Goal: Task Accomplishment & Management: Complete application form

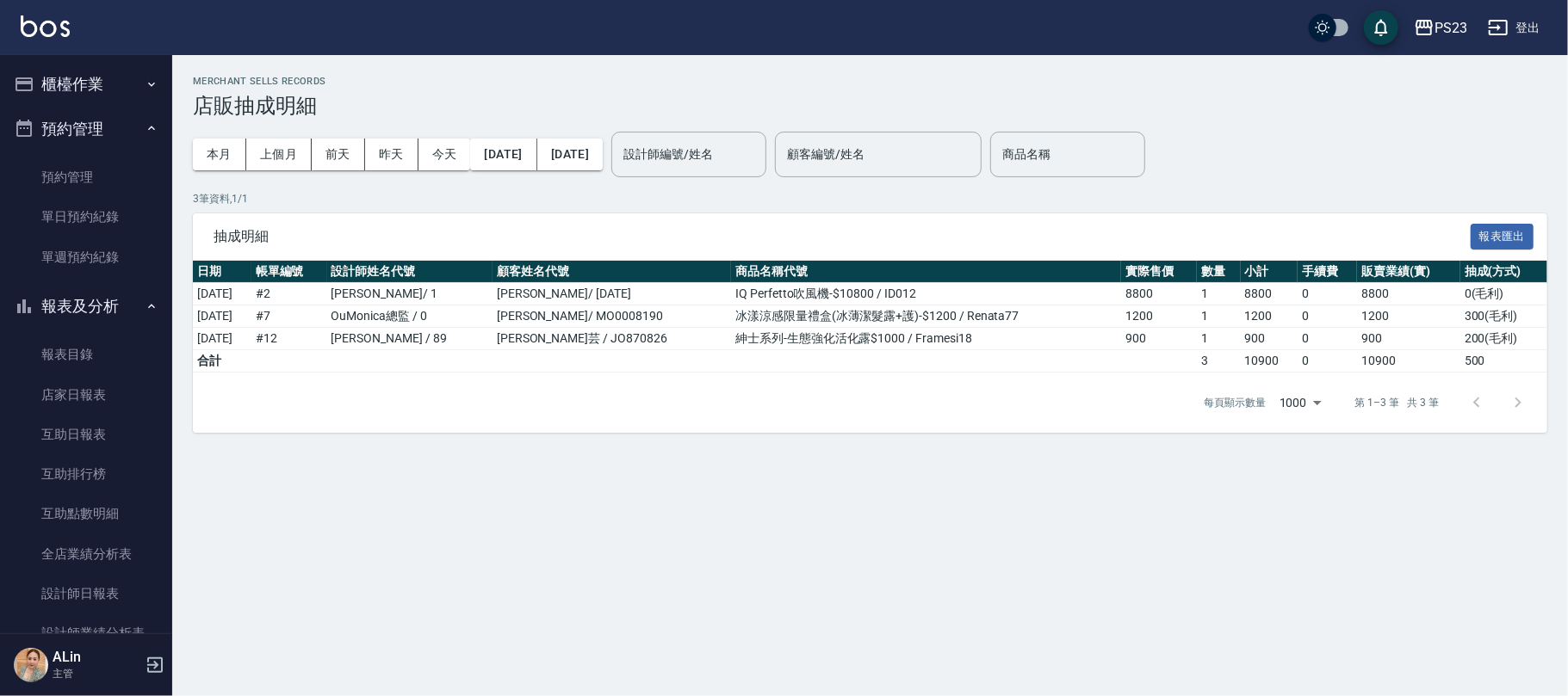
scroll to position [345, 0]
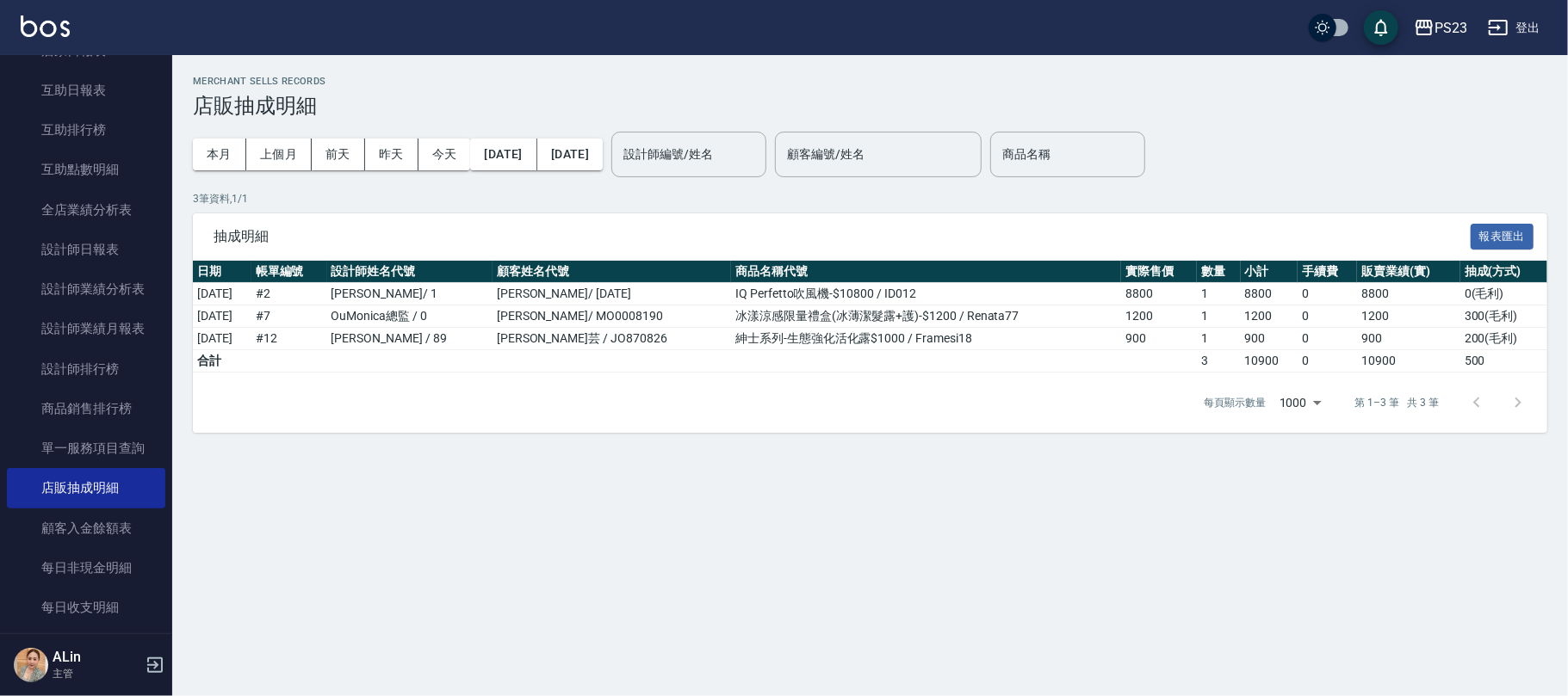
click at [740, 452] on div "Merchant Sells Records 店販抽成明細 本月 上個月 前天 昨天 今天 2025/08/06 2025/08/06 設計師編號/姓名 設計…" at bounding box center [869, 254] width 1395 height 398
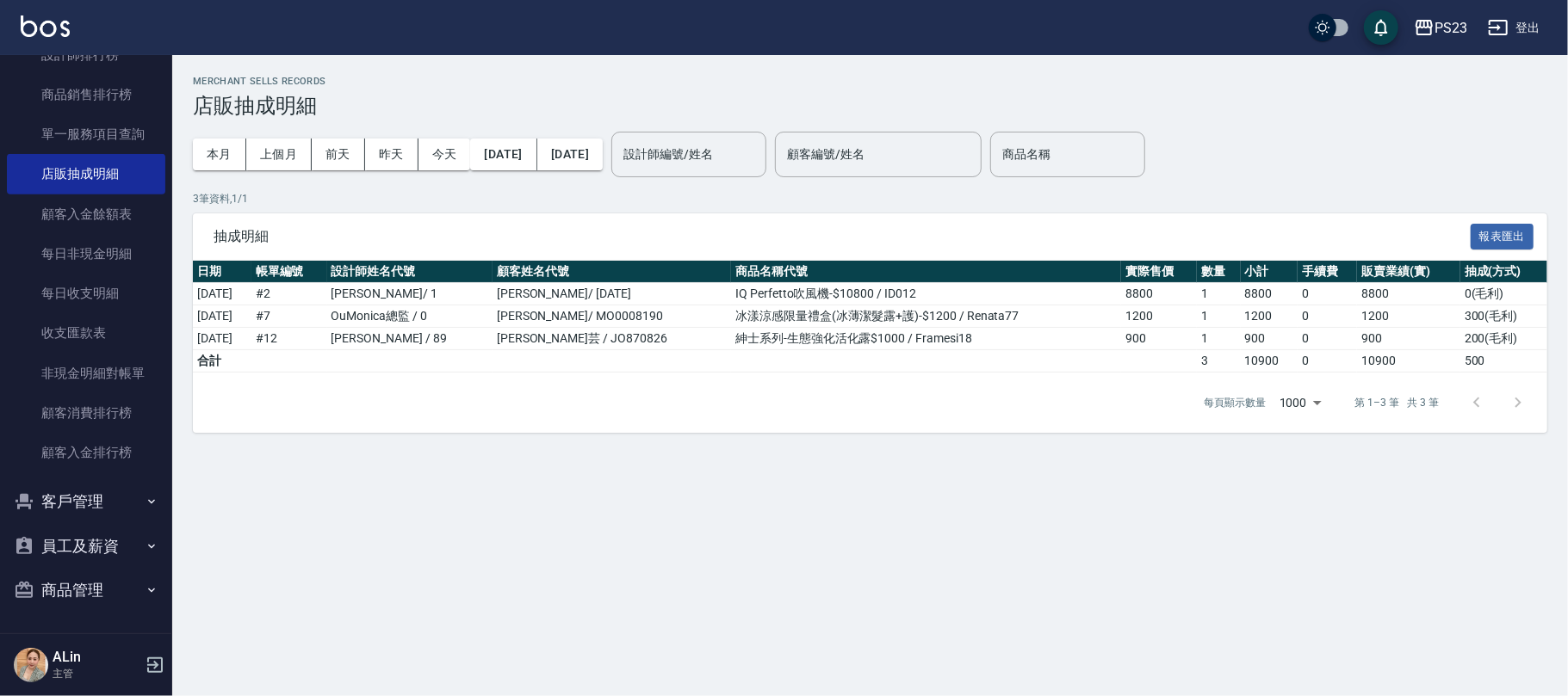
drag, startPoint x: 66, startPoint y: 583, endPoint x: 73, endPoint y: 577, distance: 9.2
click at [66, 583] on button "商品管理" at bounding box center [86, 590] width 159 height 45
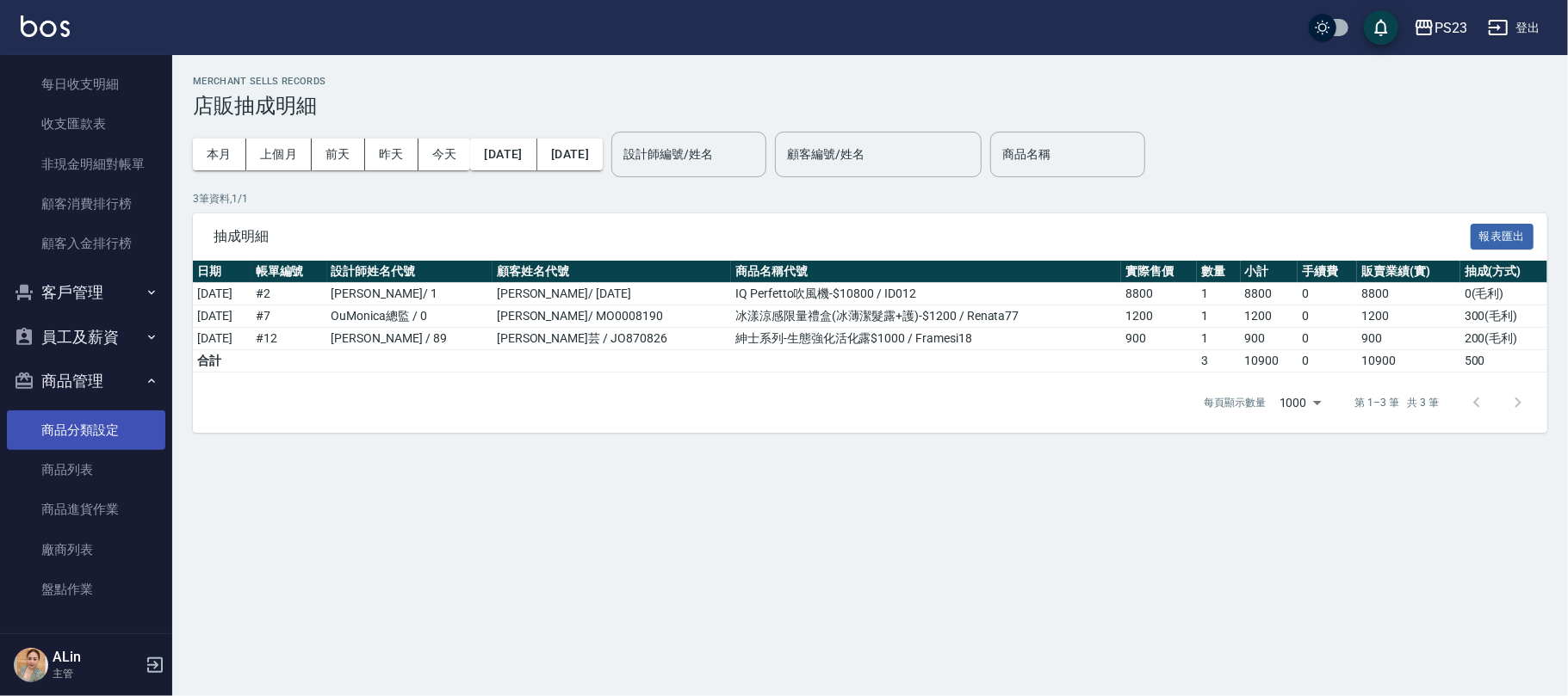
scroll to position [871, 0]
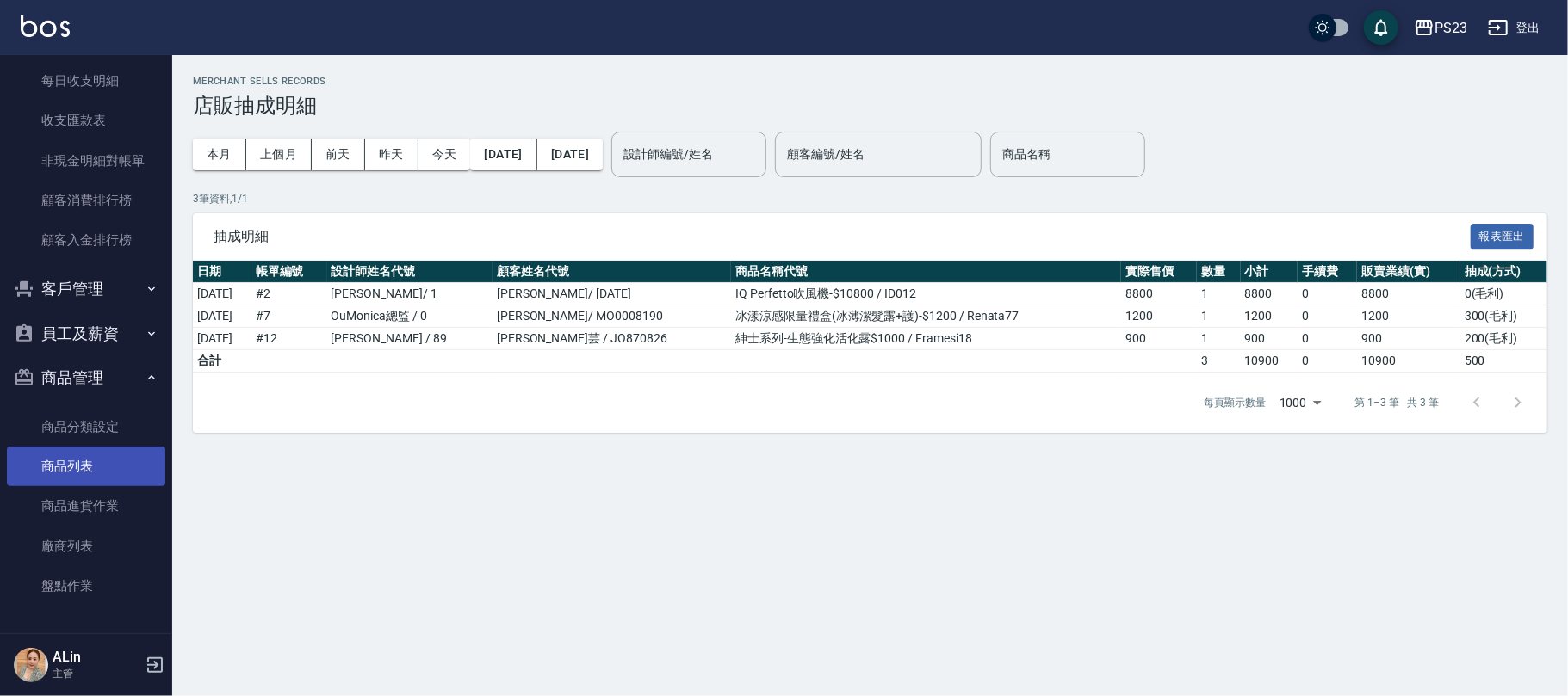
click at [103, 454] on link "商品列表" at bounding box center [86, 466] width 159 height 40
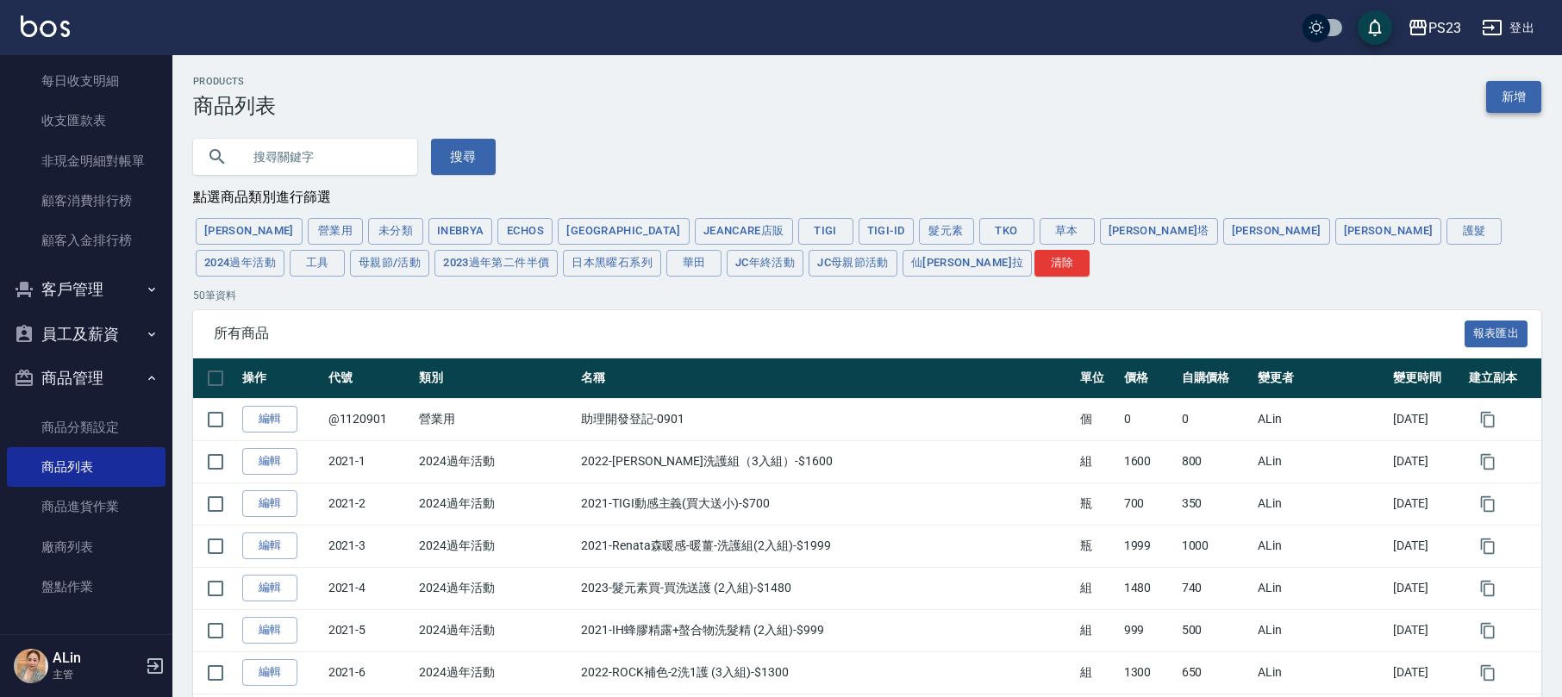
click at [1501, 84] on link "新增" at bounding box center [1513, 97] width 55 height 32
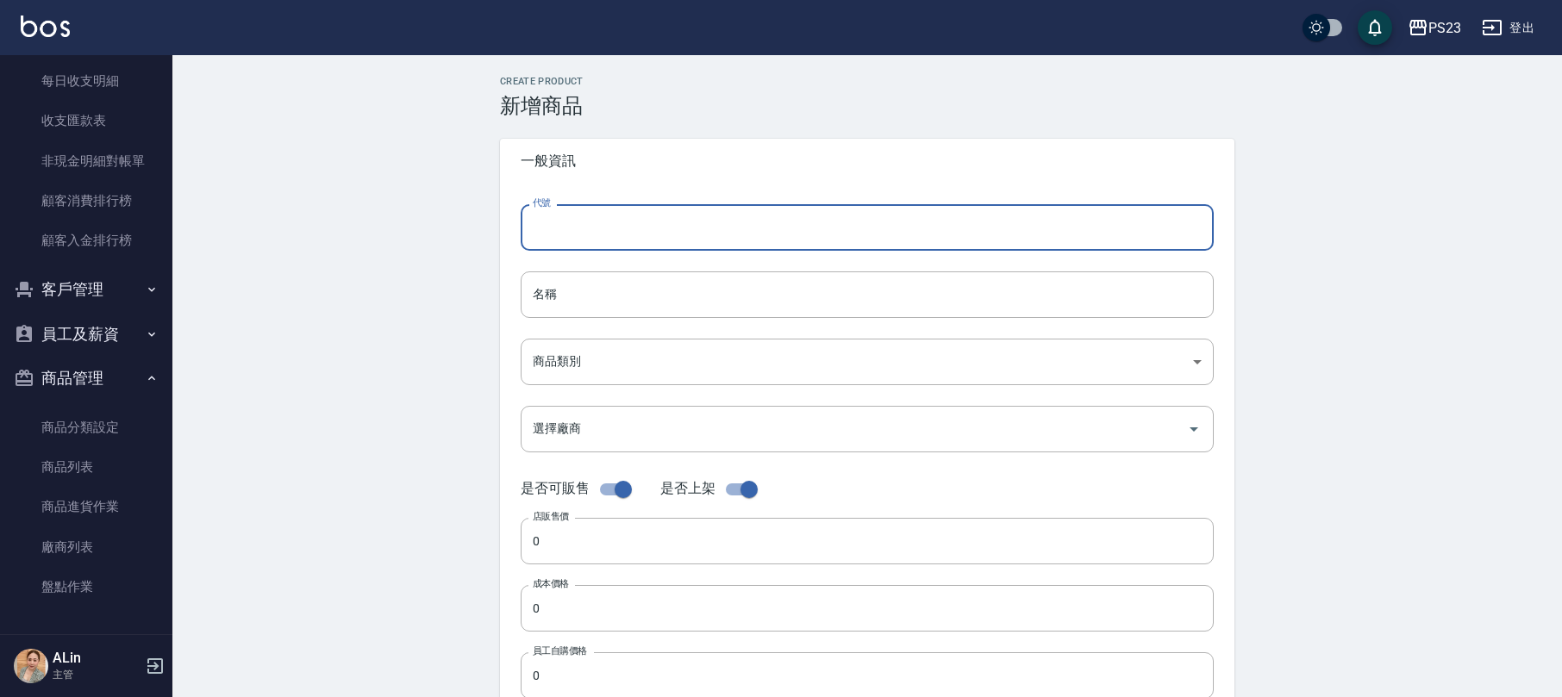
click at [574, 219] on input "代號" at bounding box center [867, 227] width 693 height 47
type input "R"
type input "DR02"
click at [788, 309] on input "名稱" at bounding box center [867, 295] width 693 height 47
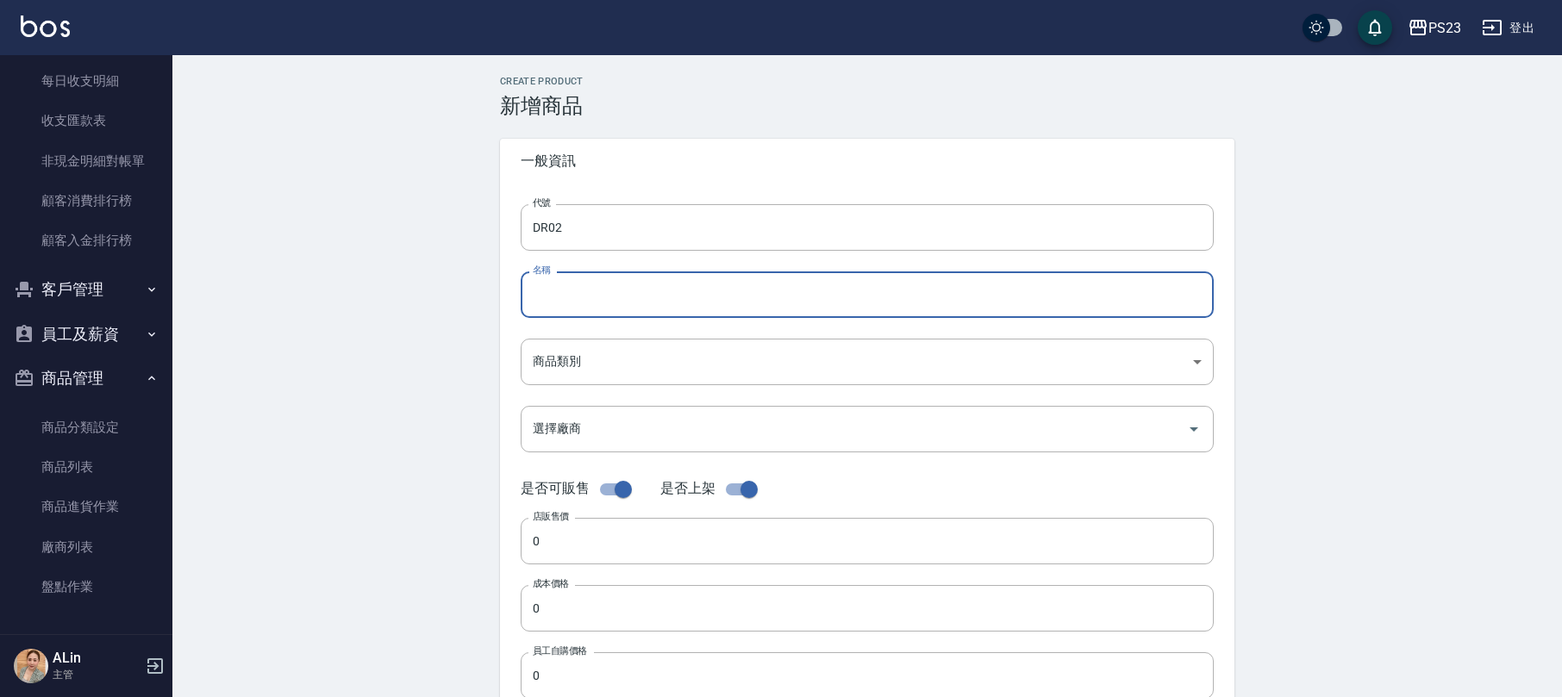
paste input "華田補色慕斯-攪黃-$980"
type input "華田補色慕斯-霧奶霜-$980"
click at [618, 359] on body "PS23 登出 櫃檯作業 打帳單 帳單列表 現金收支登錄 高階收支登錄 材料自購登錄 每日結帳 排班表 現場電腦打卡 預約管理 預約管理 單日預約紀錄 單週預…" at bounding box center [781, 595] width 1562 height 1190
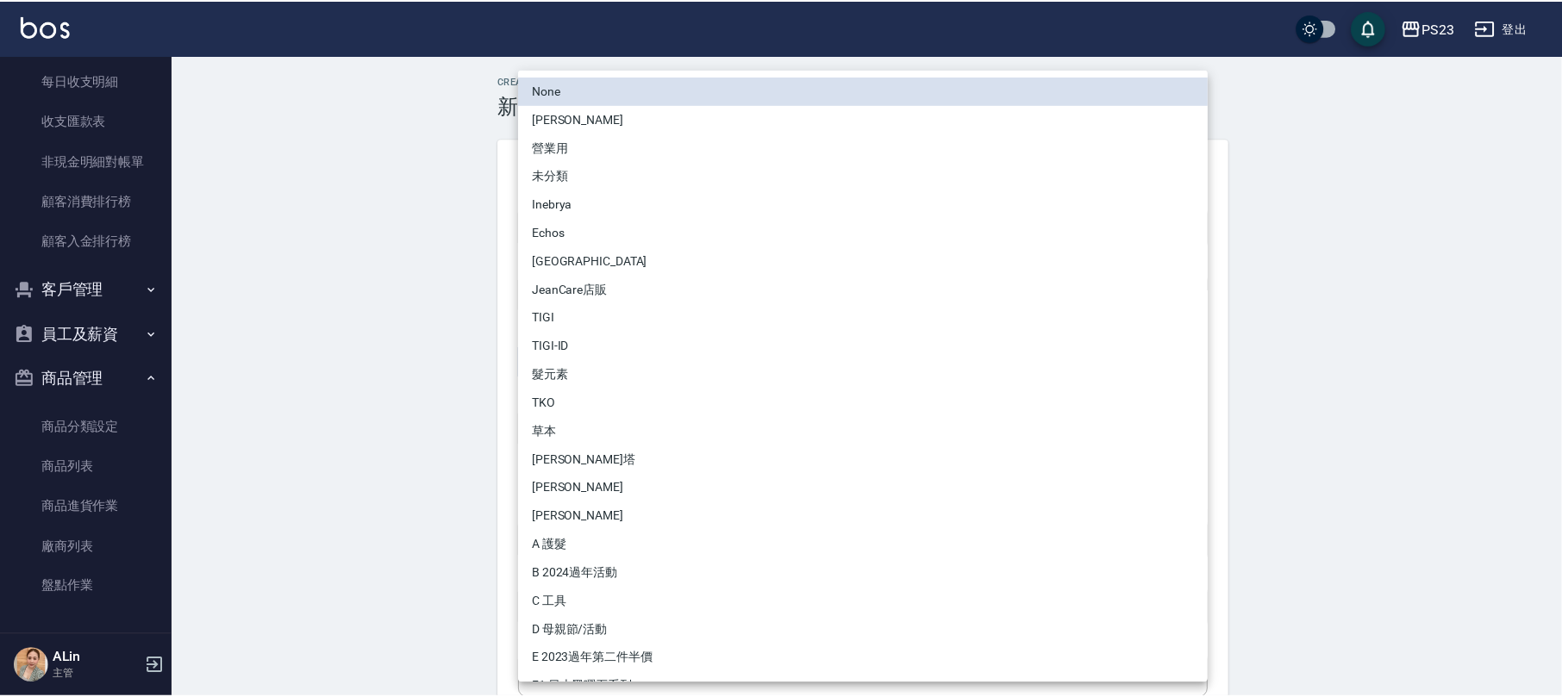
scroll to position [139, 0]
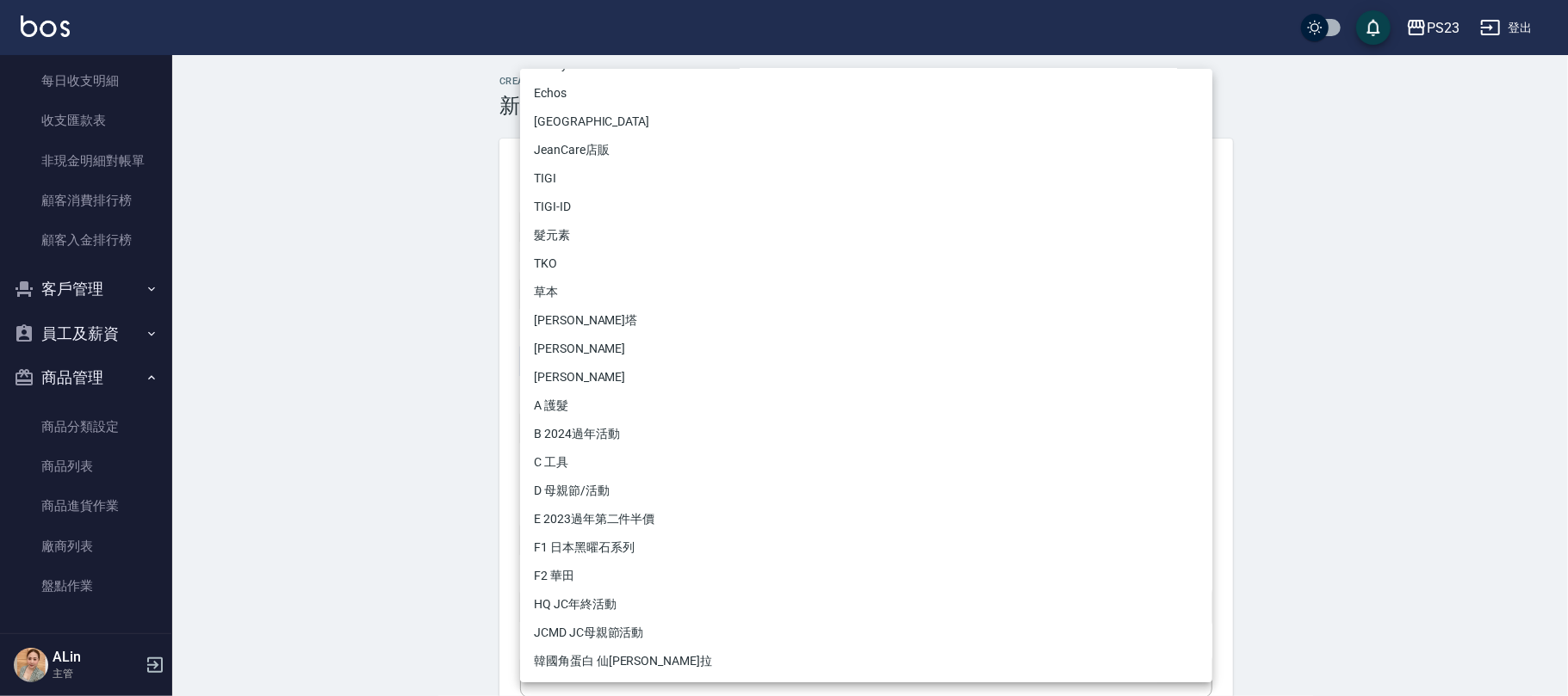
click at [593, 565] on li "F2 華田" at bounding box center [866, 576] width 692 height 28
type input "2f729934-4b0c-4868-8e54-aea5dbc0ac04"
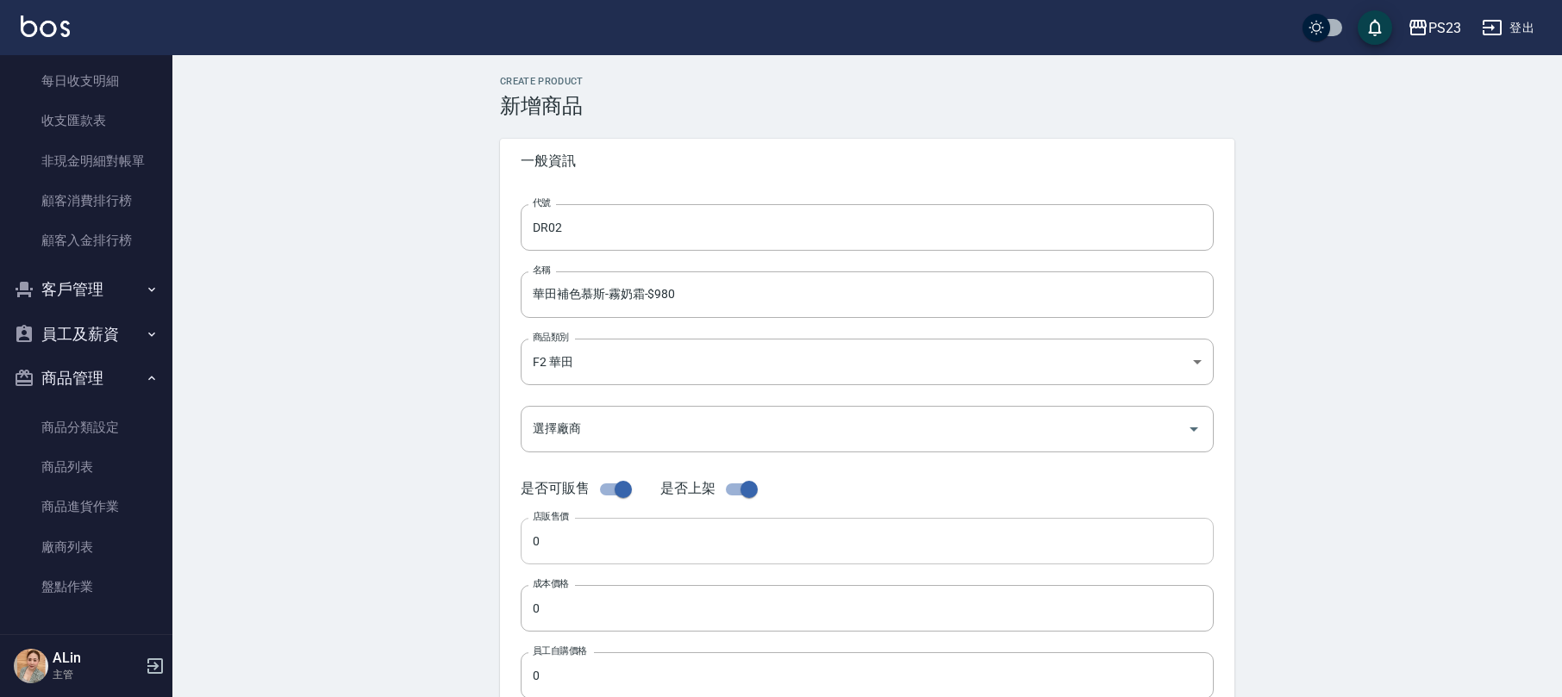
scroll to position [115, 0]
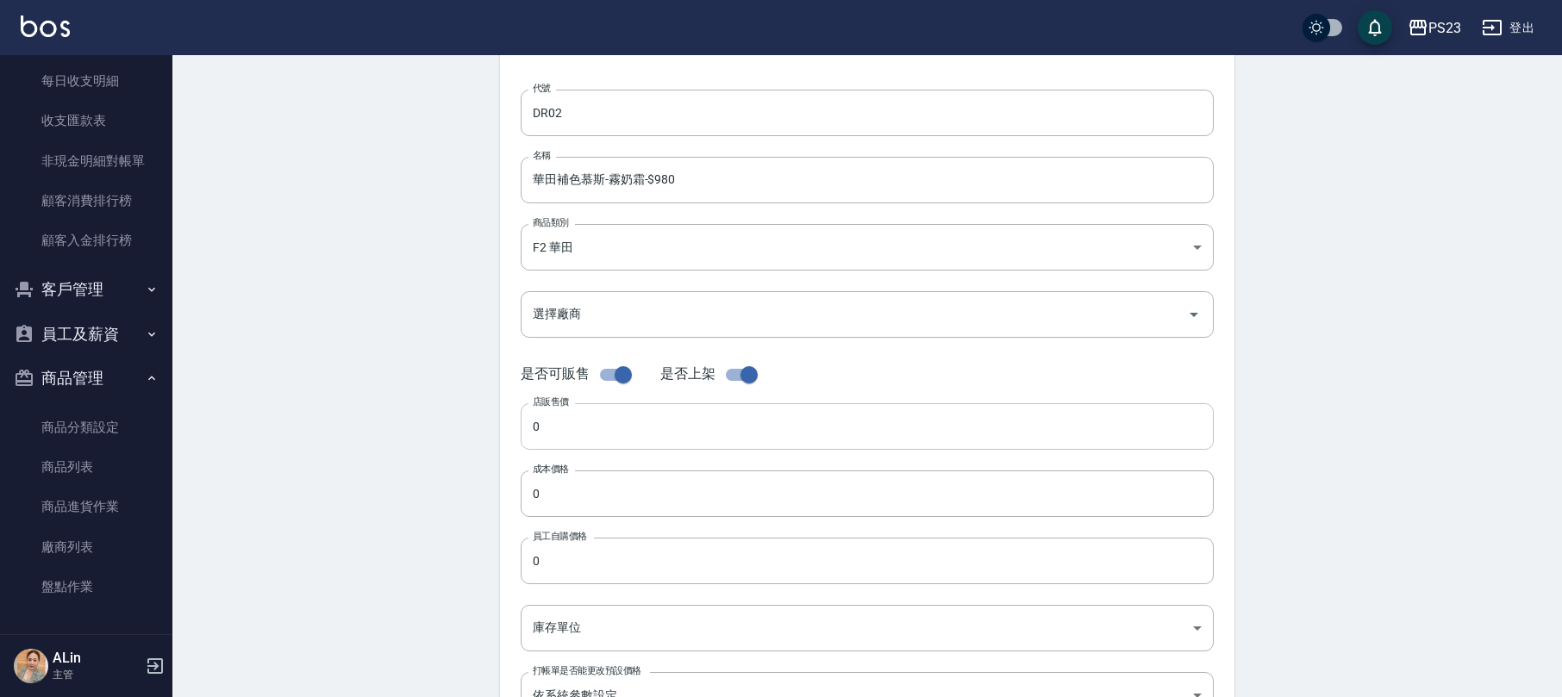
click at [638, 436] on input "0" at bounding box center [867, 426] width 693 height 47
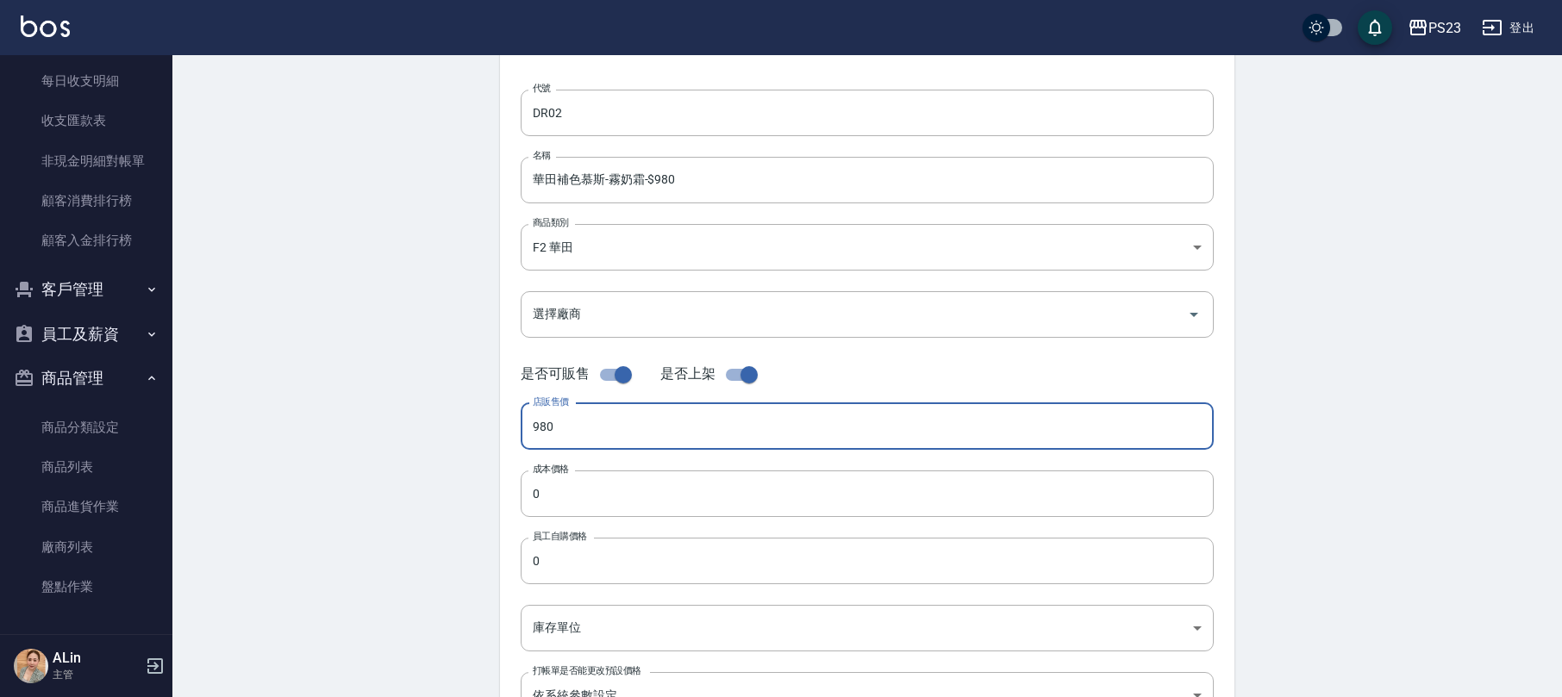
type input "980"
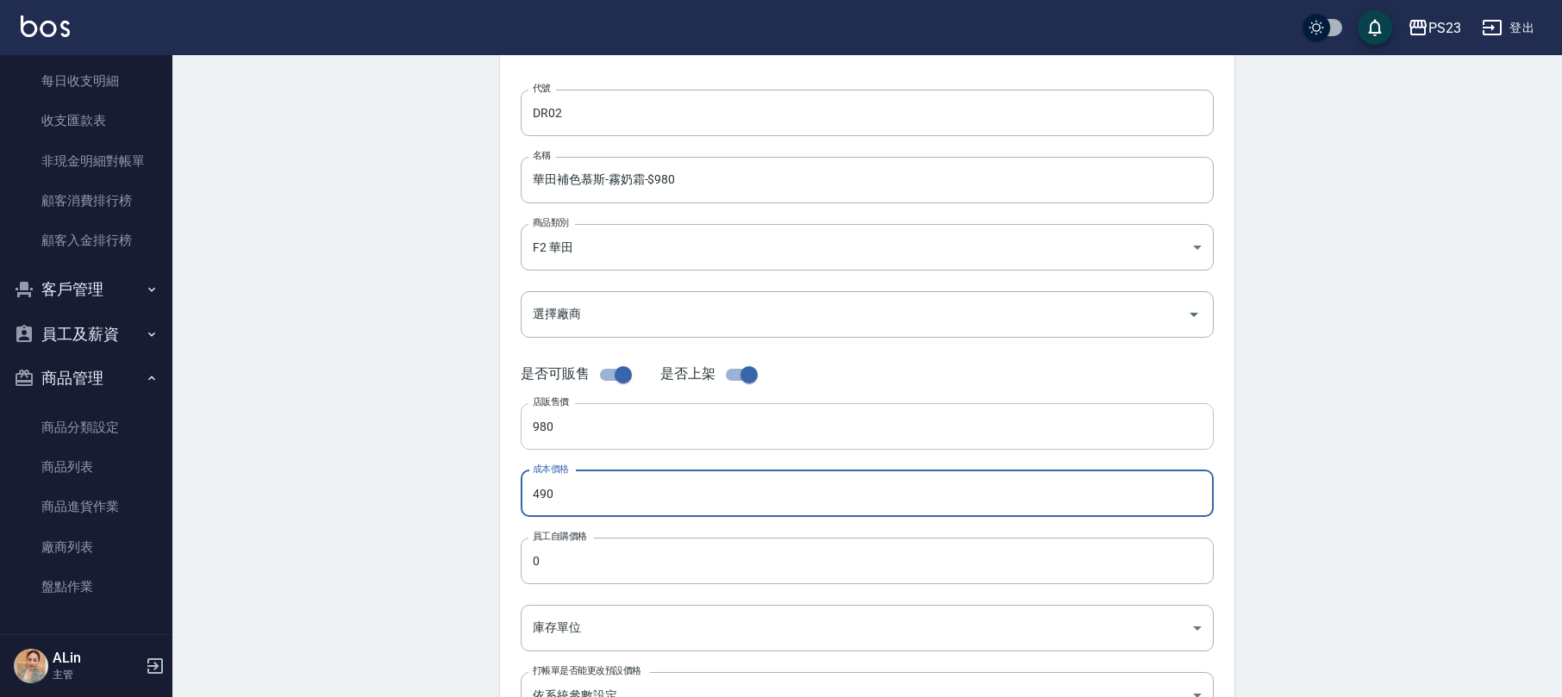
type input "490"
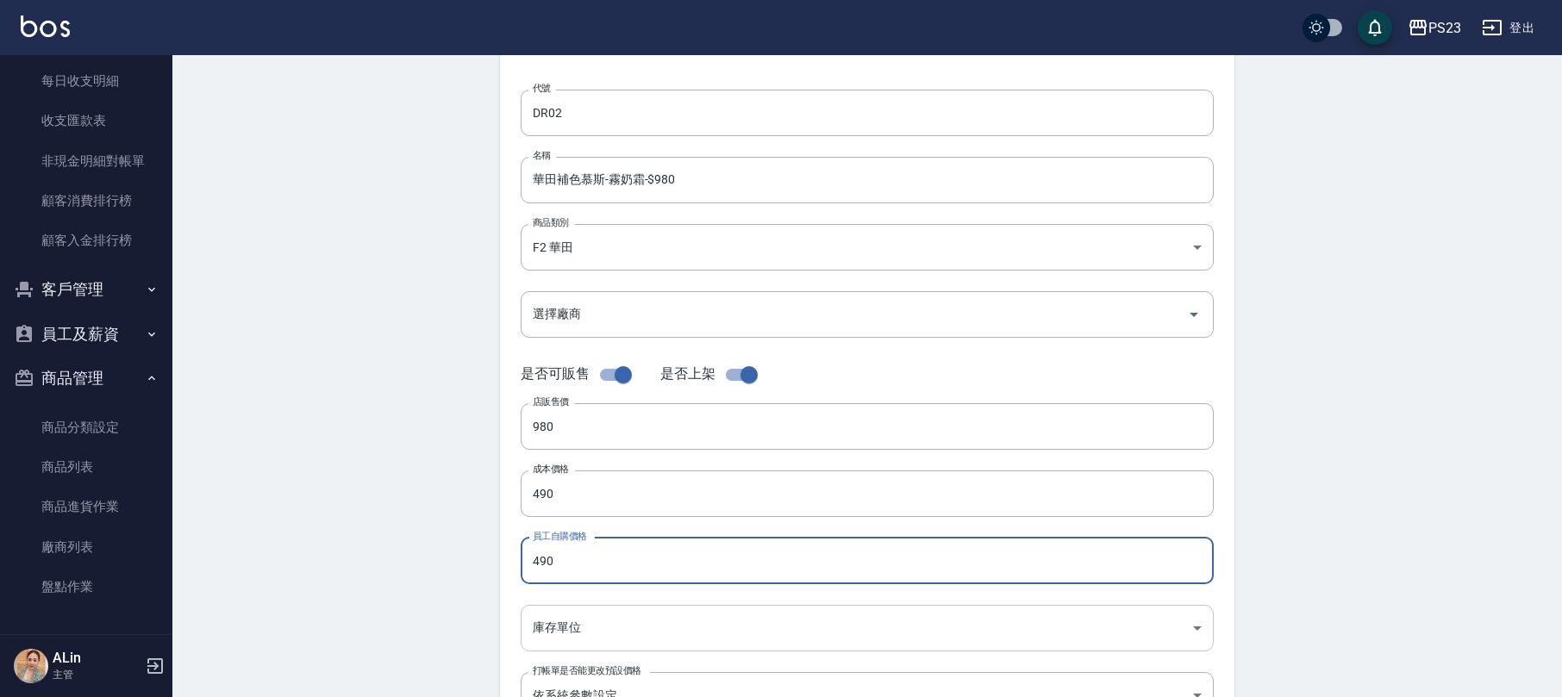
scroll to position [345, 0]
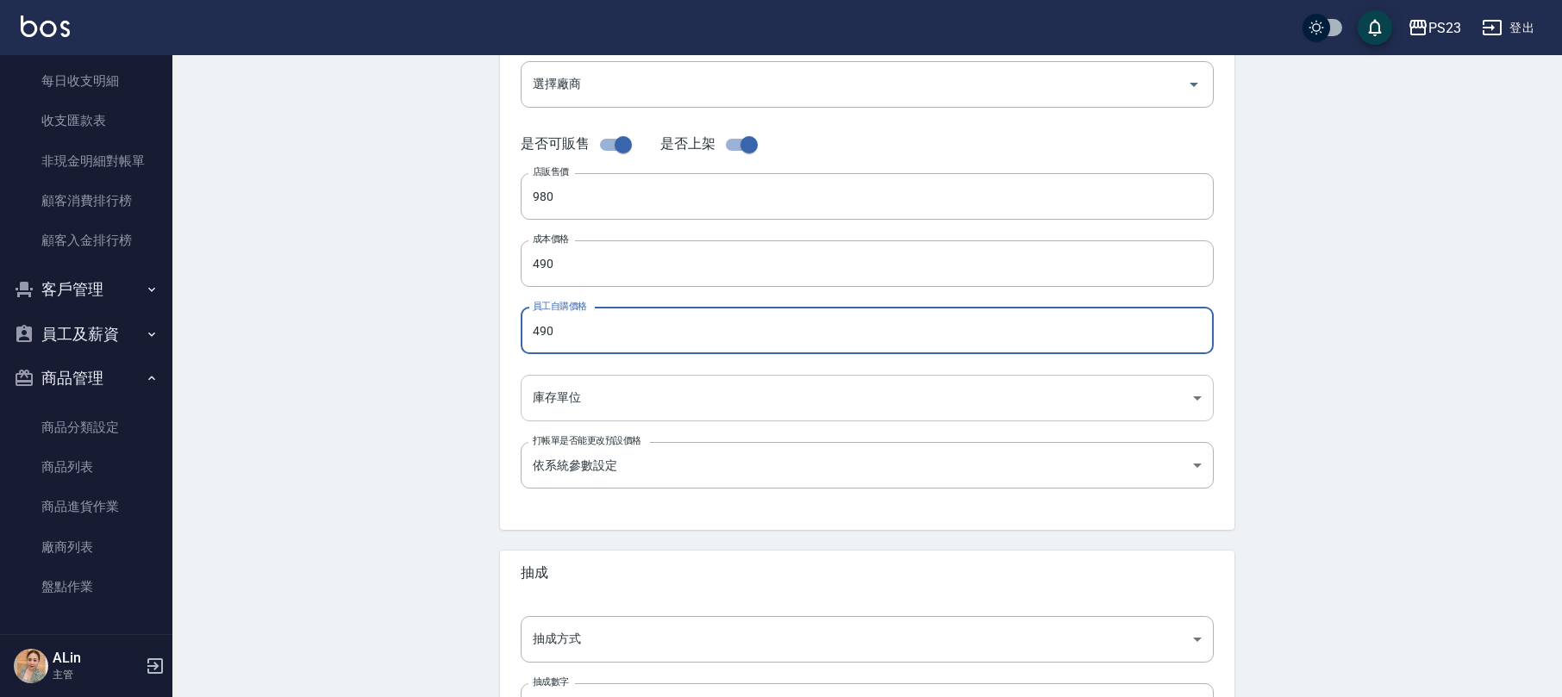
type input "490"
click at [646, 391] on body "PS23 登出 櫃檯作業 打帳單 帳單列表 現金收支登錄 高階收支登錄 材料自購登錄 每日結帳 排班表 現場電腦打卡 預約管理 預約管理 單日預約紀錄 單週預…" at bounding box center [781, 250] width 1562 height 1190
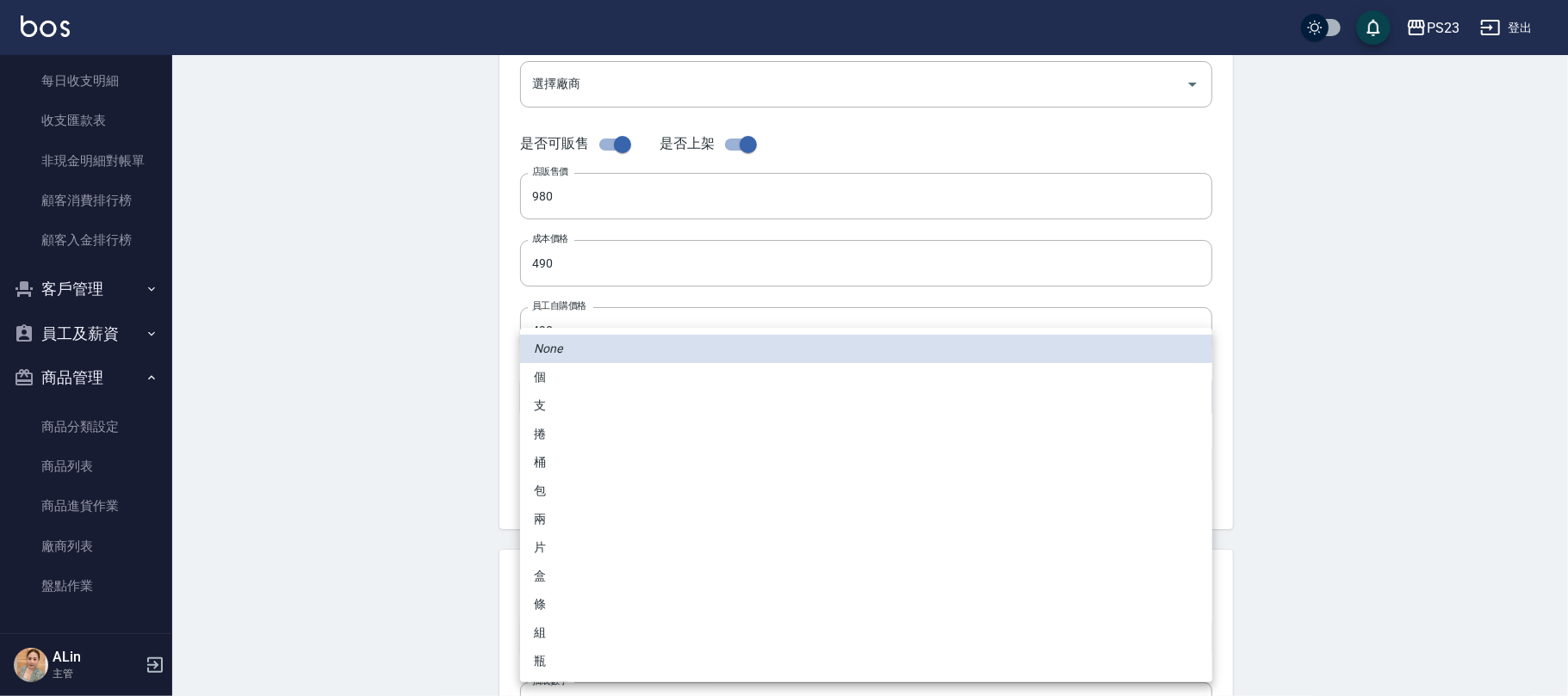
click at [549, 663] on li "瓶" at bounding box center [866, 661] width 692 height 28
type input "瓶"
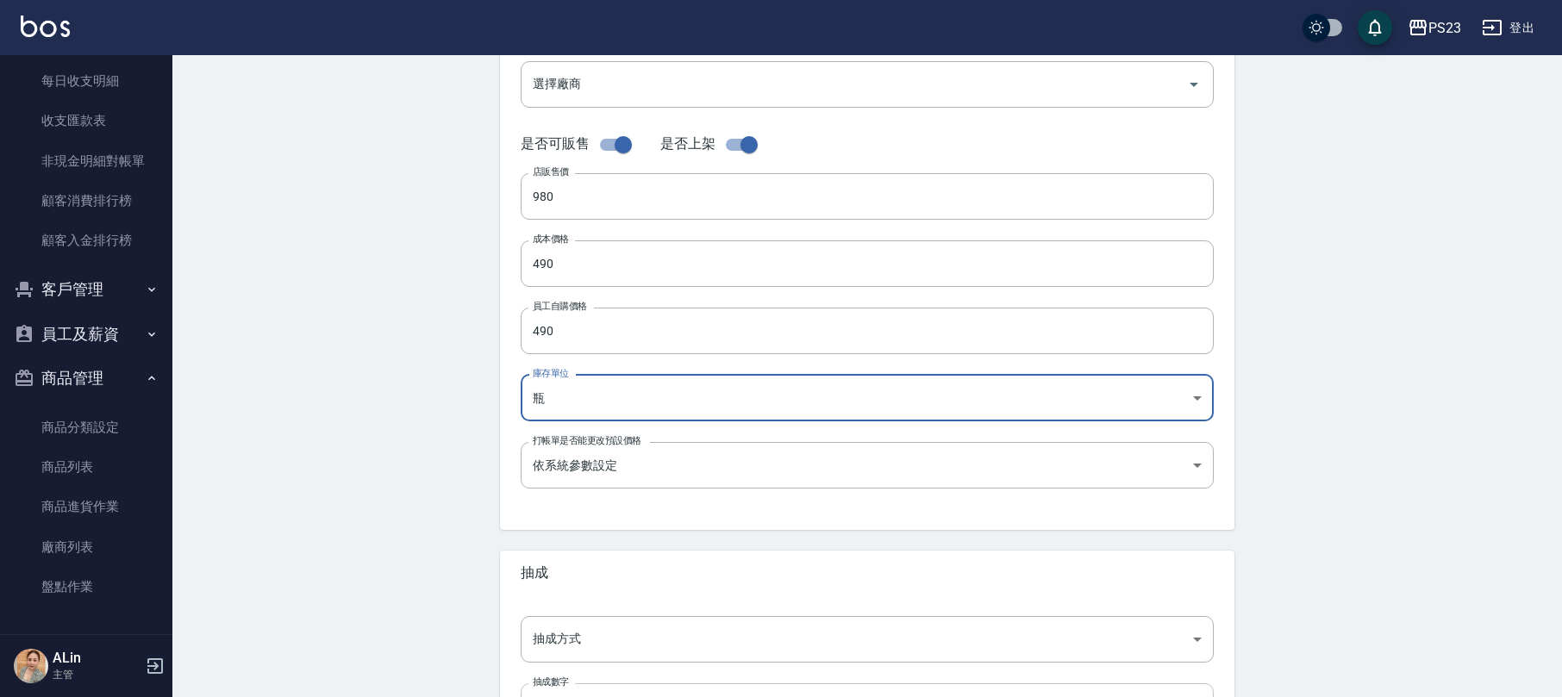
scroll to position [459, 0]
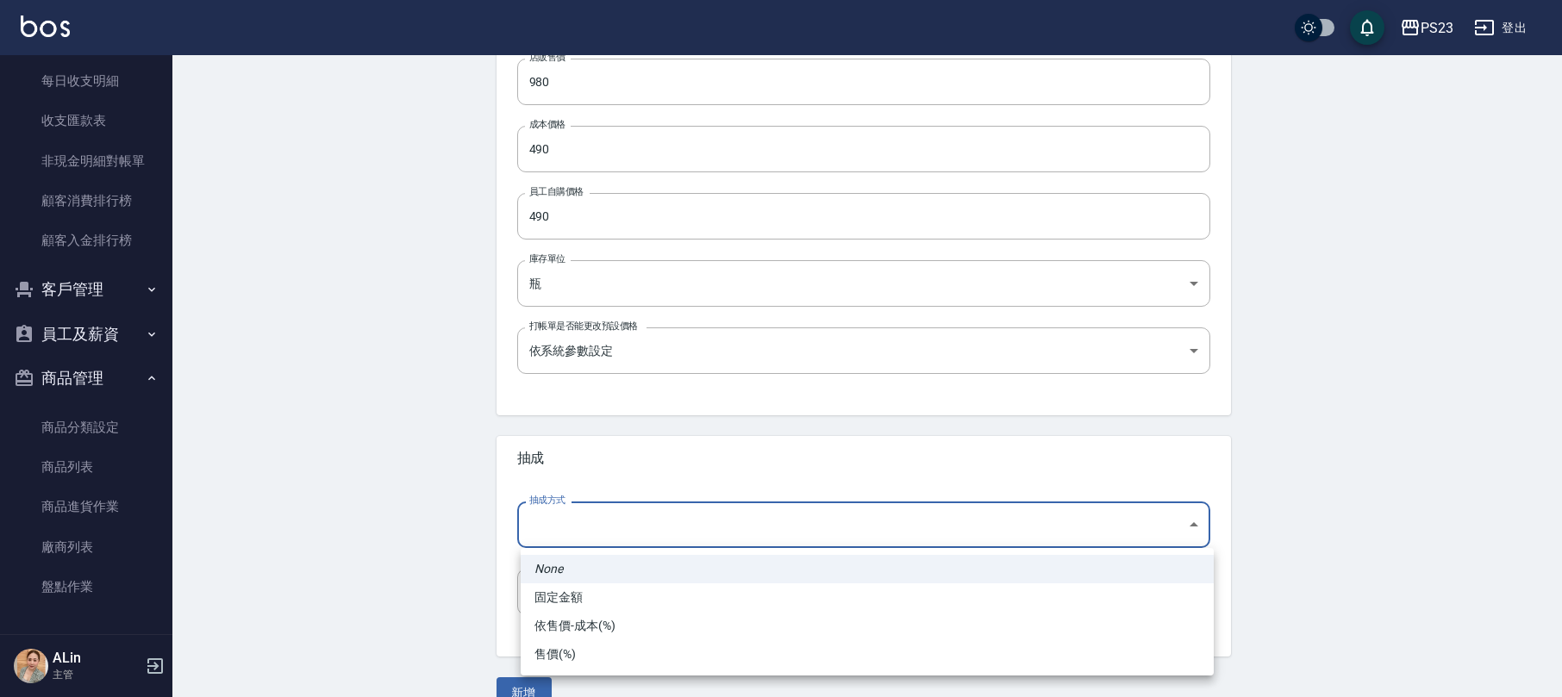
click at [611, 519] on body "PS23 登出 櫃檯作業 打帳單 帳單列表 現金收支登錄 高階收支登錄 材料自購登錄 每日結帳 排班表 現場電腦打卡 預約管理 預約管理 單日預約紀錄 單週預…" at bounding box center [781, 136] width 1562 height 1190
click at [597, 639] on li "依售價-成本(%)" at bounding box center [867, 626] width 693 height 28
type input "byCost"
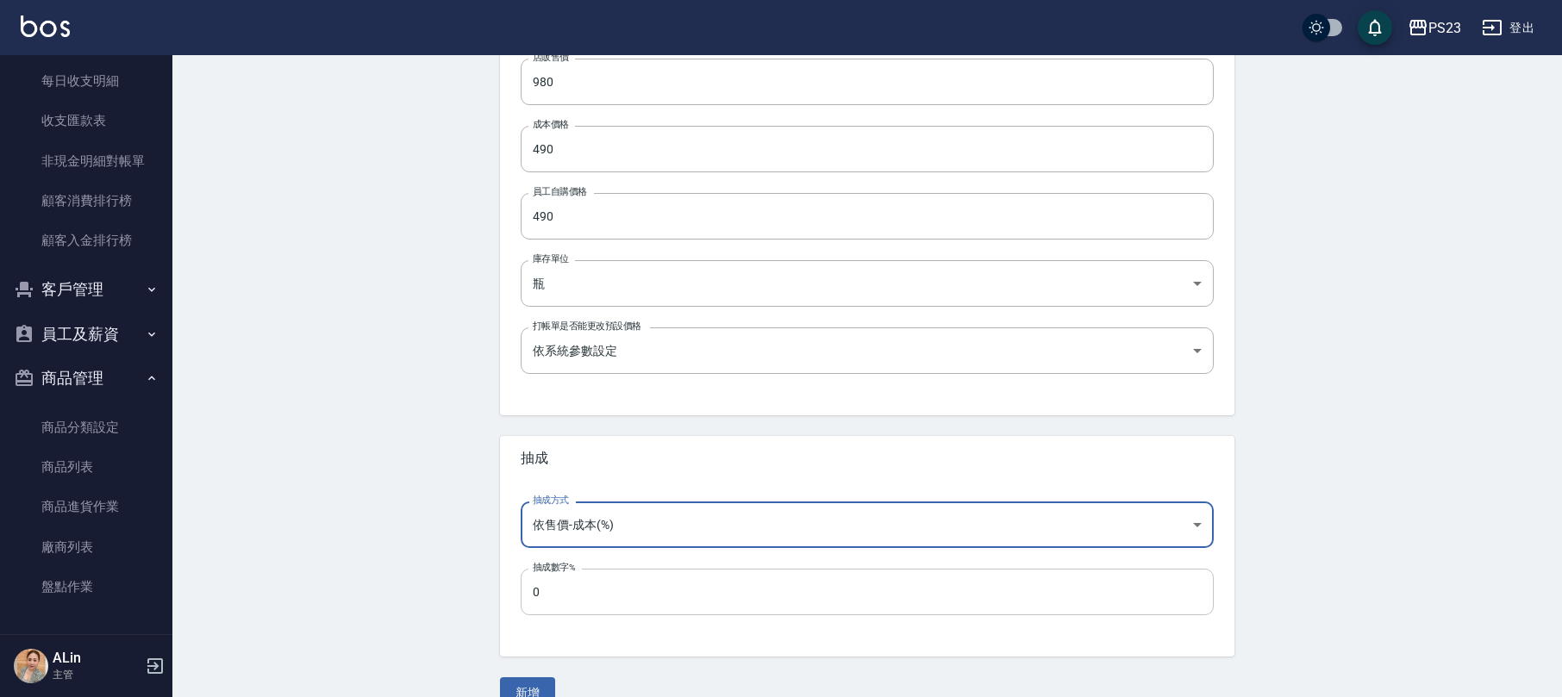
drag, startPoint x: 607, startPoint y: 622, endPoint x: 617, endPoint y: 597, distance: 26.3
click at [608, 622] on div "抽成方式 依售價-成本(%) byCost 抽成方式 抽成數字% 0 抽成數字%" at bounding box center [867, 569] width 734 height 176
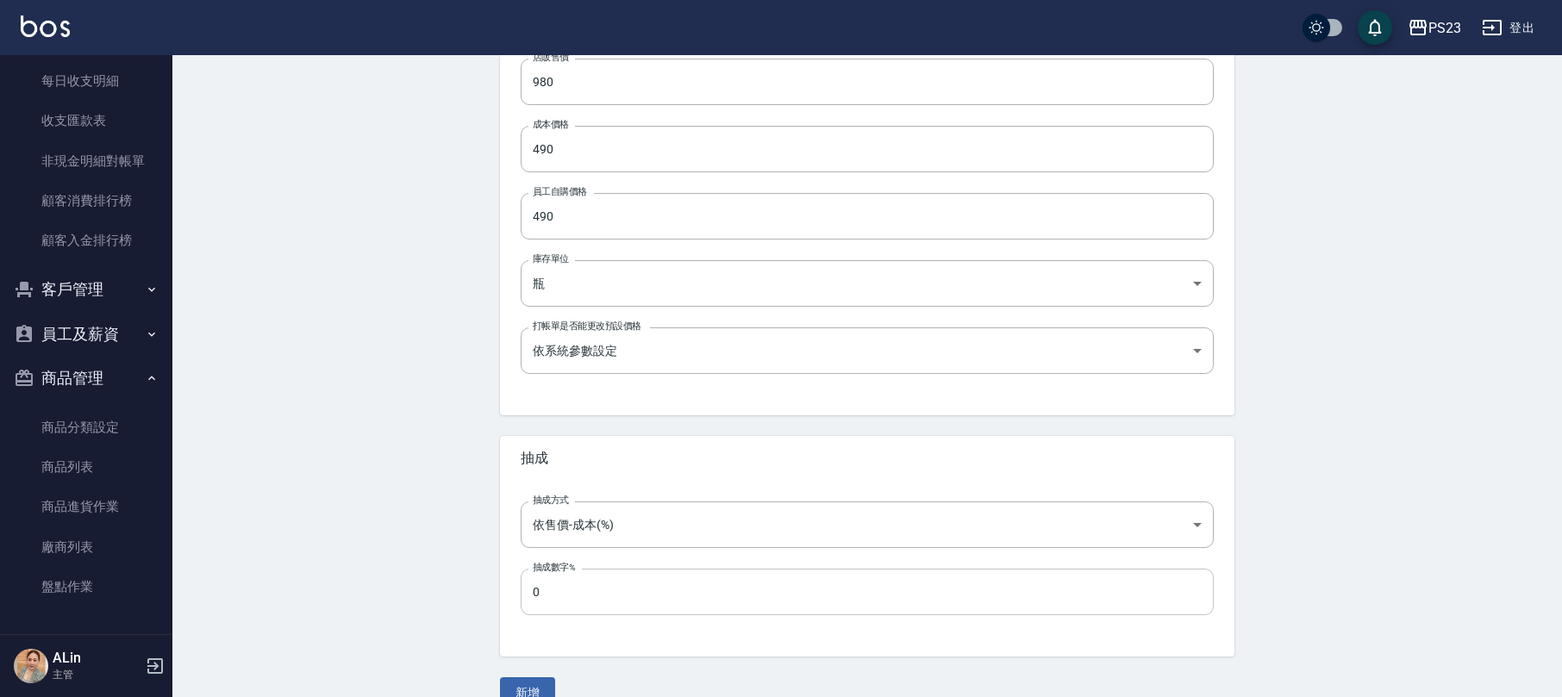
click at [615, 586] on input "0" at bounding box center [867, 592] width 693 height 47
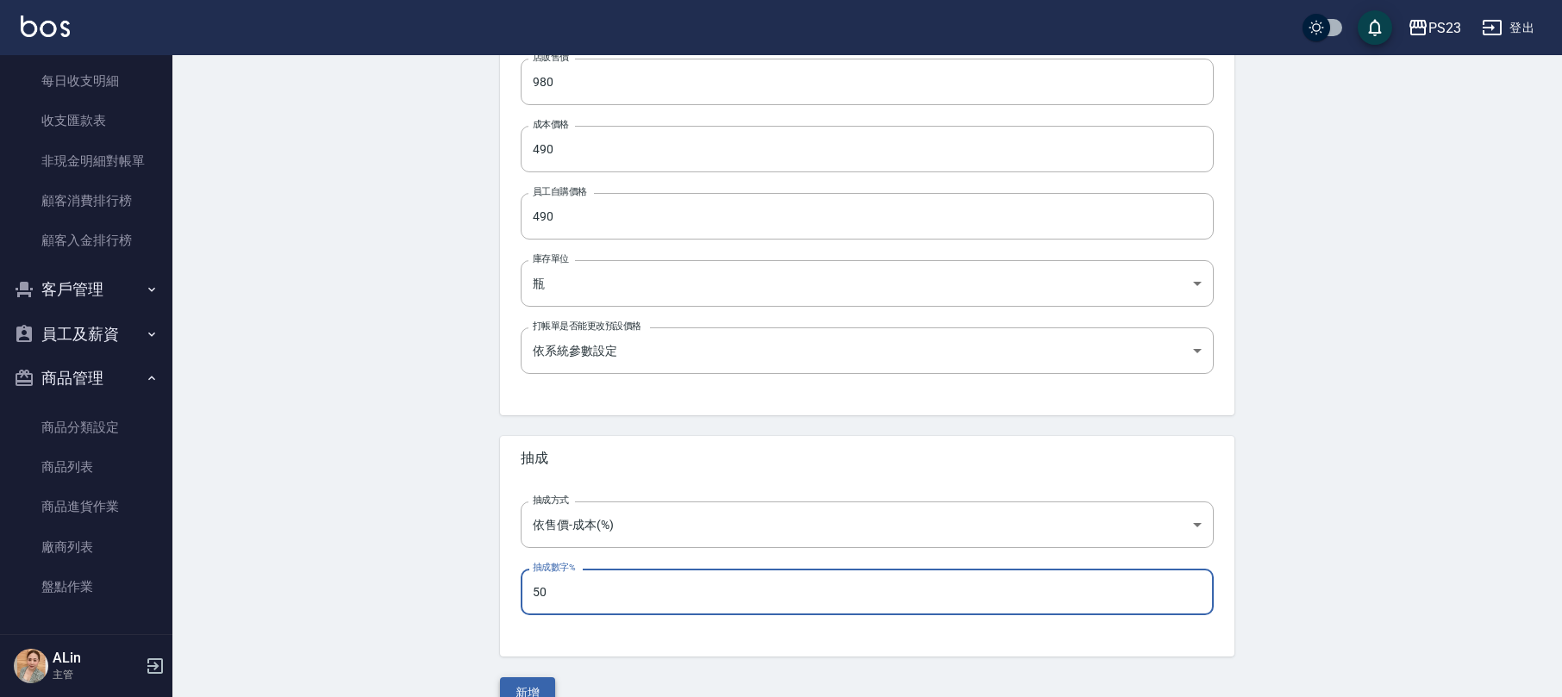
type input "50"
click at [533, 679] on button "新增" at bounding box center [527, 694] width 55 height 32
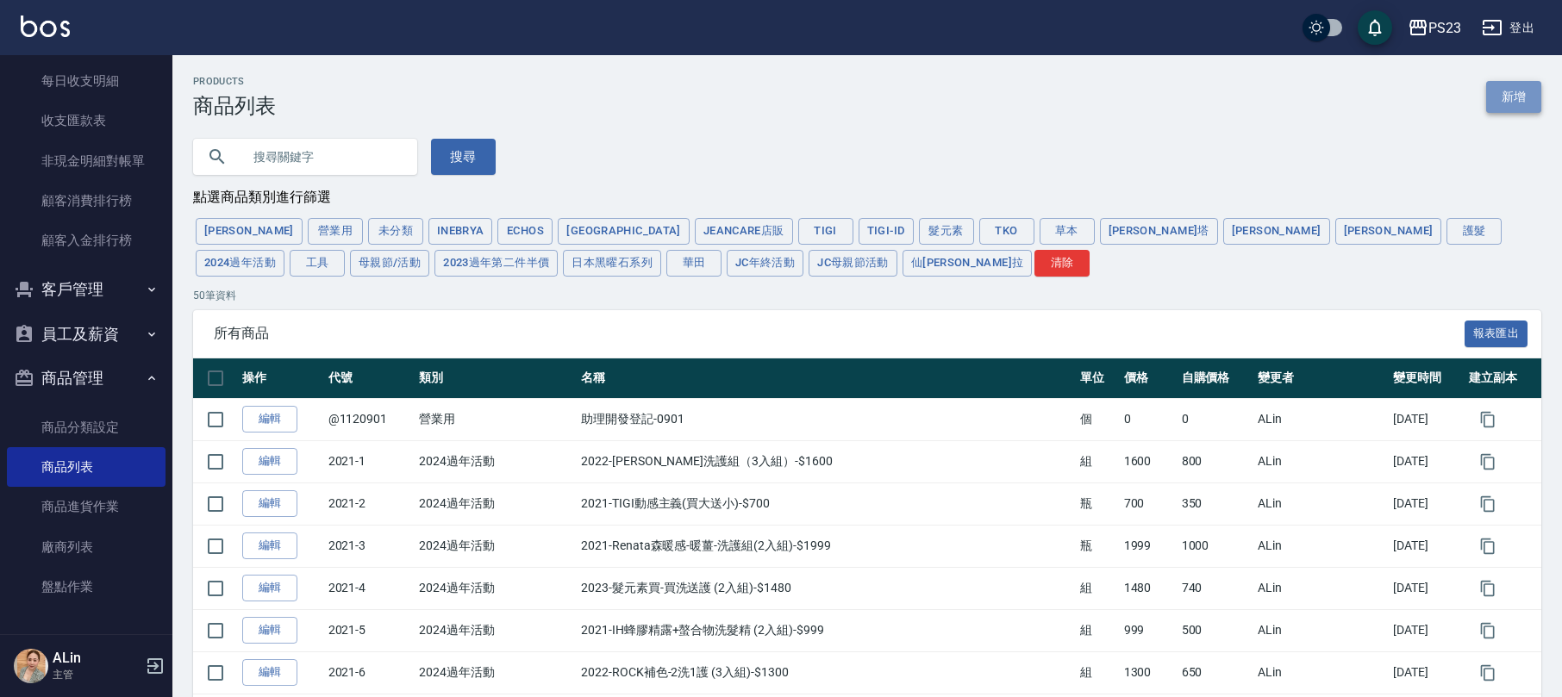
click at [1518, 95] on link "新增" at bounding box center [1513, 97] width 55 height 32
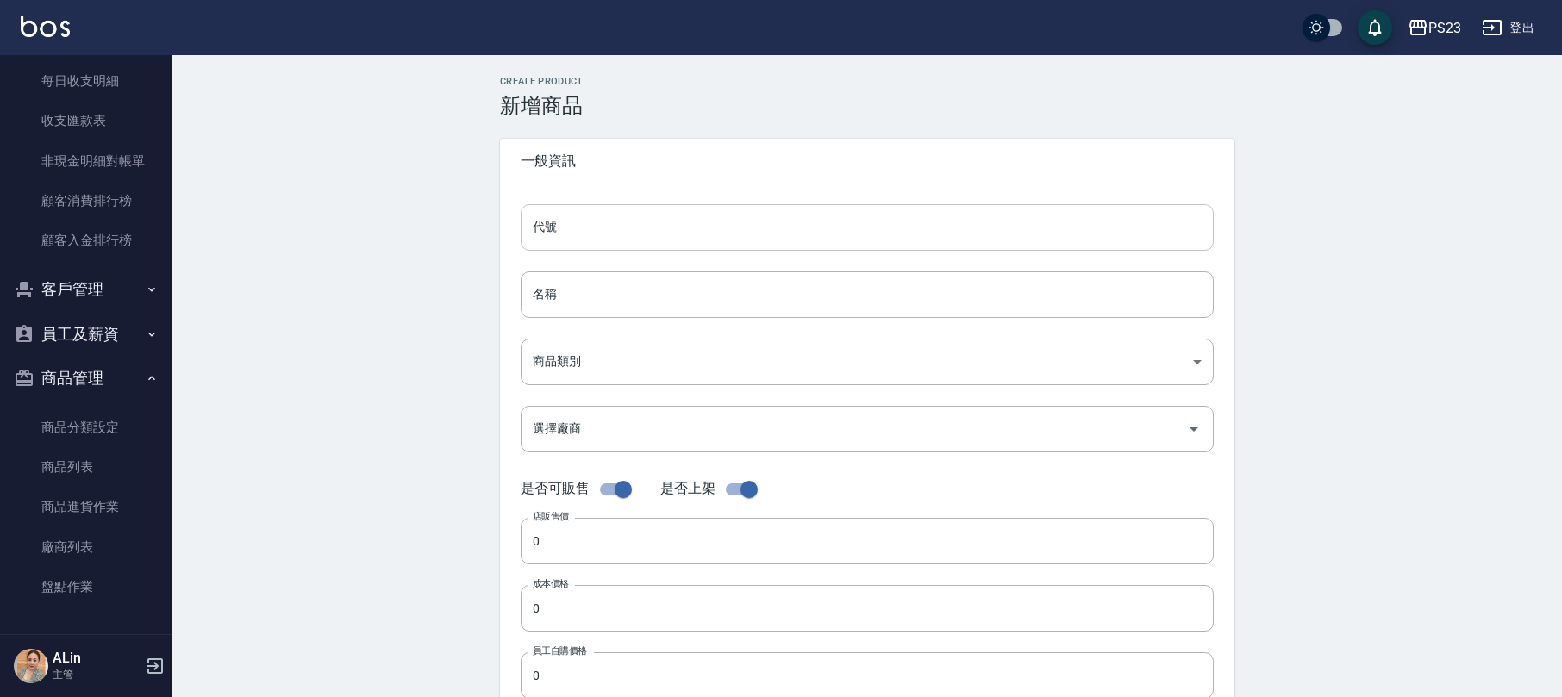
click at [648, 229] on input "代號" at bounding box center [867, 227] width 693 height 47
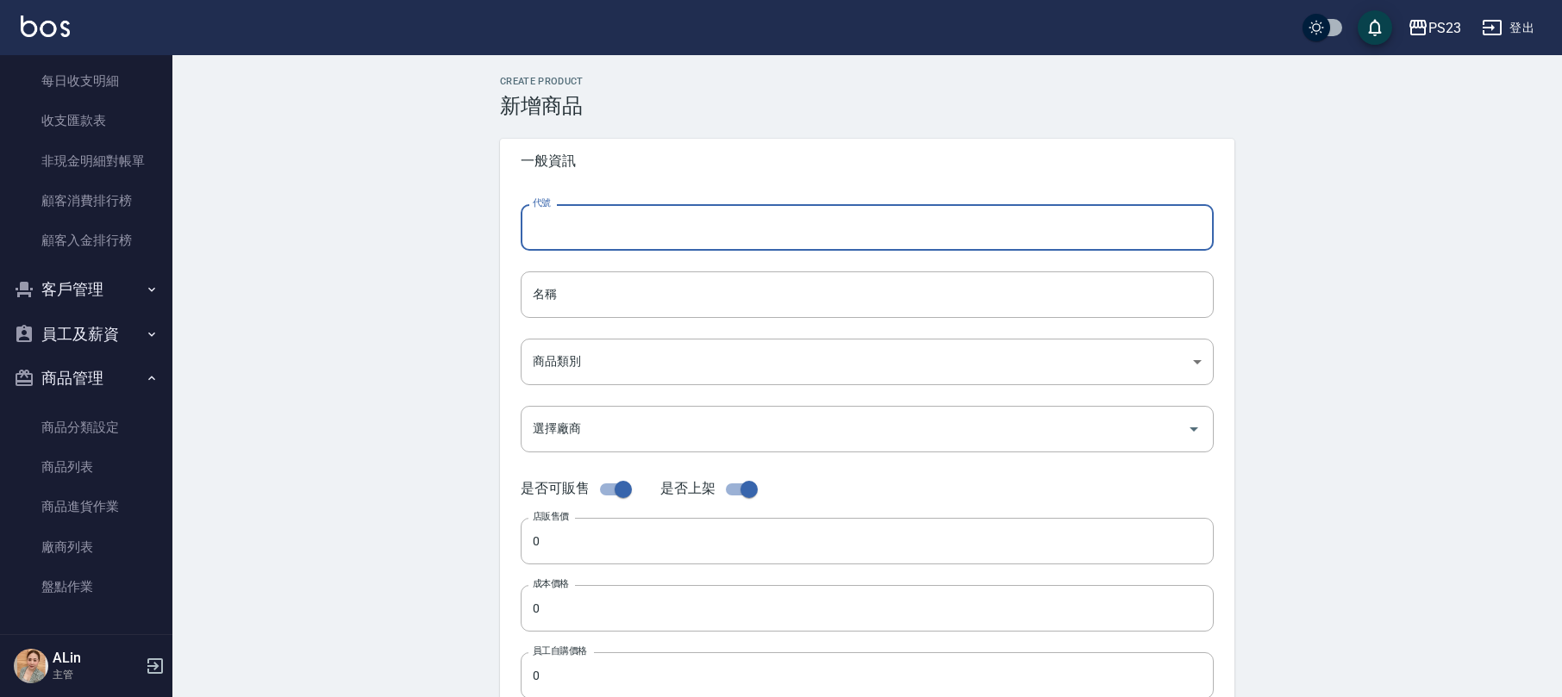
type input "R"
type input "DR03"
click at [670, 297] on input "名稱" at bounding box center [867, 295] width 693 height 47
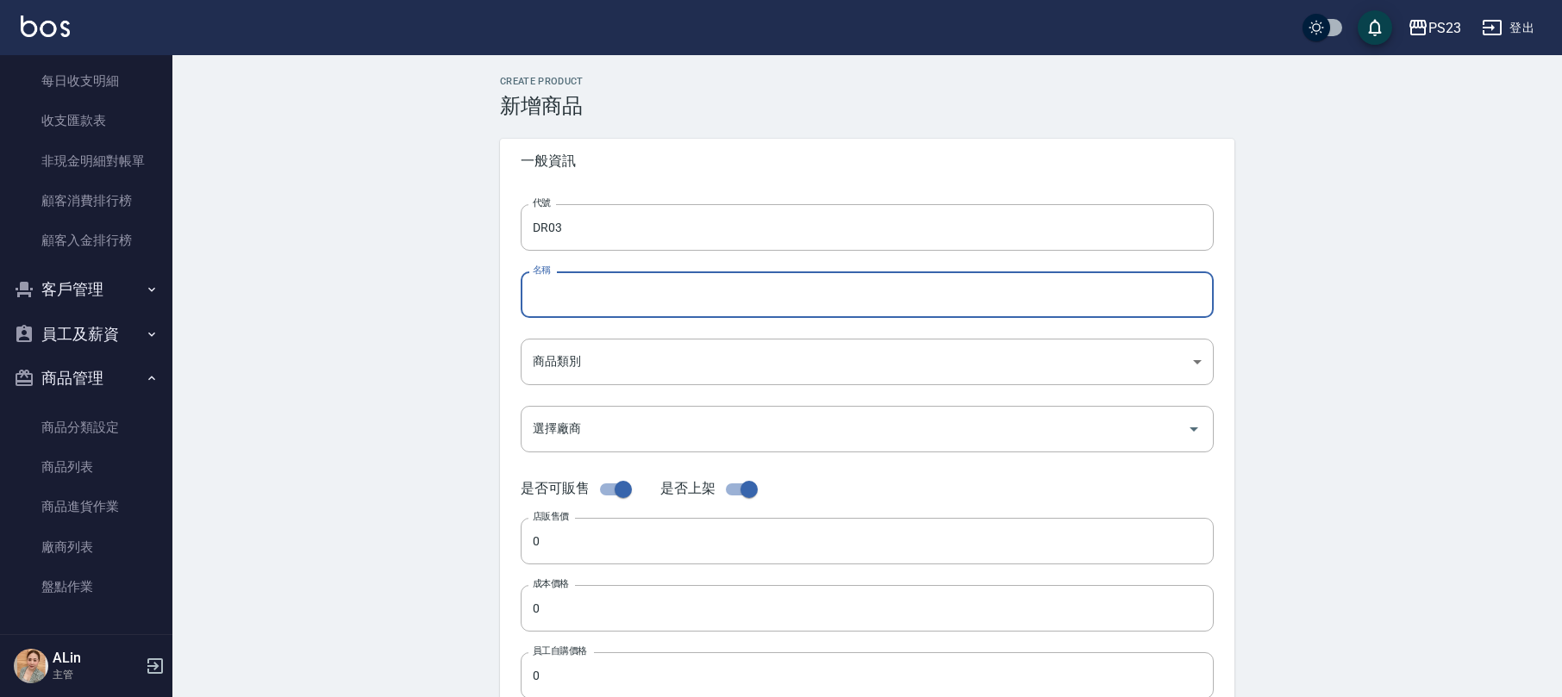
paste input "華田補色慕斯-攪黃-$980"
type input "華田補色慕斯-極光灰-$980"
click at [729, 355] on body "PS23 登出 櫃檯作業 打帳單 帳單列表 現金收支登錄 高階收支登錄 材料自購登錄 每日結帳 排班表 現場電腦打卡 預約管理 預約管理 單日預約紀錄 單週預…" at bounding box center [781, 595] width 1562 height 1190
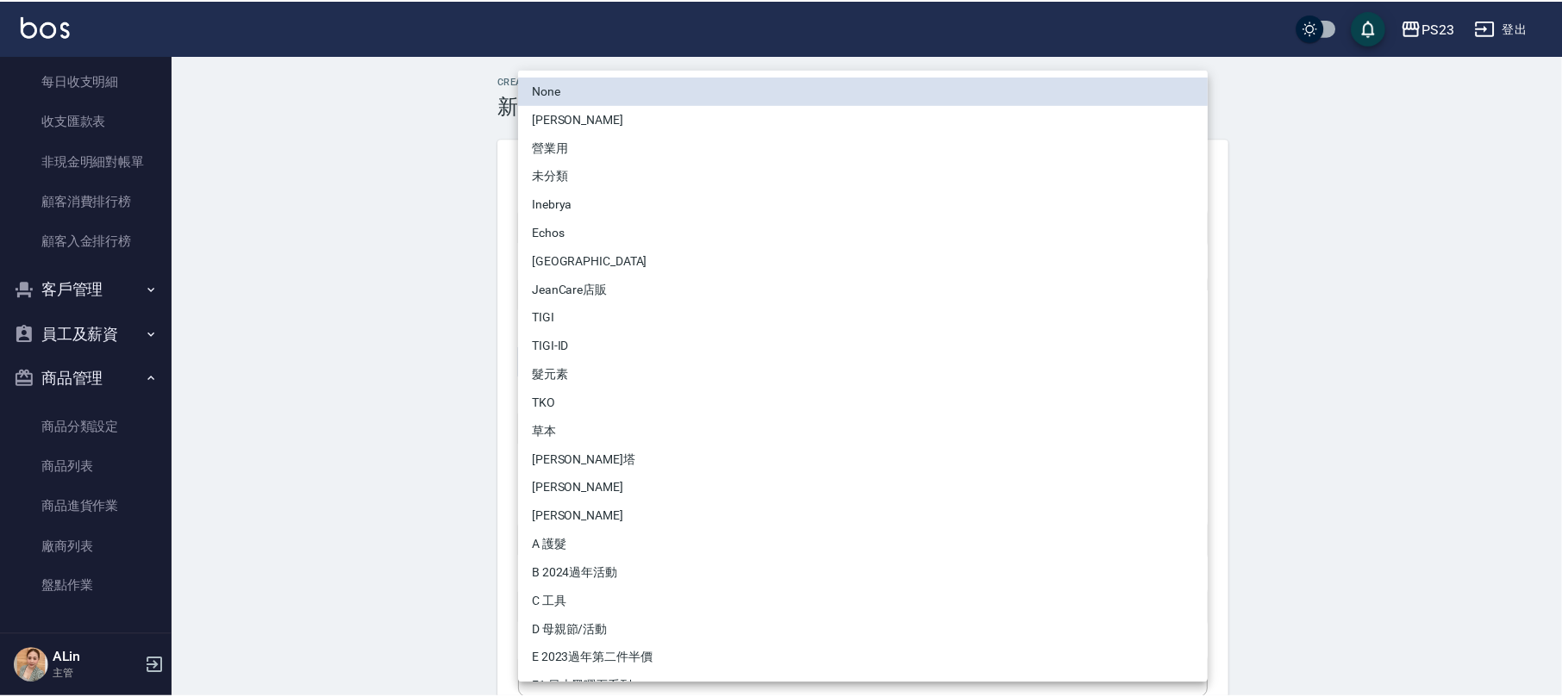
scroll to position [139, 0]
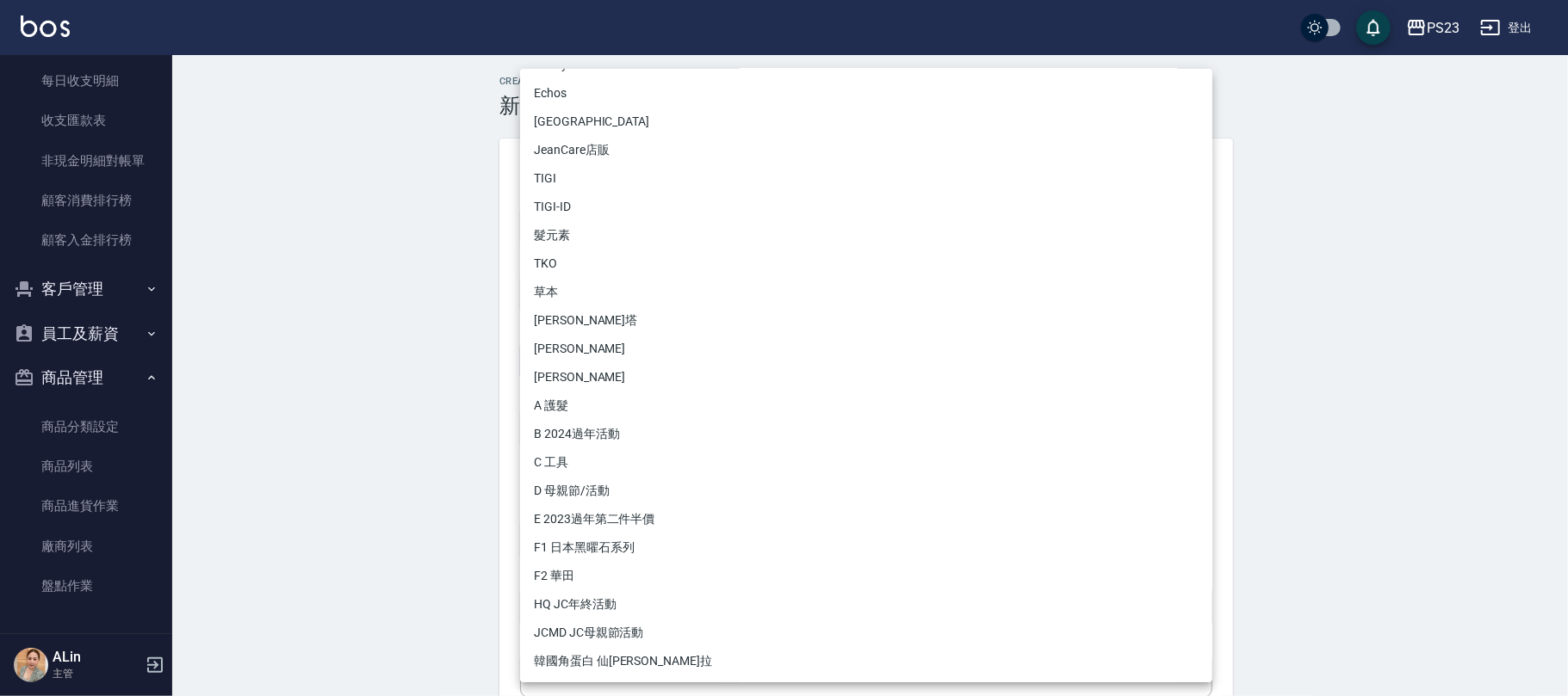
click at [583, 565] on li "F2 華田" at bounding box center [866, 576] width 692 height 28
type input "2f729934-4b0c-4868-8e54-aea5dbc0ac04"
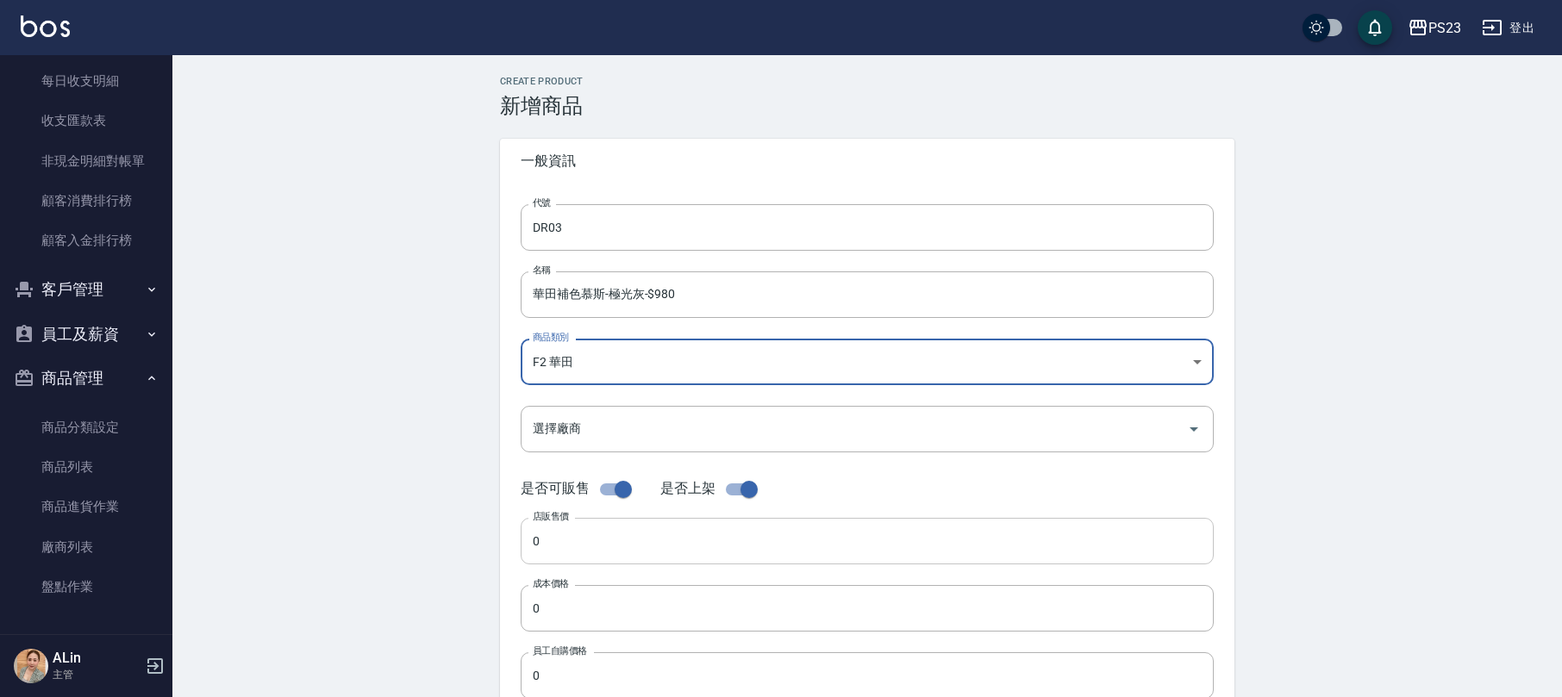
click at [621, 533] on input "0" at bounding box center [867, 541] width 693 height 47
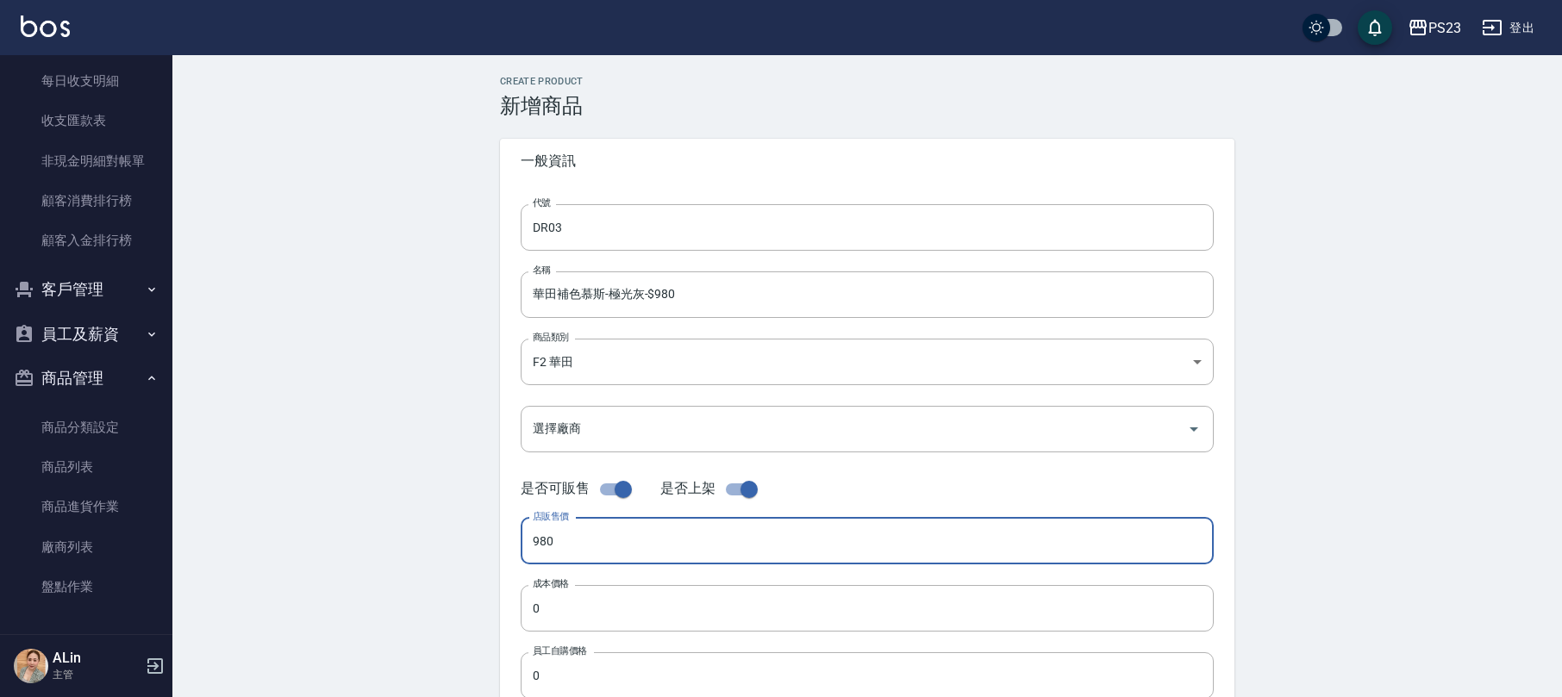
type input "980"
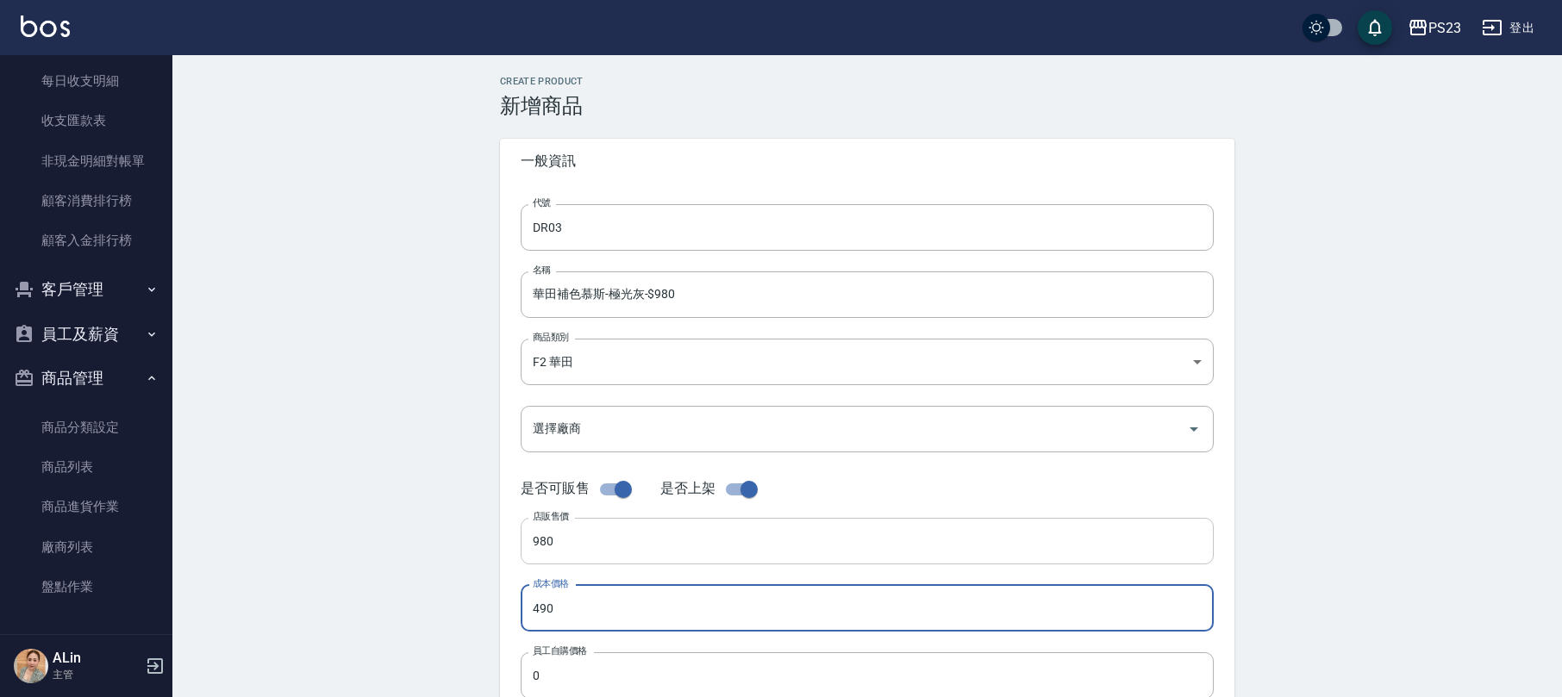
type input "490"
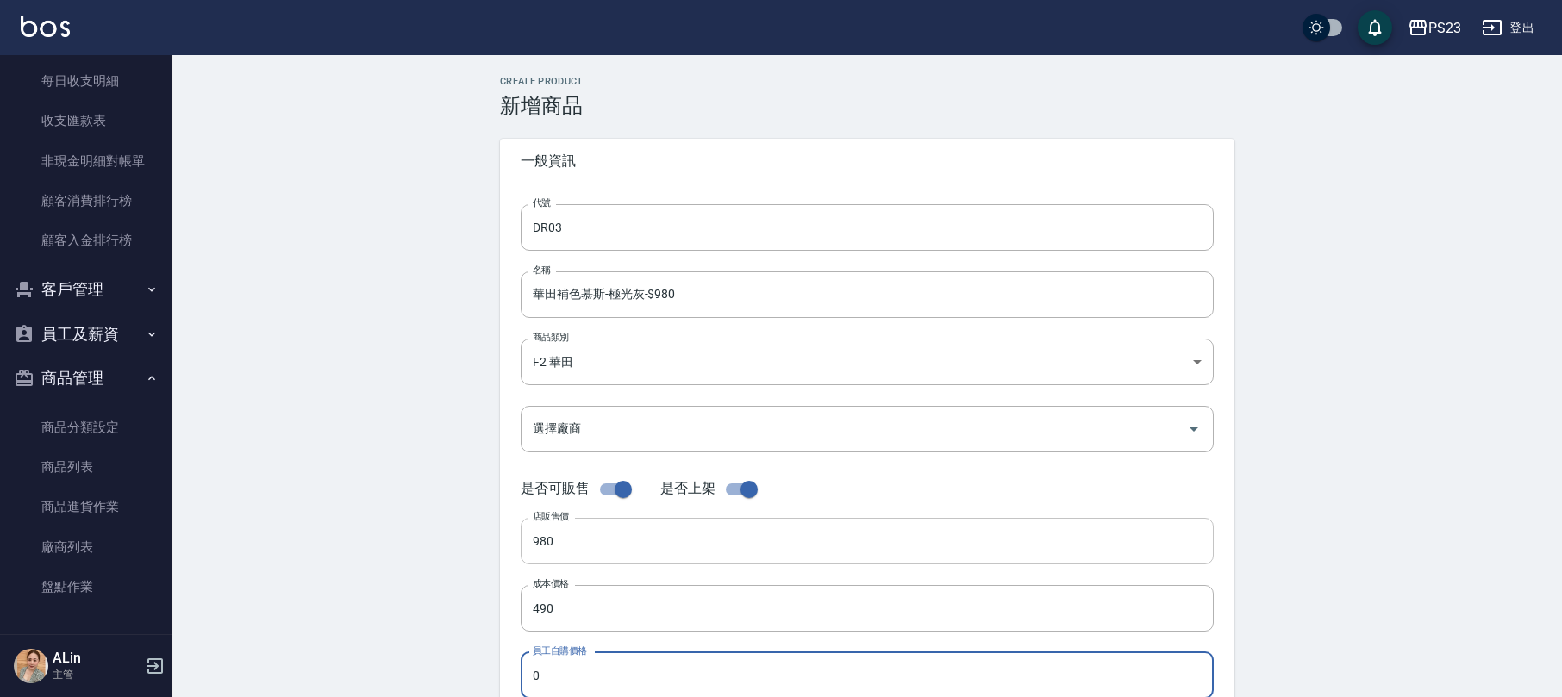
scroll to position [1, 0]
type input "490"
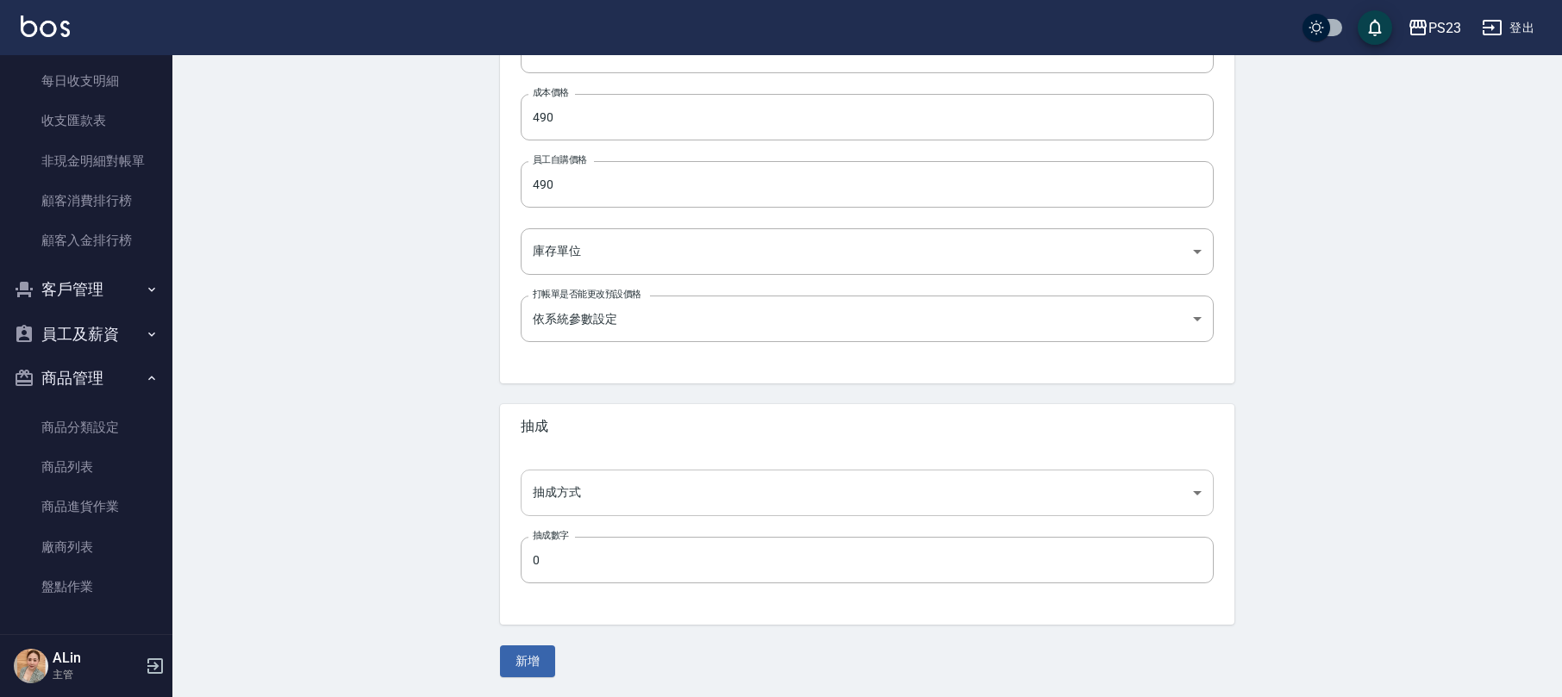
click at [652, 491] on body "PS23 登出 櫃檯作業 打帳單 帳單列表 現金收支登錄 高階收支登錄 材料自購登錄 每日結帳 排班表 現場電腦打卡 預約管理 預約管理 單日預約紀錄 單週預…" at bounding box center [781, 104] width 1562 height 1190
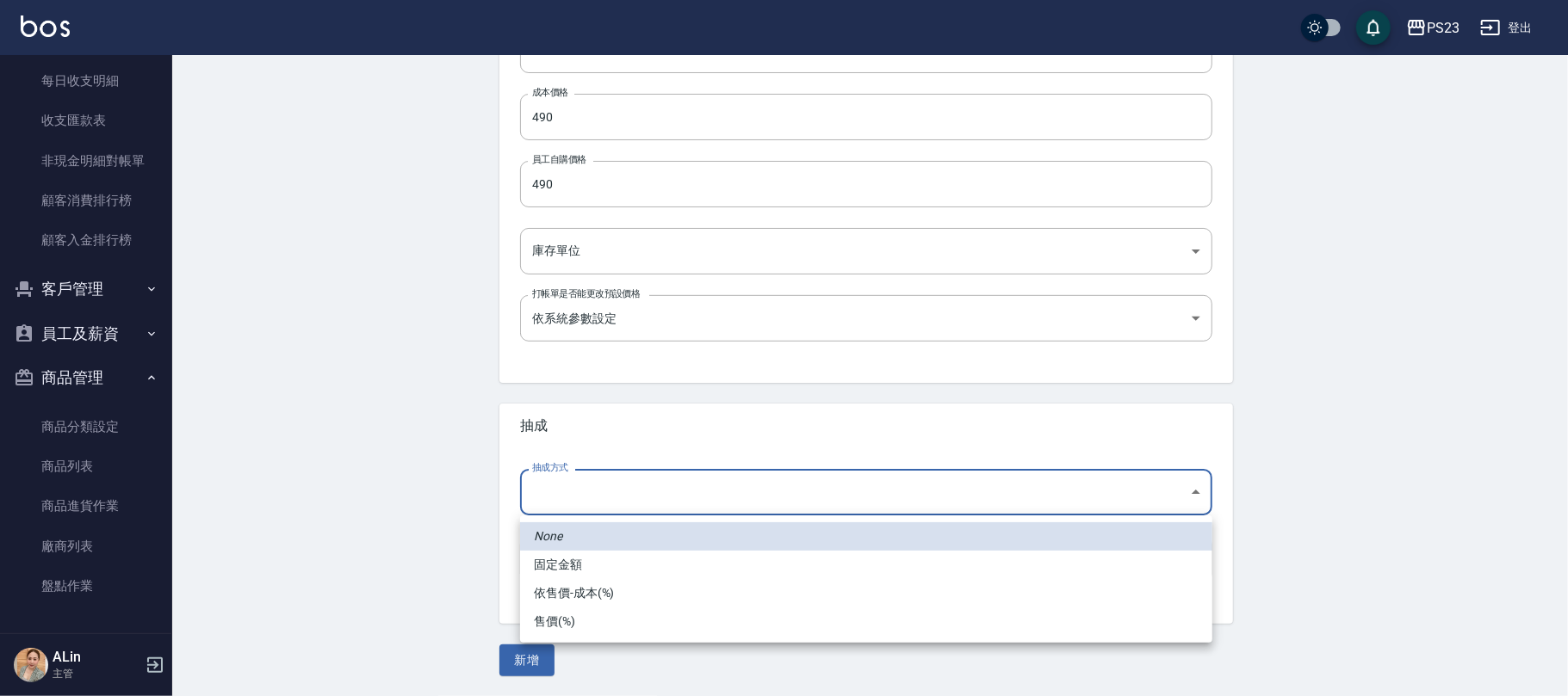
click at [572, 585] on li "依售價-成本(%)" at bounding box center [866, 593] width 692 height 28
type input "byCost"
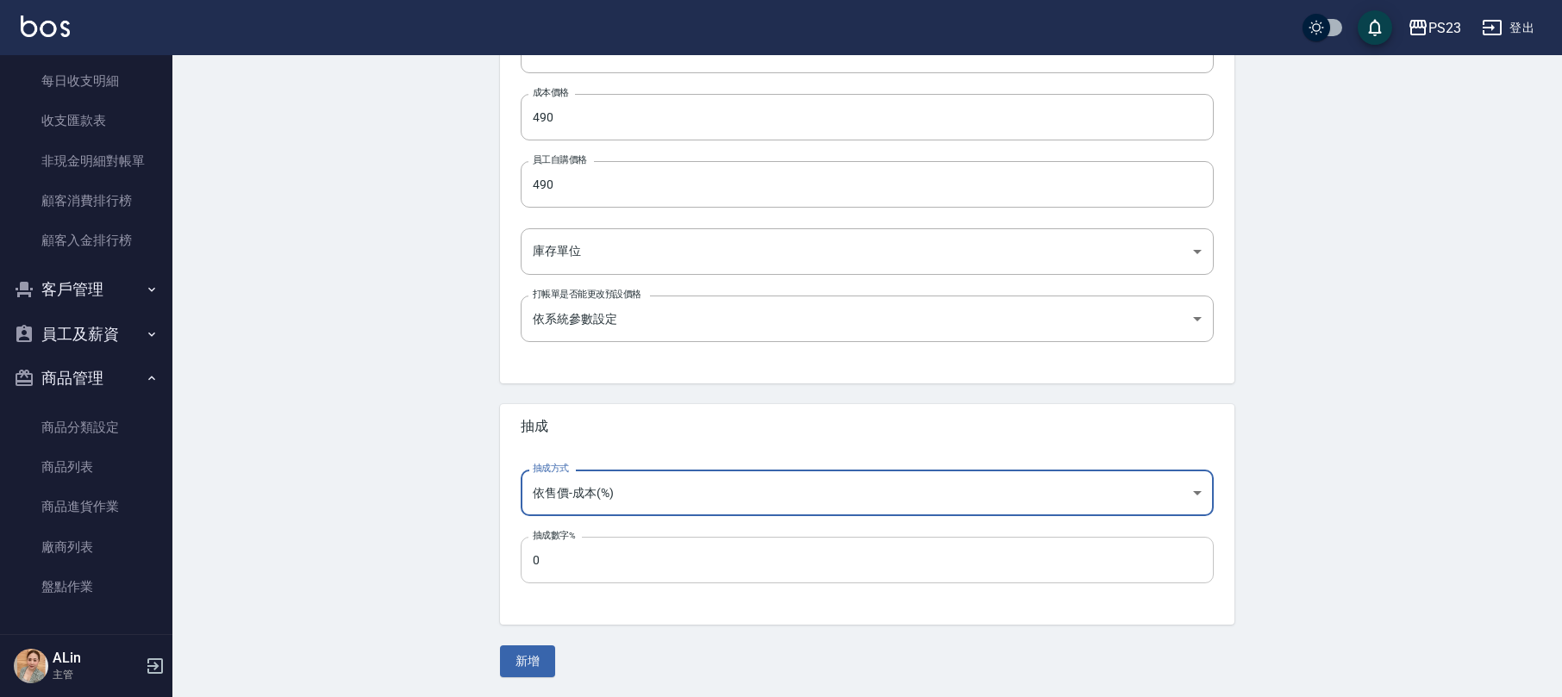
click at [594, 567] on input "0" at bounding box center [867, 560] width 693 height 47
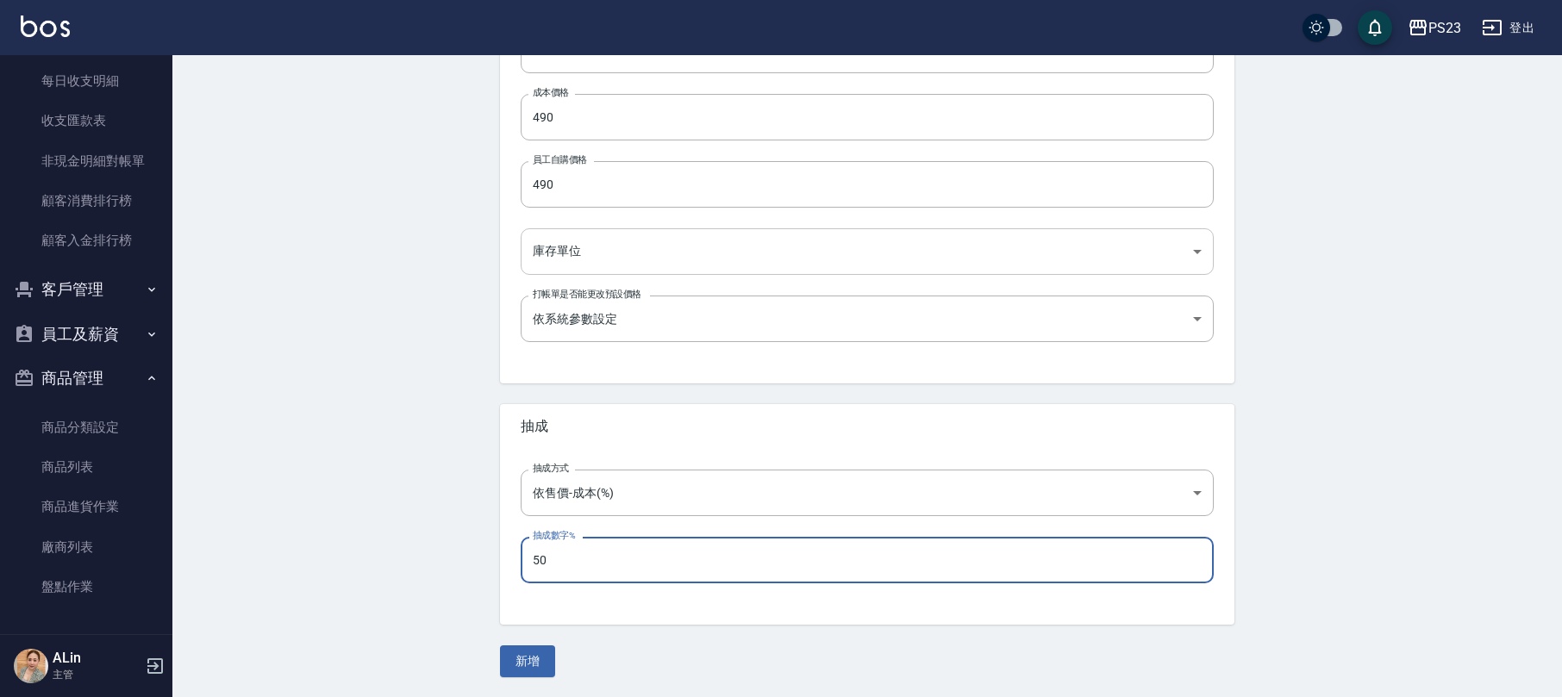
type input "50"
click at [666, 232] on body "PS23 登出 櫃檯作業 打帳單 帳單列表 現金收支登錄 高階收支登錄 材料自購登錄 每日結帳 排班表 現場電腦打卡 預約管理 預約管理 單日預約紀錄 單週預…" at bounding box center [781, 104] width 1562 height 1190
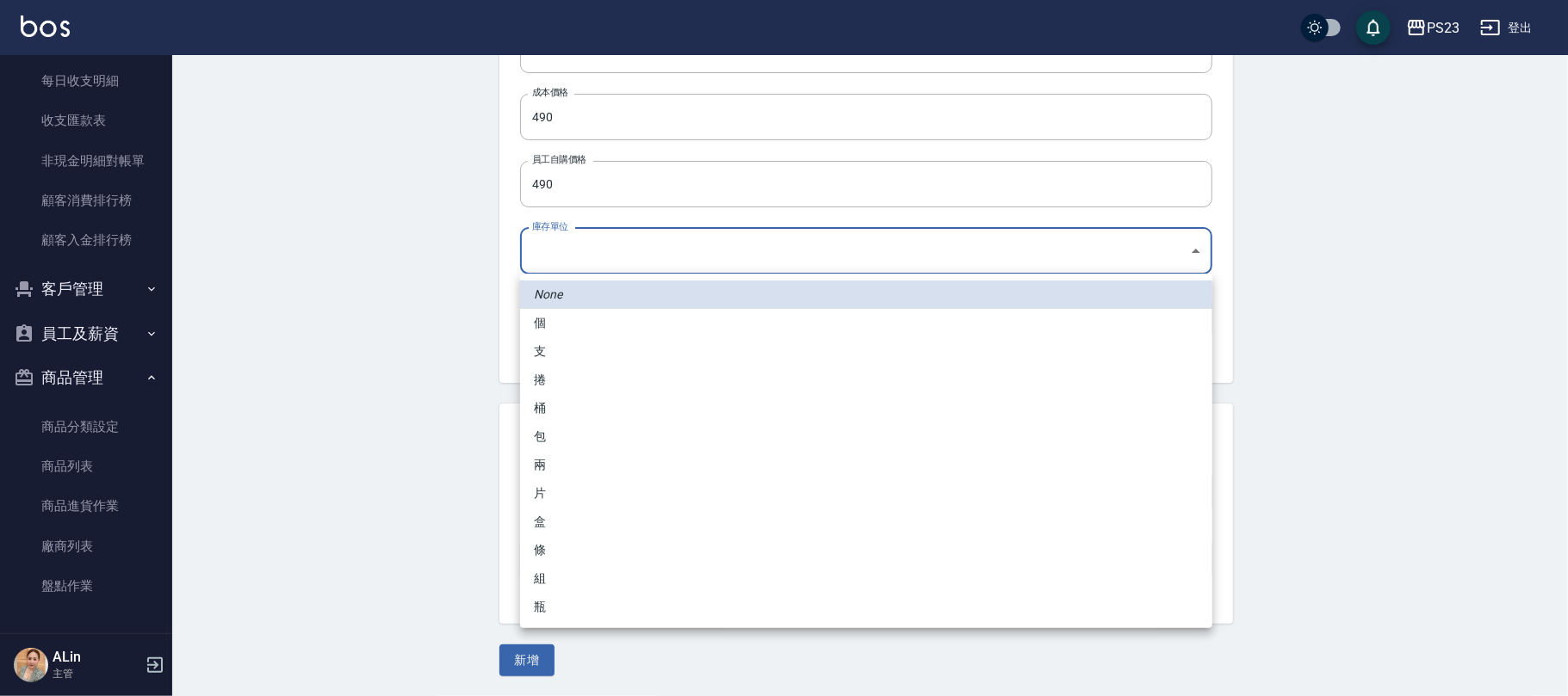
click at [547, 600] on li "瓶" at bounding box center [866, 607] width 692 height 28
type input "瓶"
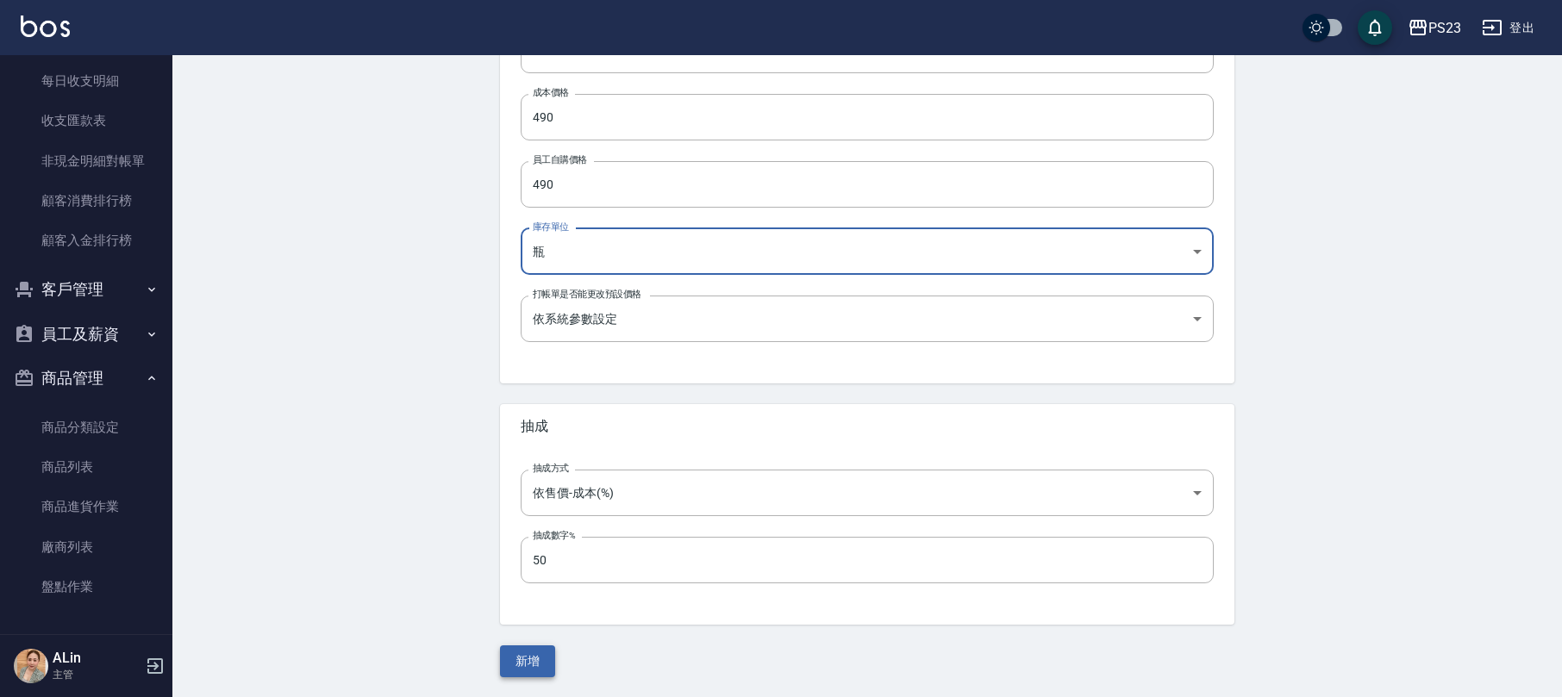
click at [529, 655] on button "新增" at bounding box center [527, 662] width 55 height 32
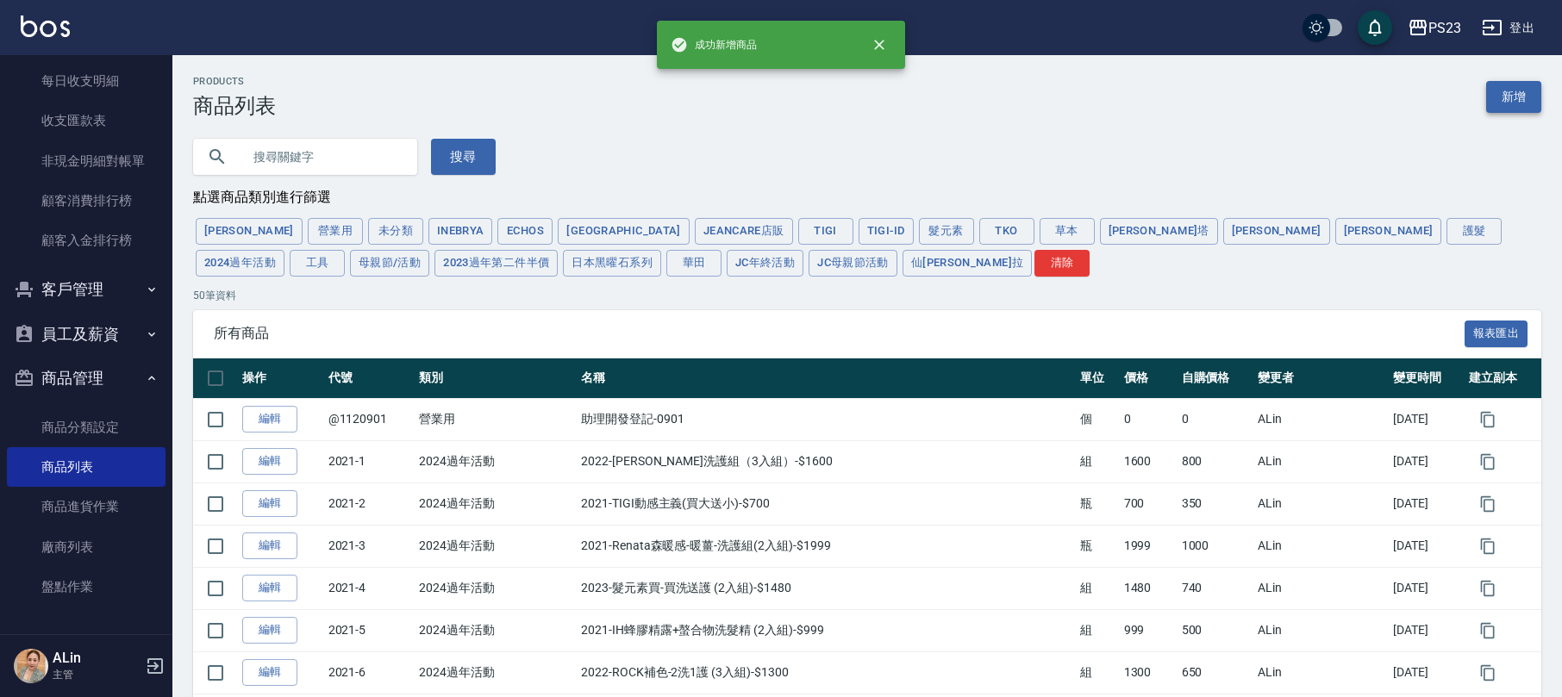
click at [1525, 93] on link "新增" at bounding box center [1513, 97] width 55 height 32
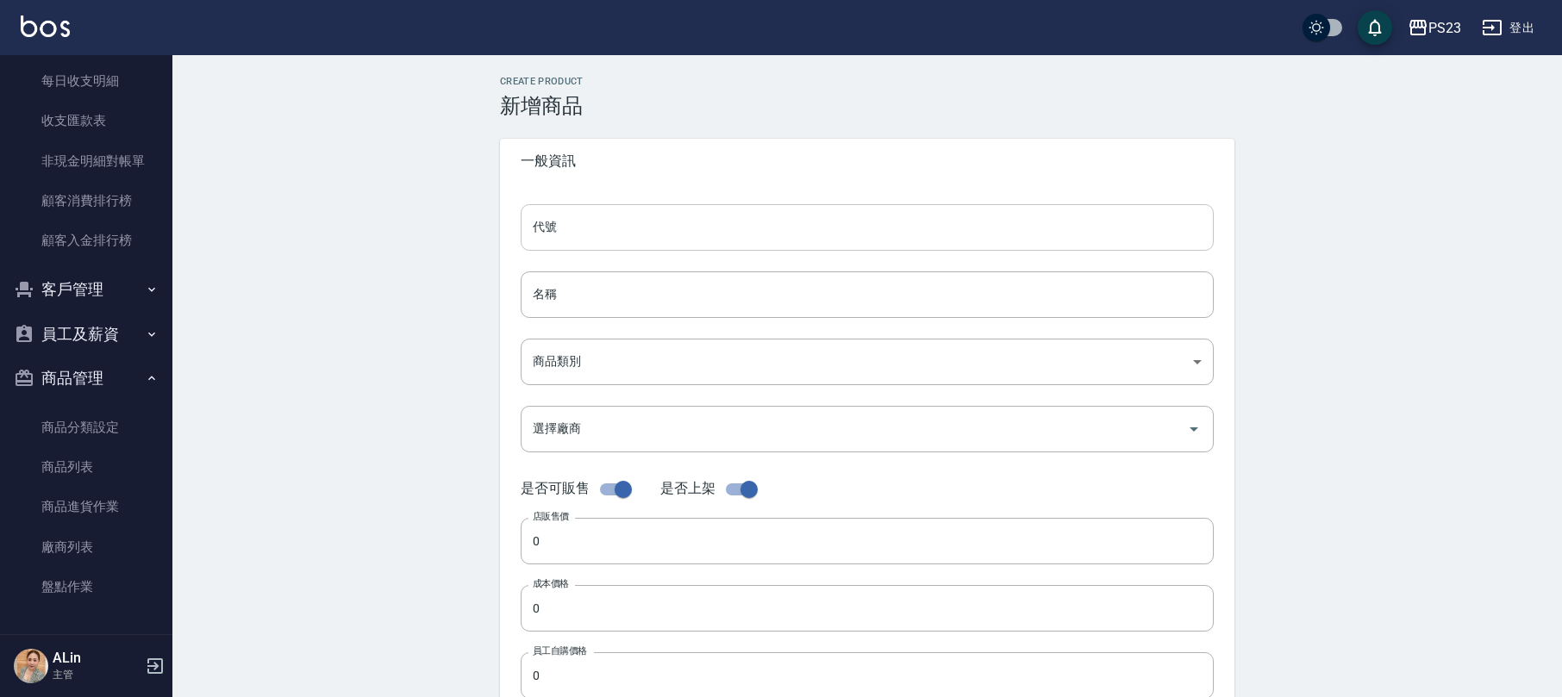
click at [714, 236] on input "代號" at bounding box center [867, 227] width 693 height 47
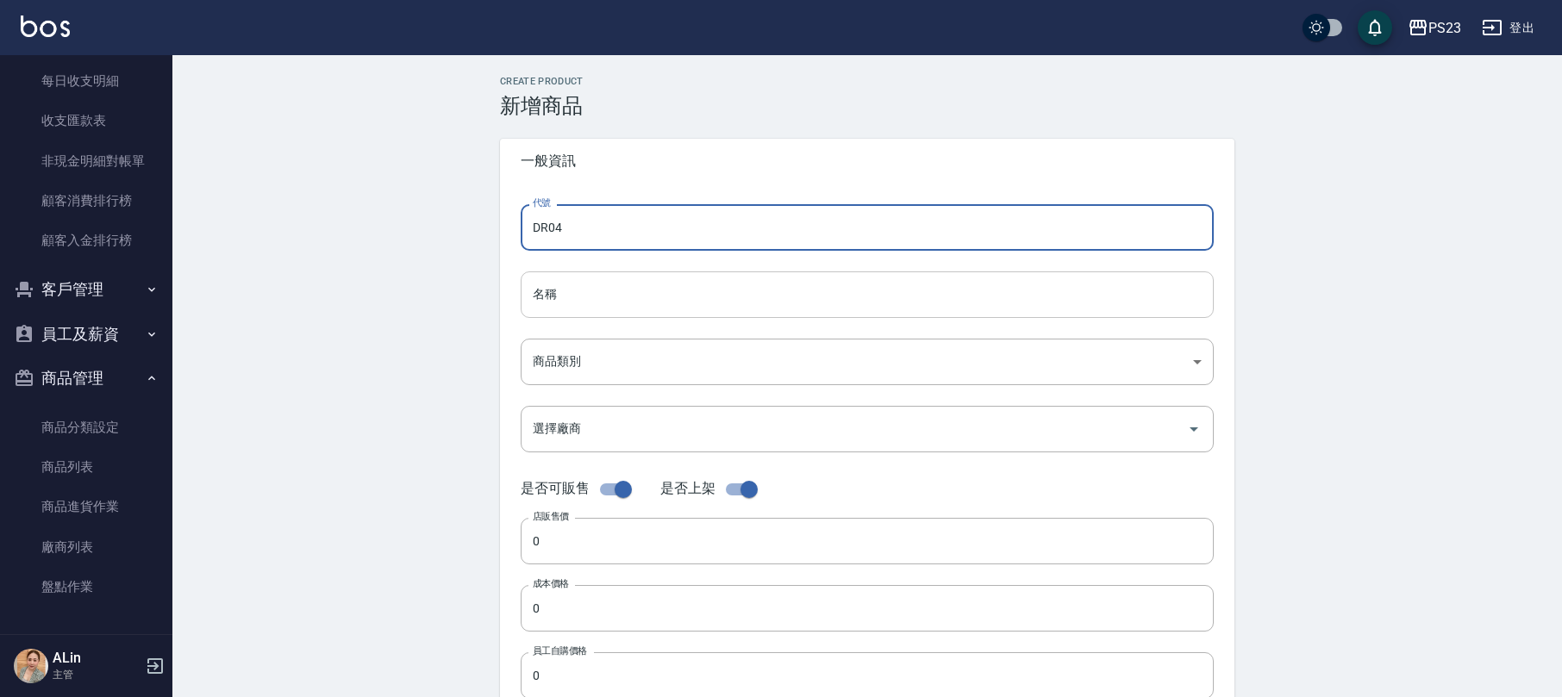
type input "DR04"
click at [619, 290] on input "名稱" at bounding box center [867, 295] width 693 height 47
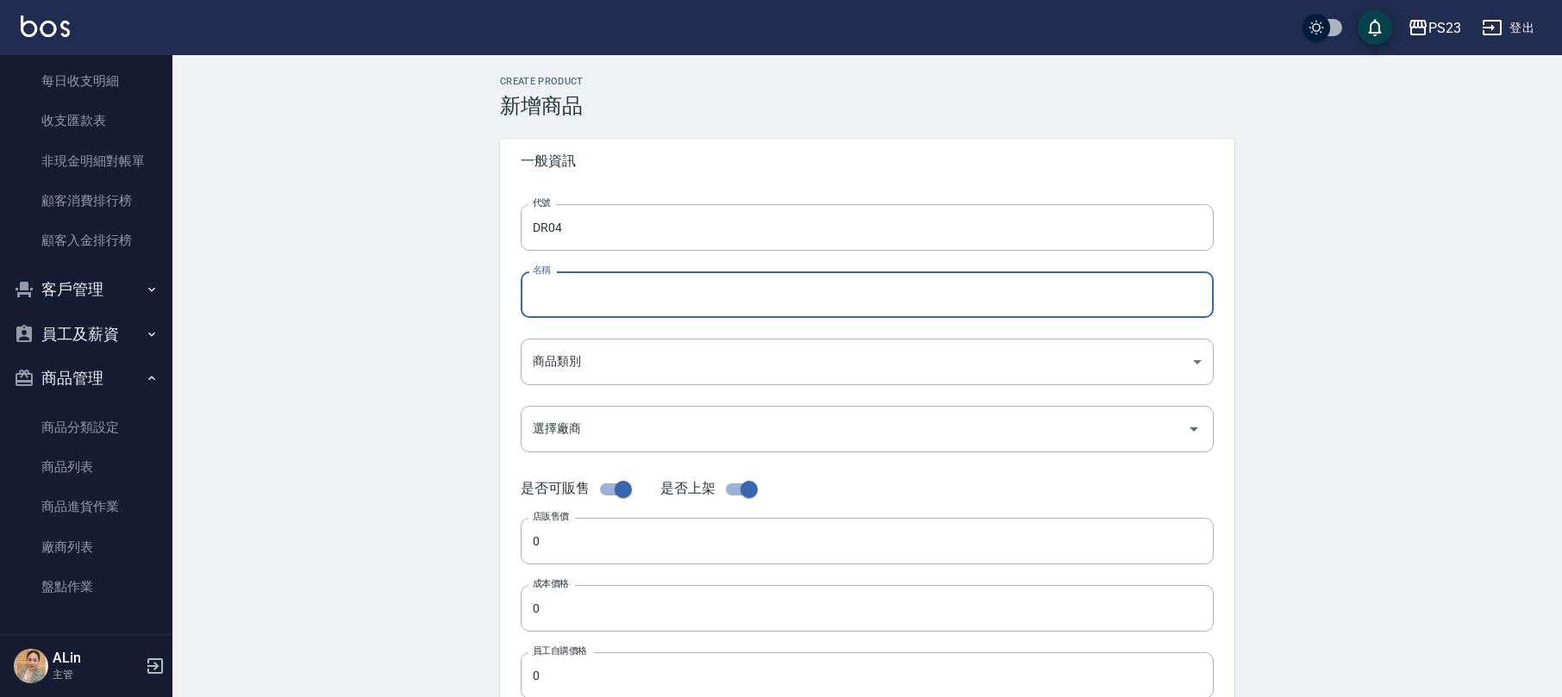
paste input "華田補色慕斯-攪黃-$980"
click at [632, 293] on input "華田補色慕斯-攪黃-$980" at bounding box center [867, 295] width 693 height 47
type input "華田補色慕斯-鎏光紫-$980"
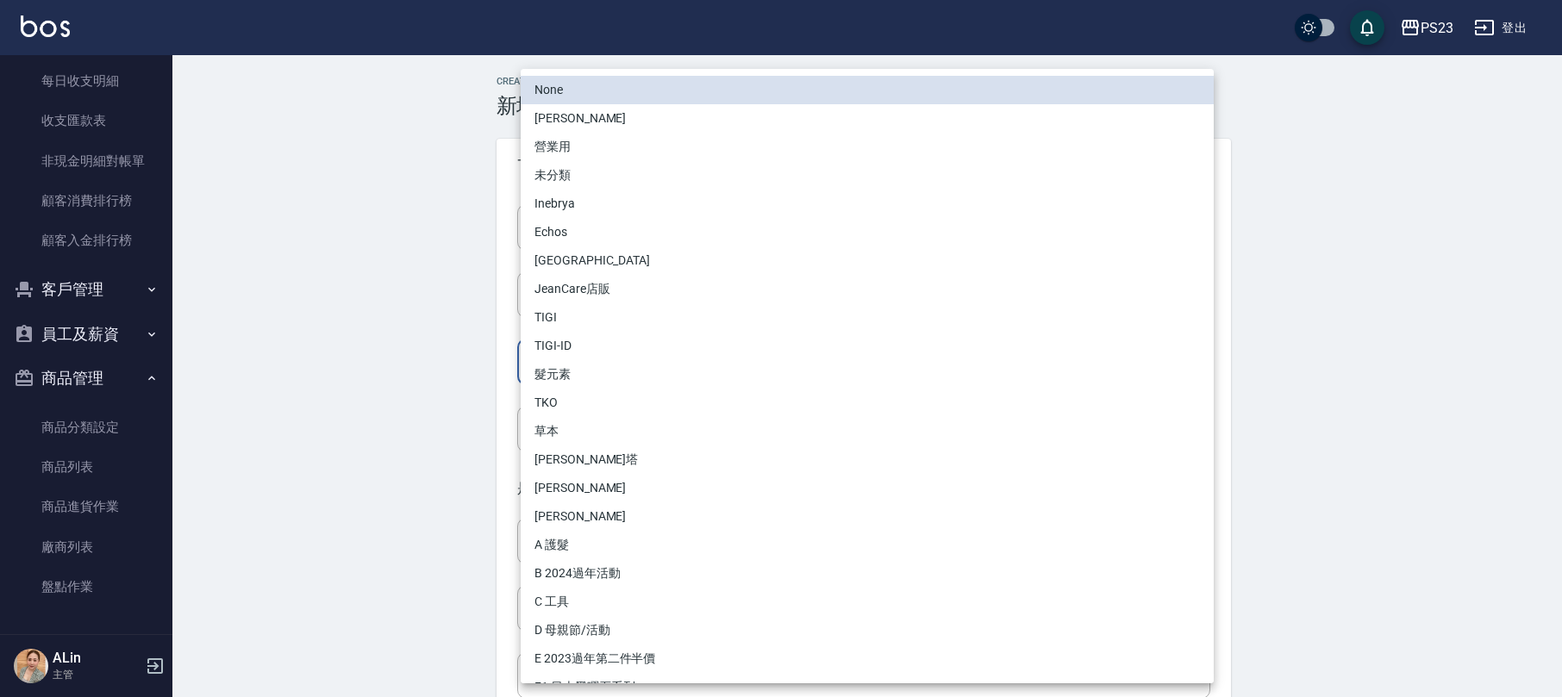
click at [729, 364] on body "PS23 登出 櫃檯作業 打帳單 帳單列表 現金收支登錄 高階收支登錄 材料自購登錄 每日結帳 排班表 現場電腦打卡 預約管理 預約管理 單日預約紀錄 單週預…" at bounding box center [781, 595] width 1562 height 1190
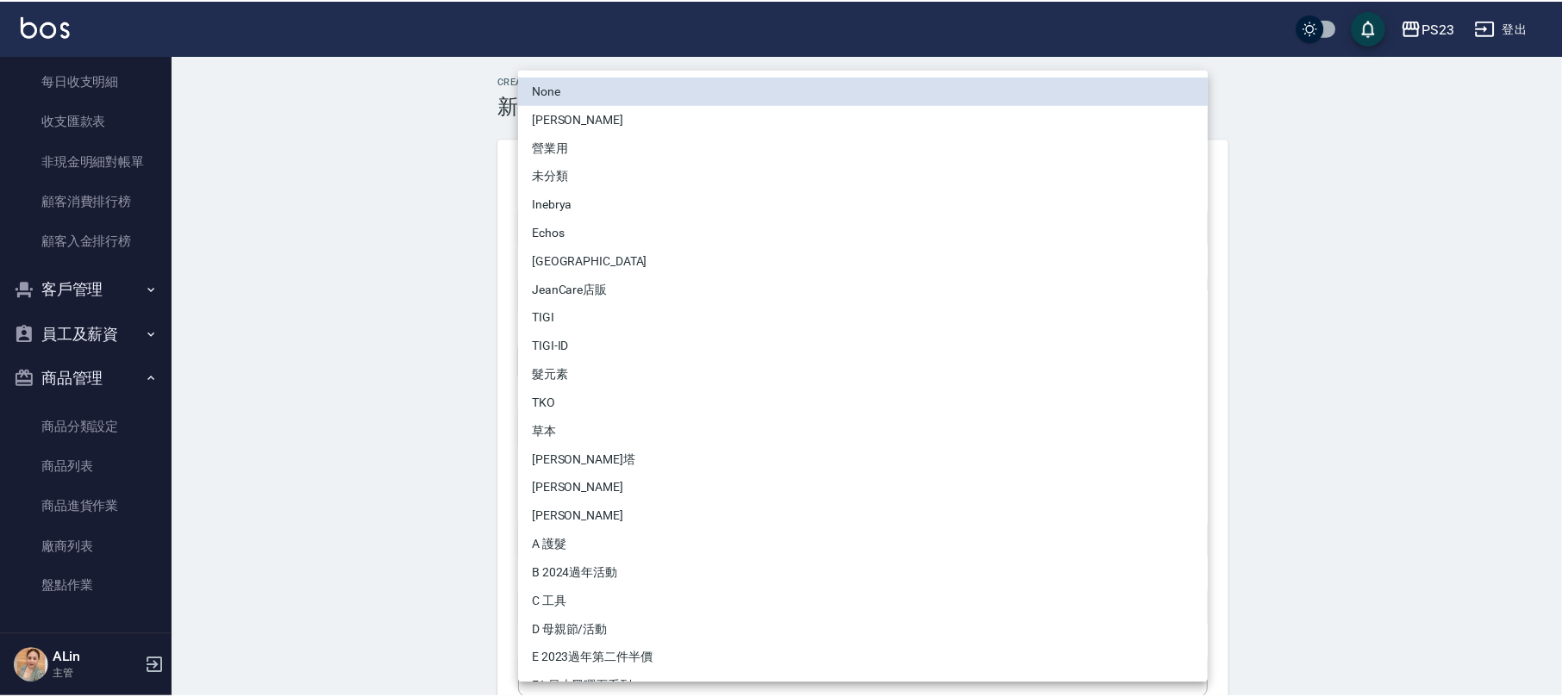
scroll to position [139, 0]
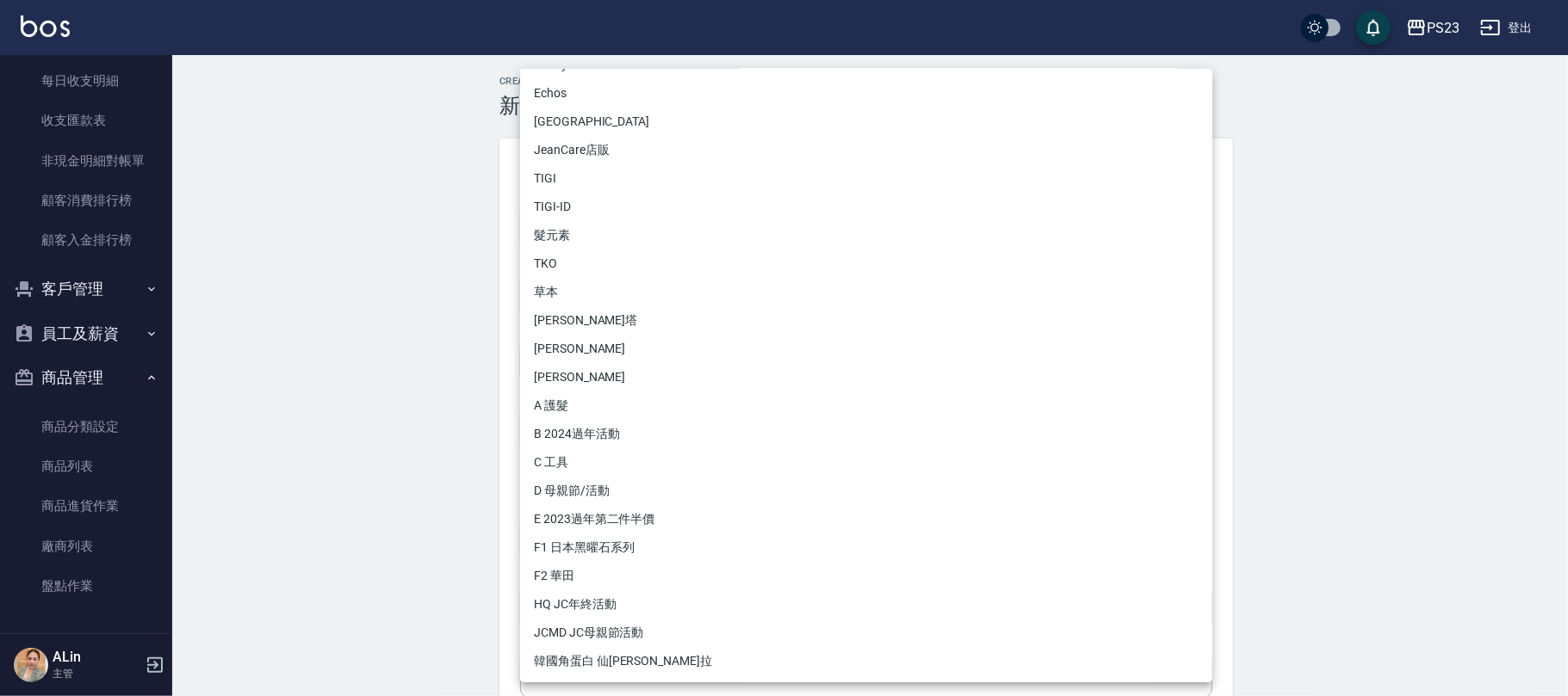
click at [589, 572] on li "F2 華田" at bounding box center [866, 576] width 692 height 28
type input "2f729934-4b0c-4868-8e54-aea5dbc0ac04"
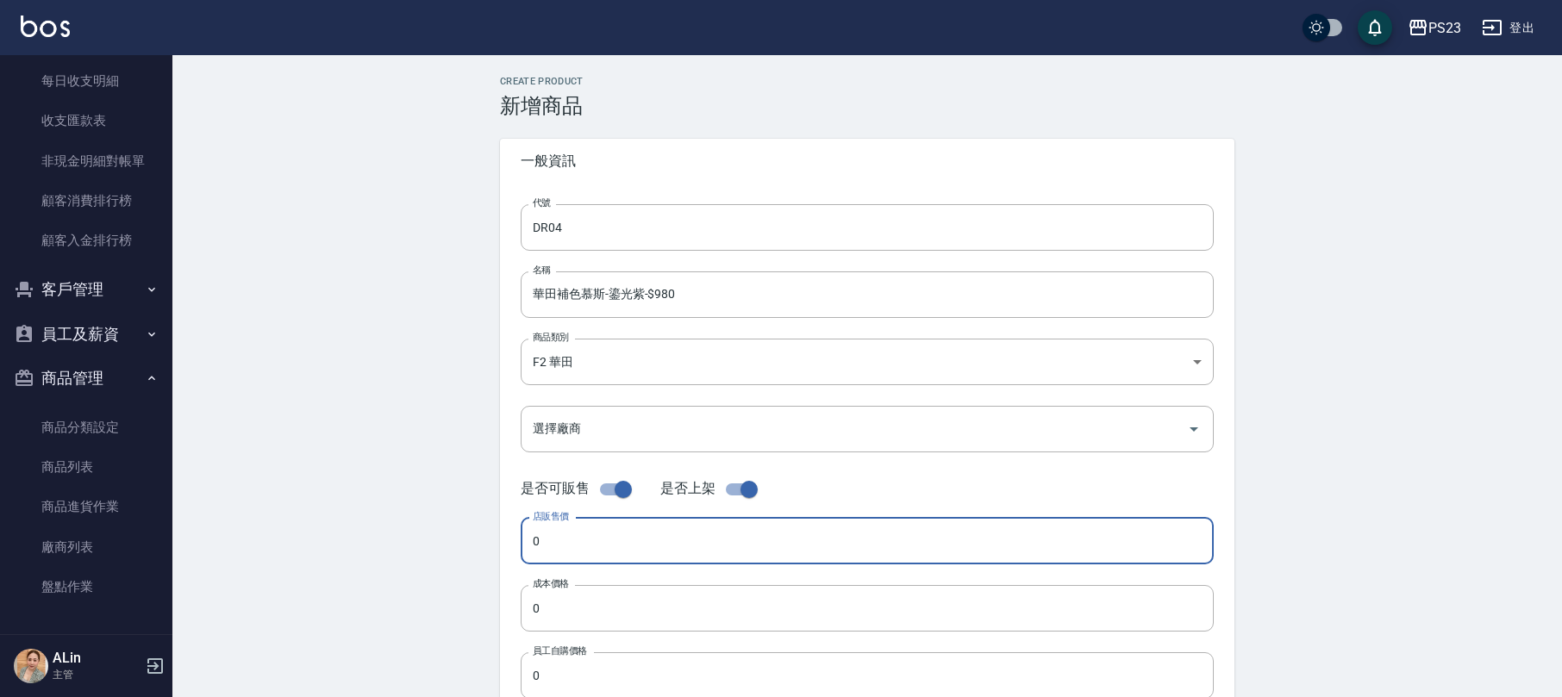
click at [588, 535] on input "0" at bounding box center [867, 541] width 693 height 47
type input "980"
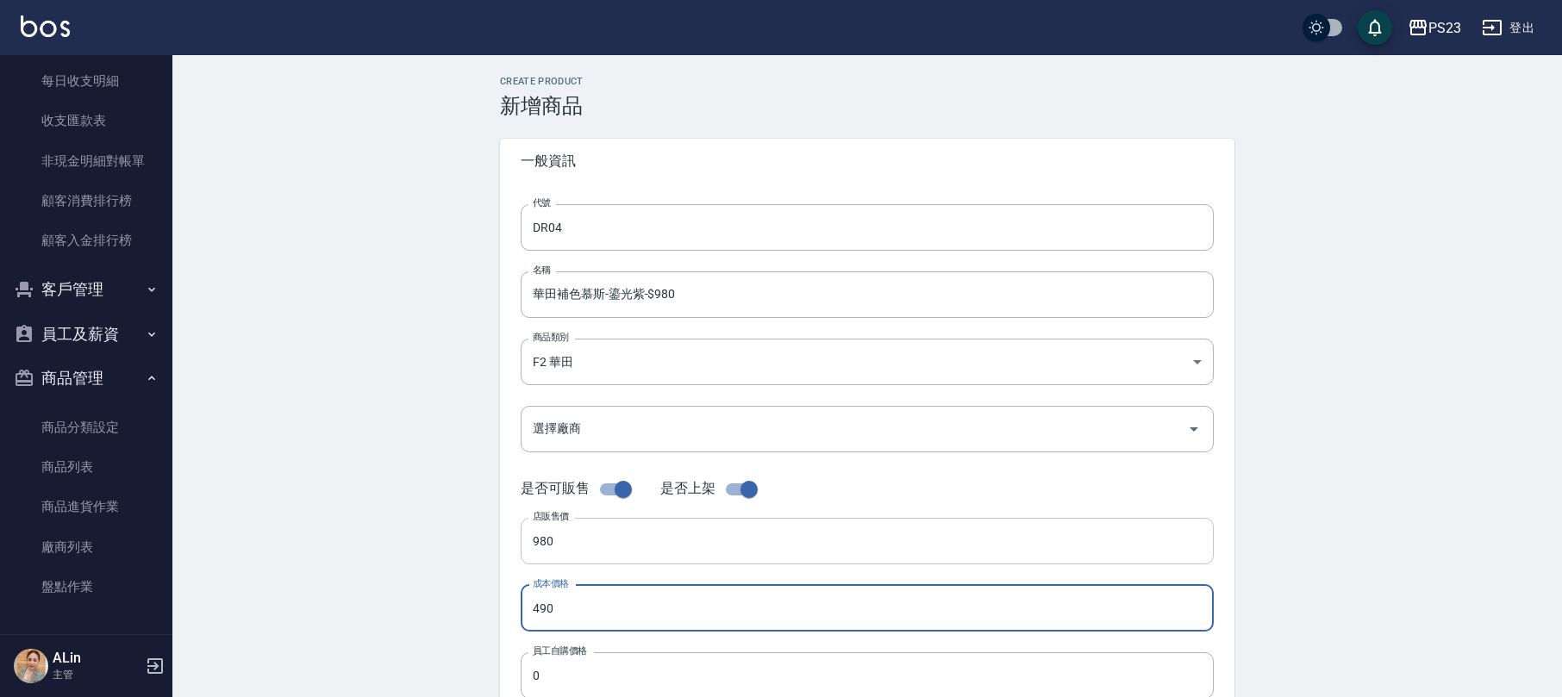
type input "490"
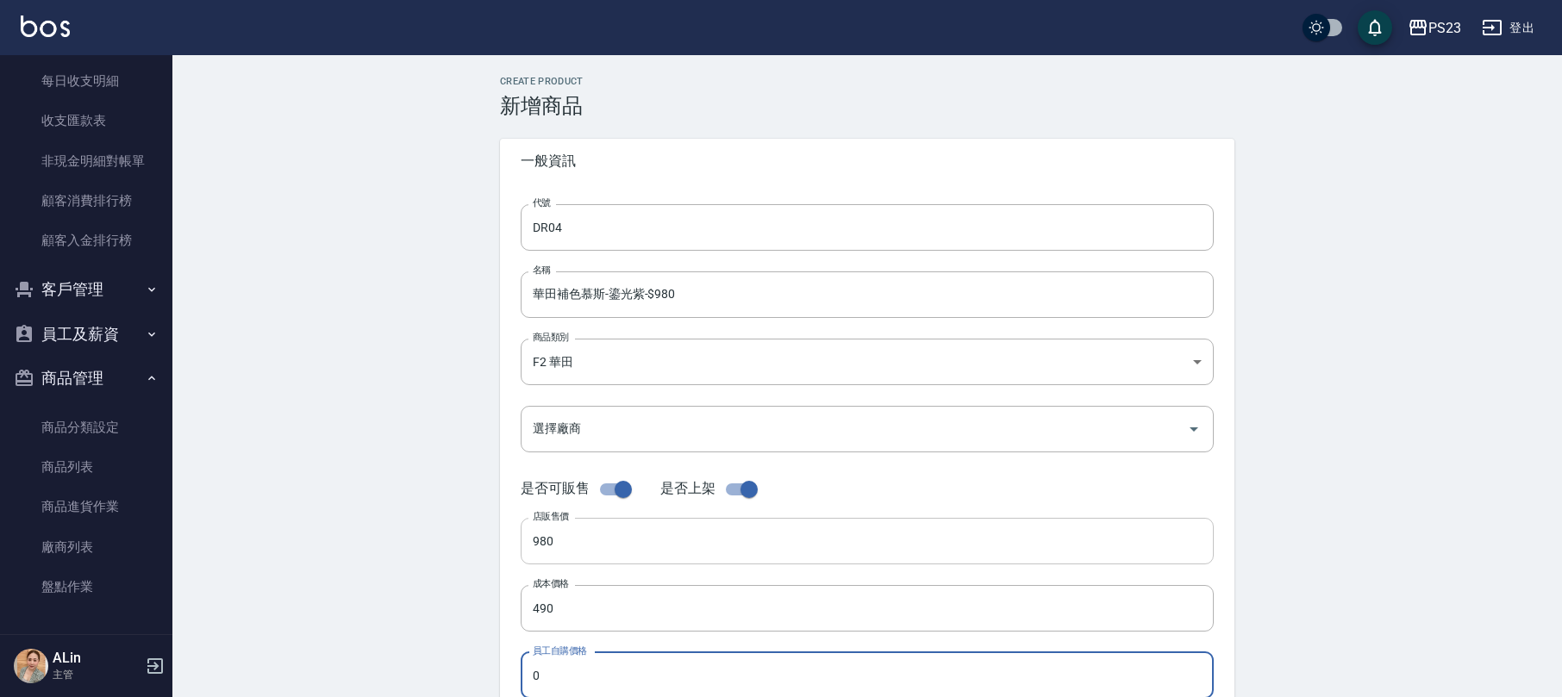
scroll to position [1, 0]
type input "490"
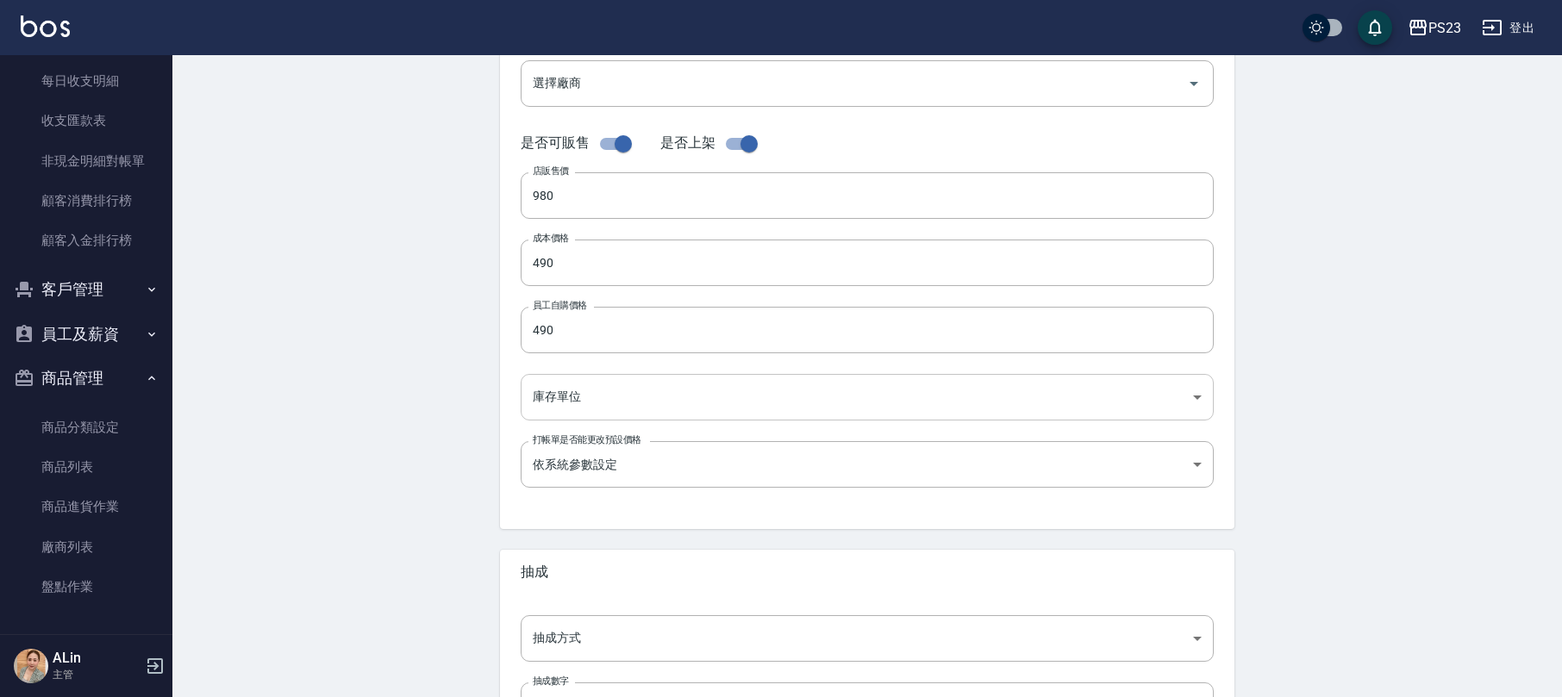
click at [659, 388] on body "PS23 登出 櫃檯作業 打帳單 帳單列表 現金收支登錄 高階收支登錄 材料自購登錄 每日結帳 排班表 現場電腦打卡 預約管理 預約管理 單日預約紀錄 單週預…" at bounding box center [781, 249] width 1562 height 1190
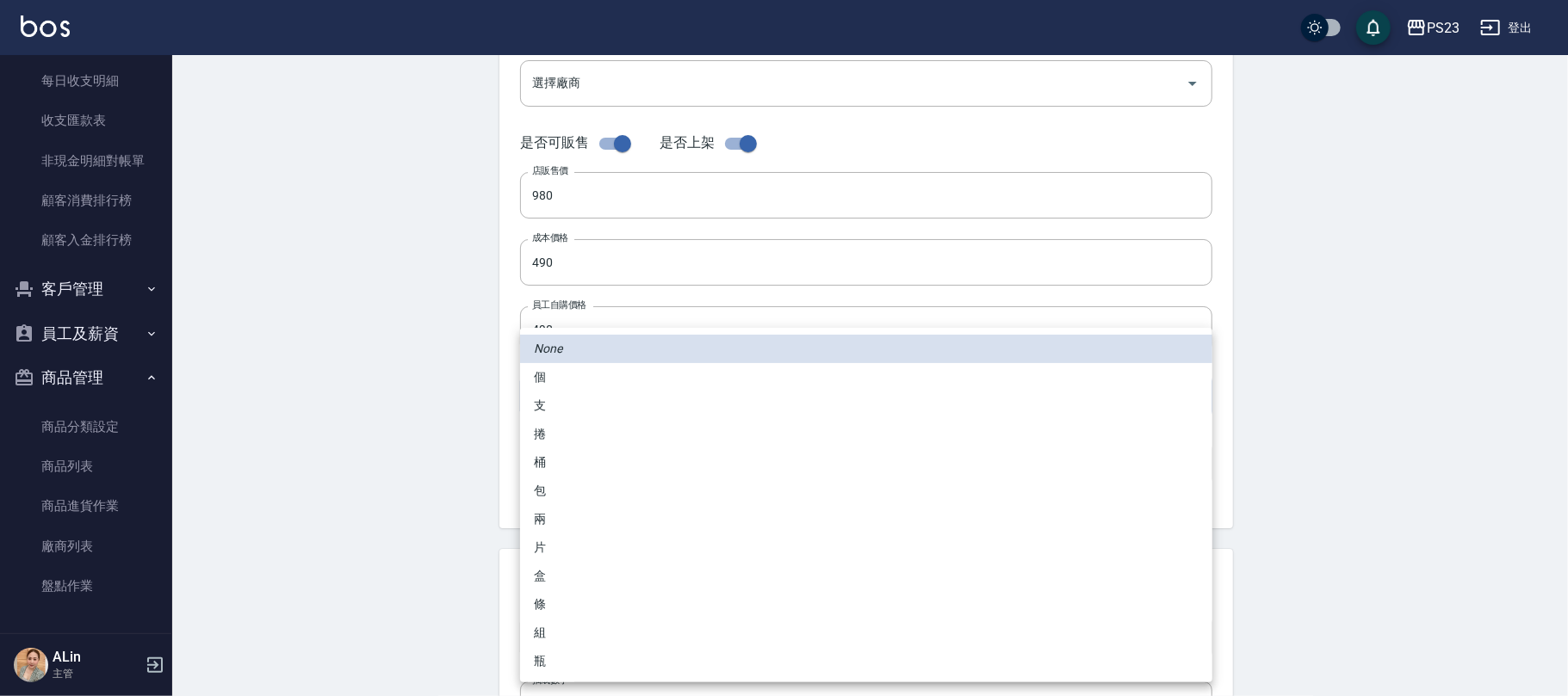
click at [548, 659] on li "瓶" at bounding box center [866, 661] width 692 height 28
type input "瓶"
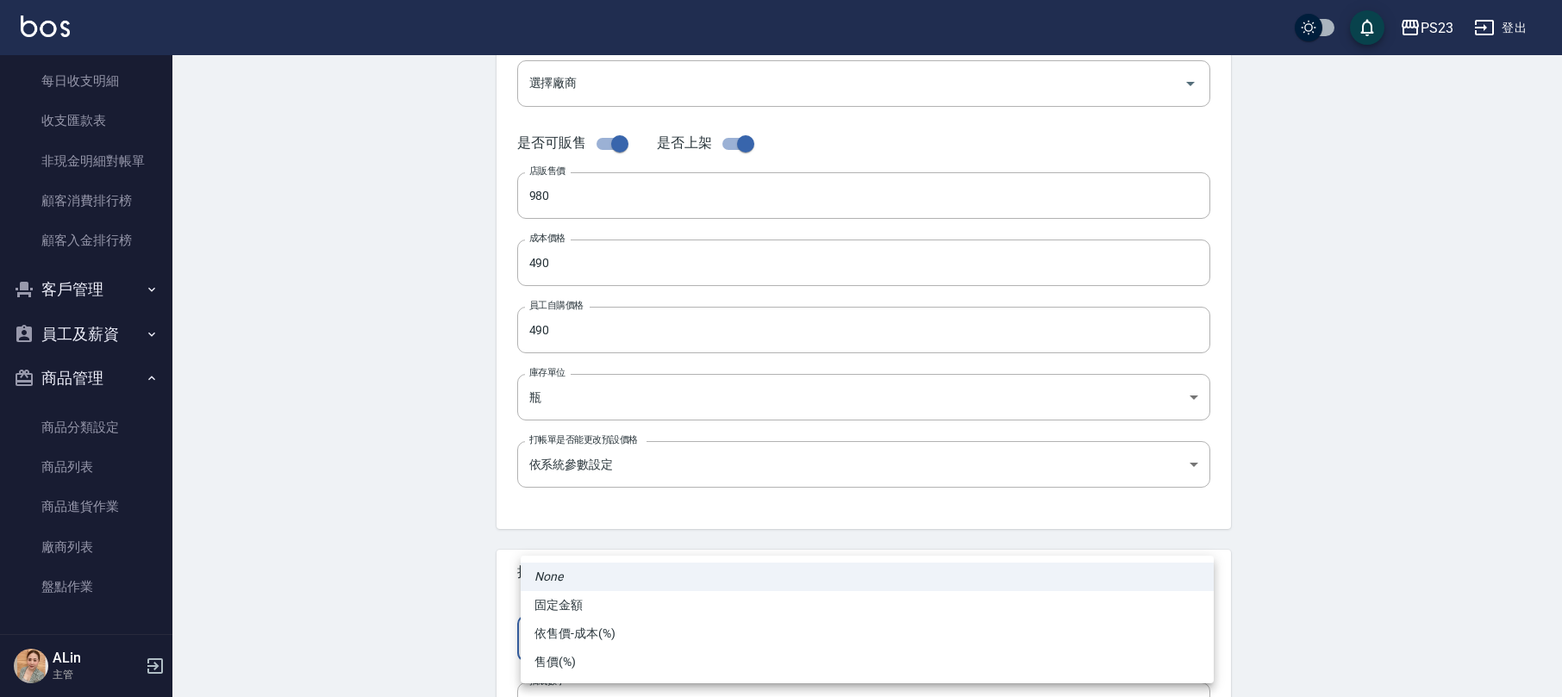
click at [567, 633] on body "PS23 登出 櫃檯作業 打帳單 帳單列表 現金收支登錄 高階收支登錄 材料自購登錄 每日結帳 排班表 現場電腦打卡 預約管理 預約管理 單日預約紀錄 單週預…" at bounding box center [781, 249] width 1562 height 1190
click at [587, 629] on li "依售價-成本(%)" at bounding box center [867, 634] width 693 height 28
type input "byCost"
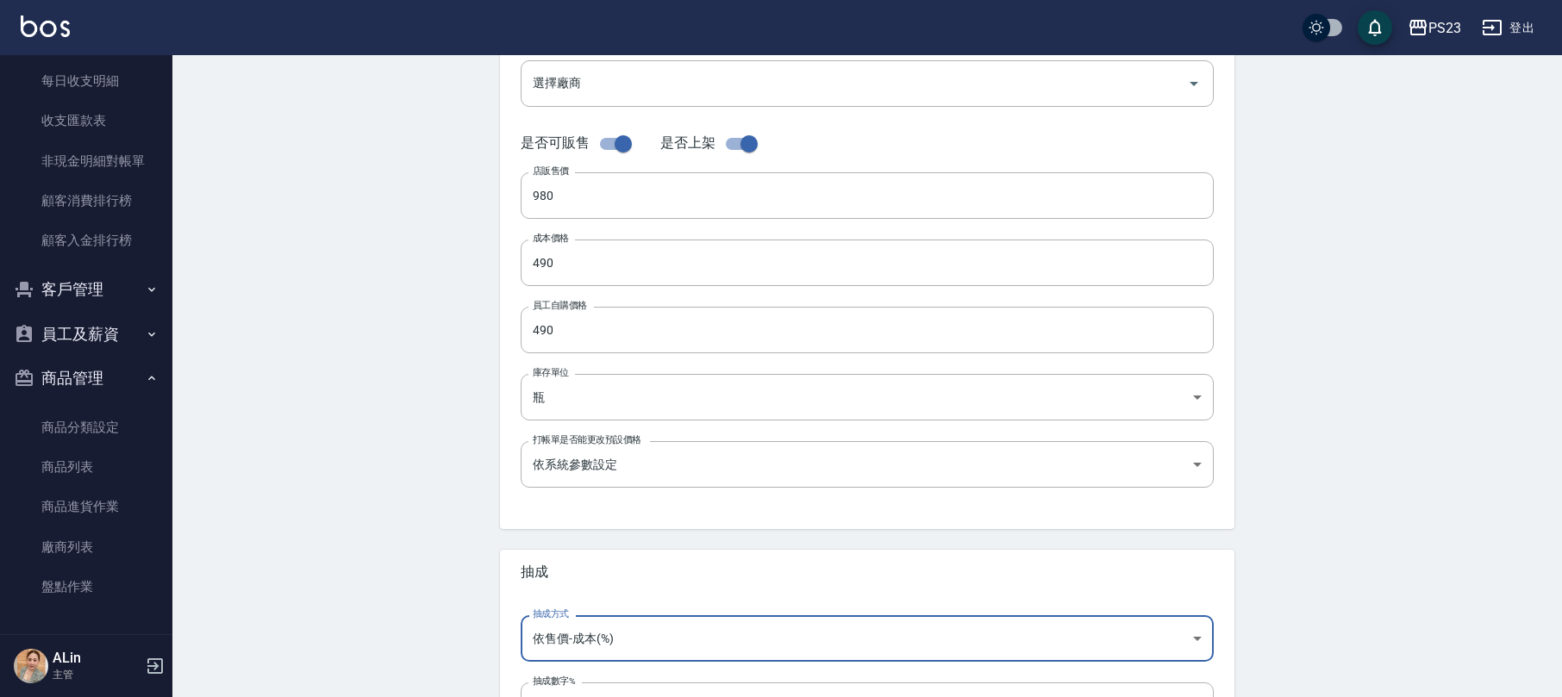
scroll to position [491, 0]
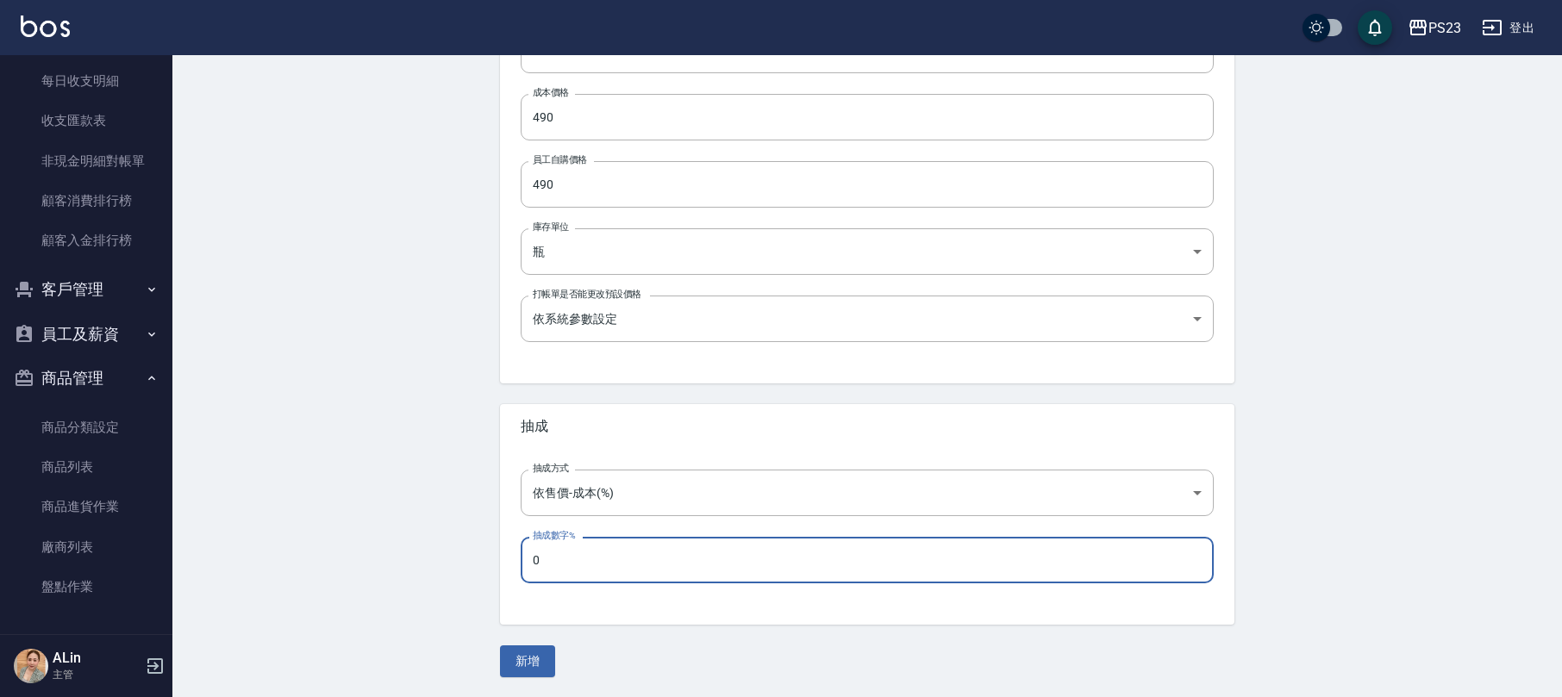
click at [583, 564] on input "0" at bounding box center [867, 560] width 693 height 47
type input "50"
click at [539, 666] on button "新增" at bounding box center [527, 662] width 55 height 32
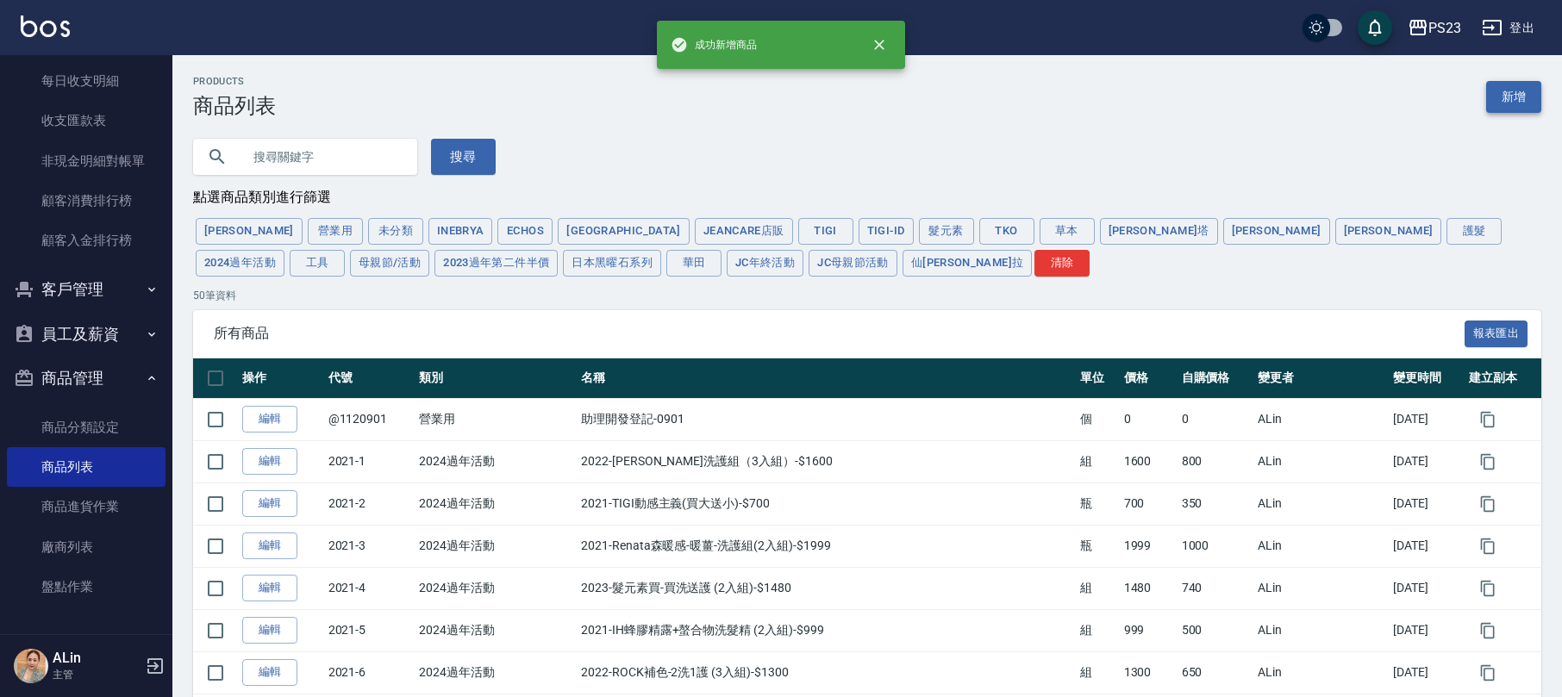
click at [1514, 84] on link "新增" at bounding box center [1513, 97] width 55 height 32
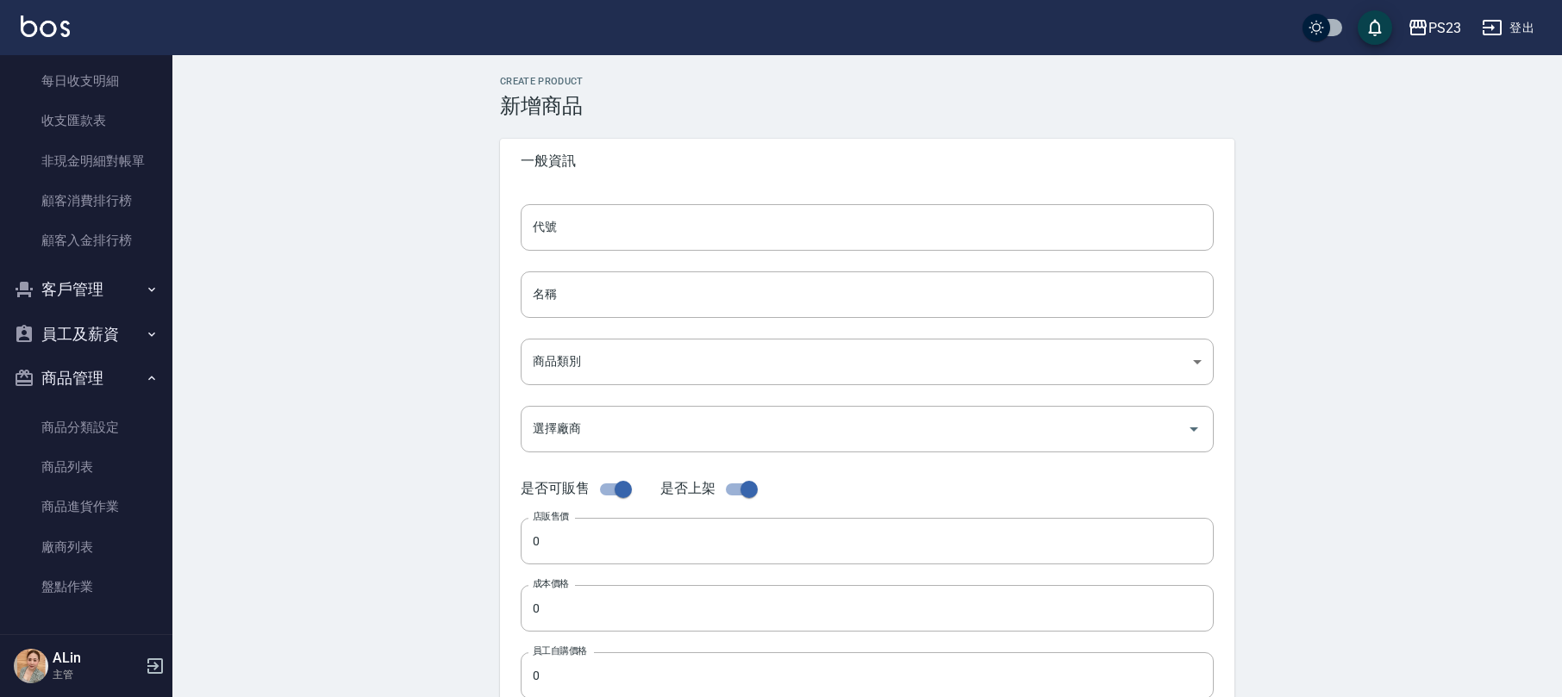
click at [673, 200] on div "代號 代號 名稱 名稱 商品類別 ​ 商品類別 選擇廠商 選擇廠商 是否可販售 是否上架 店販售價 0 店販售價 成本價格 0 成本價格 員工自購價格 0…" at bounding box center [867, 529] width 734 height 691
click at [671, 222] on input "代號" at bounding box center [867, 227] width 693 height 47
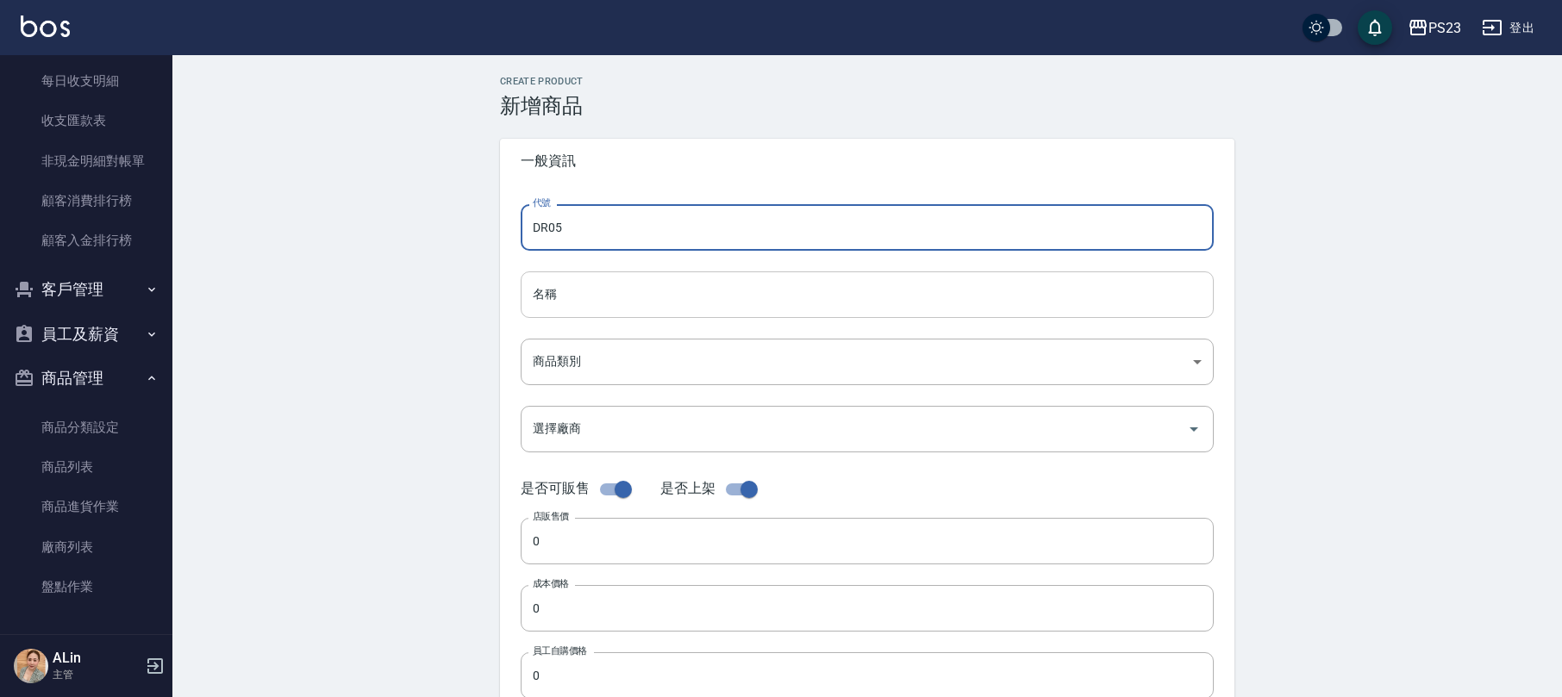
type input "DR05"
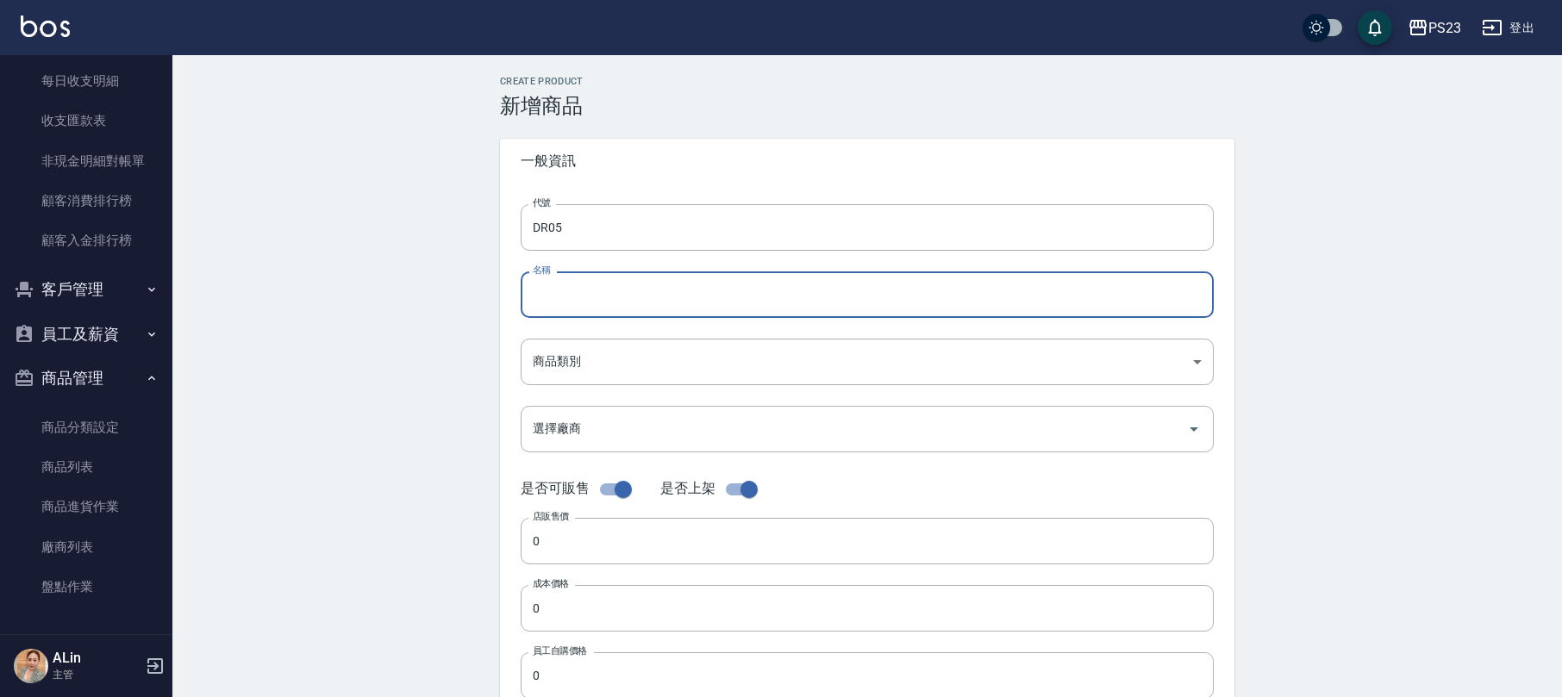
click at [648, 315] on input "名稱" at bounding box center [867, 295] width 693 height 47
paste input "華田補色慕斯-攪黃-$980"
type input "華田補色慕斯-嫩粉棕-$980"
click at [571, 356] on body "PS23 登出 櫃檯作業 打帳單 帳單列表 現金收支登錄 高階收支登錄 材料自購登錄 每日結帳 排班表 現場電腦打卡 預約管理 預約管理 單日預約紀錄 單週預…" at bounding box center [781, 595] width 1562 height 1190
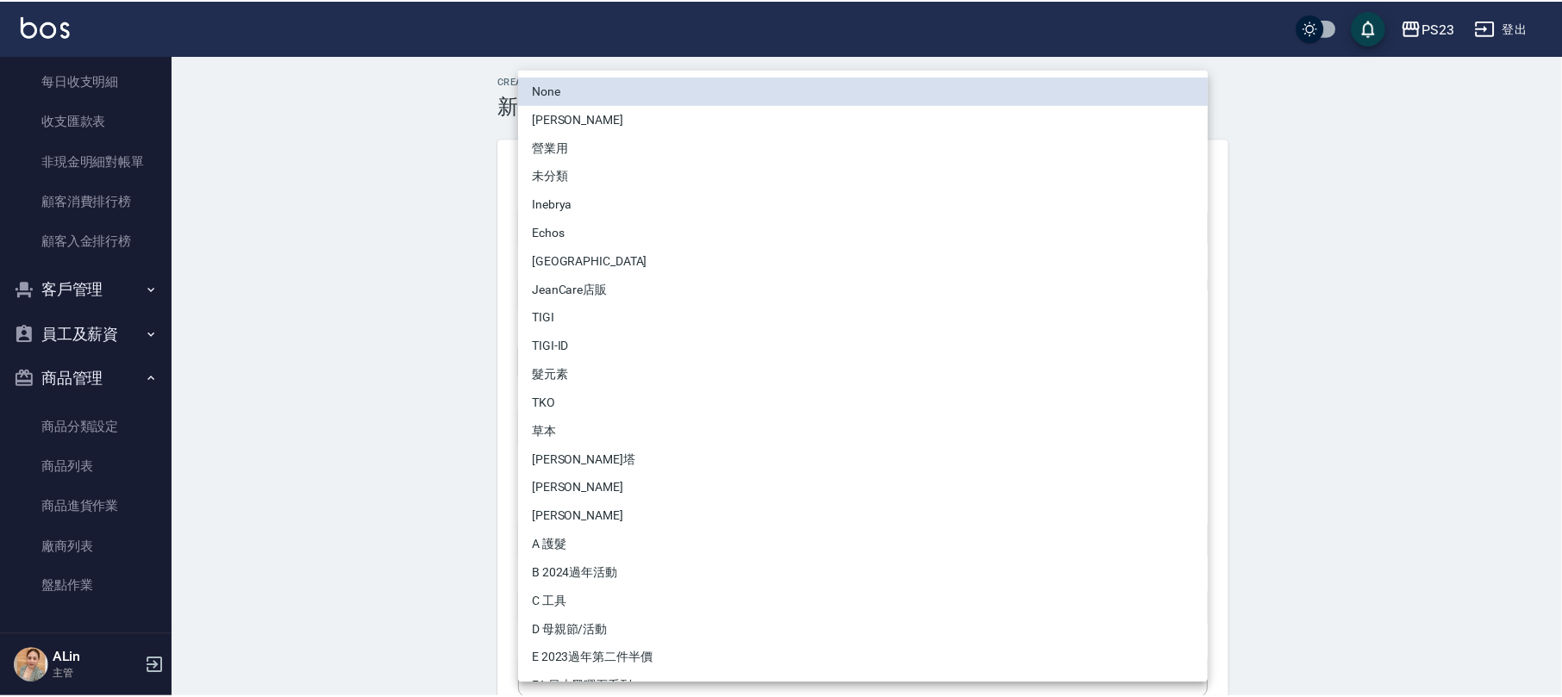
scroll to position [139, 0]
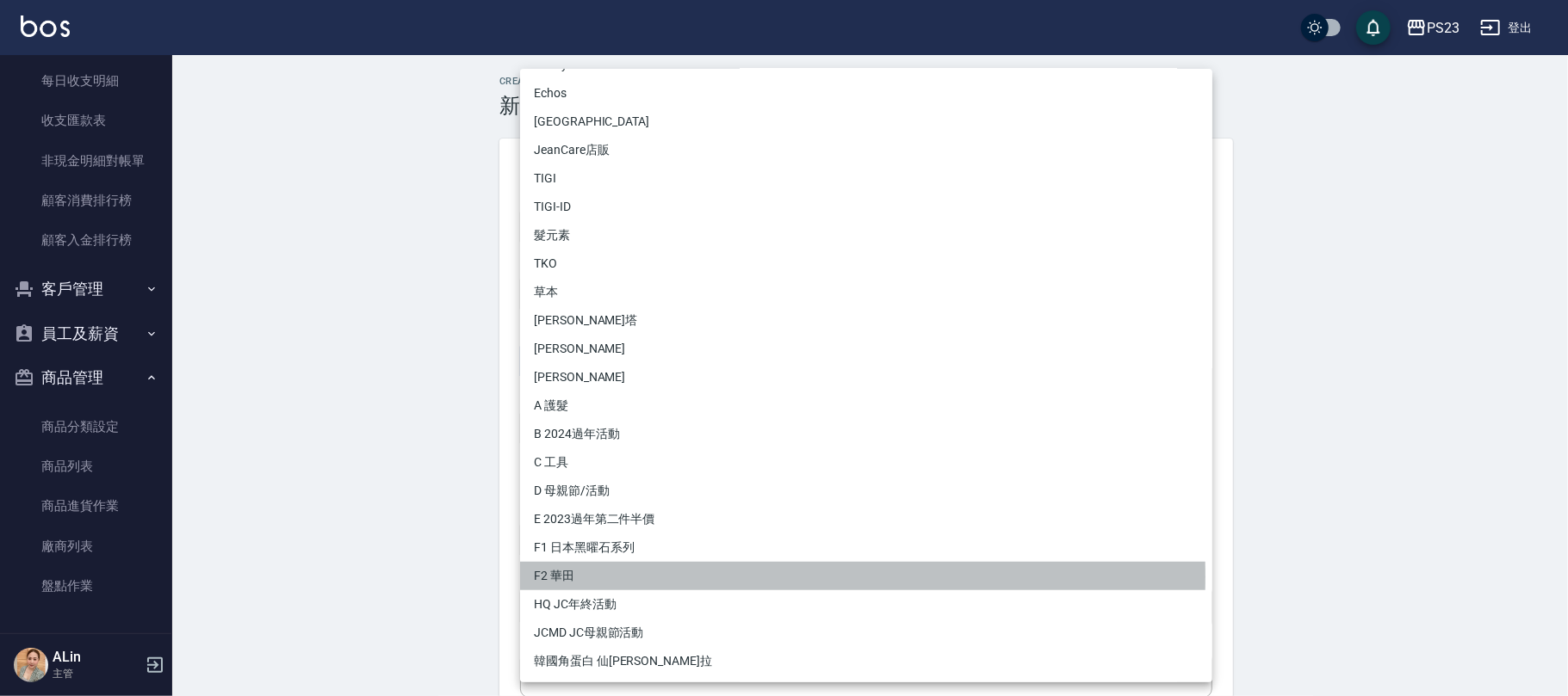
click at [592, 577] on li "F2 華田" at bounding box center [866, 576] width 692 height 28
type input "2f729934-4b0c-4868-8e54-aea5dbc0ac04"
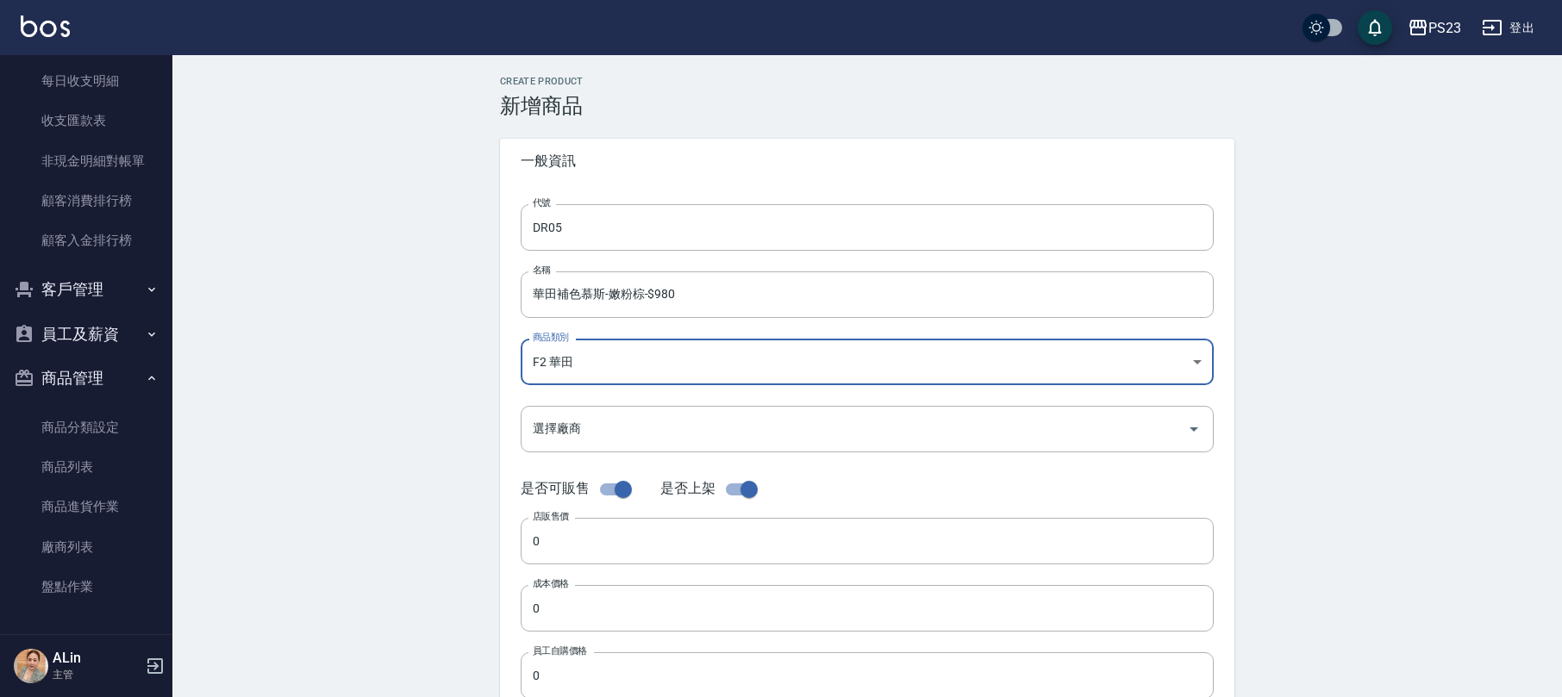
scroll to position [115, 0]
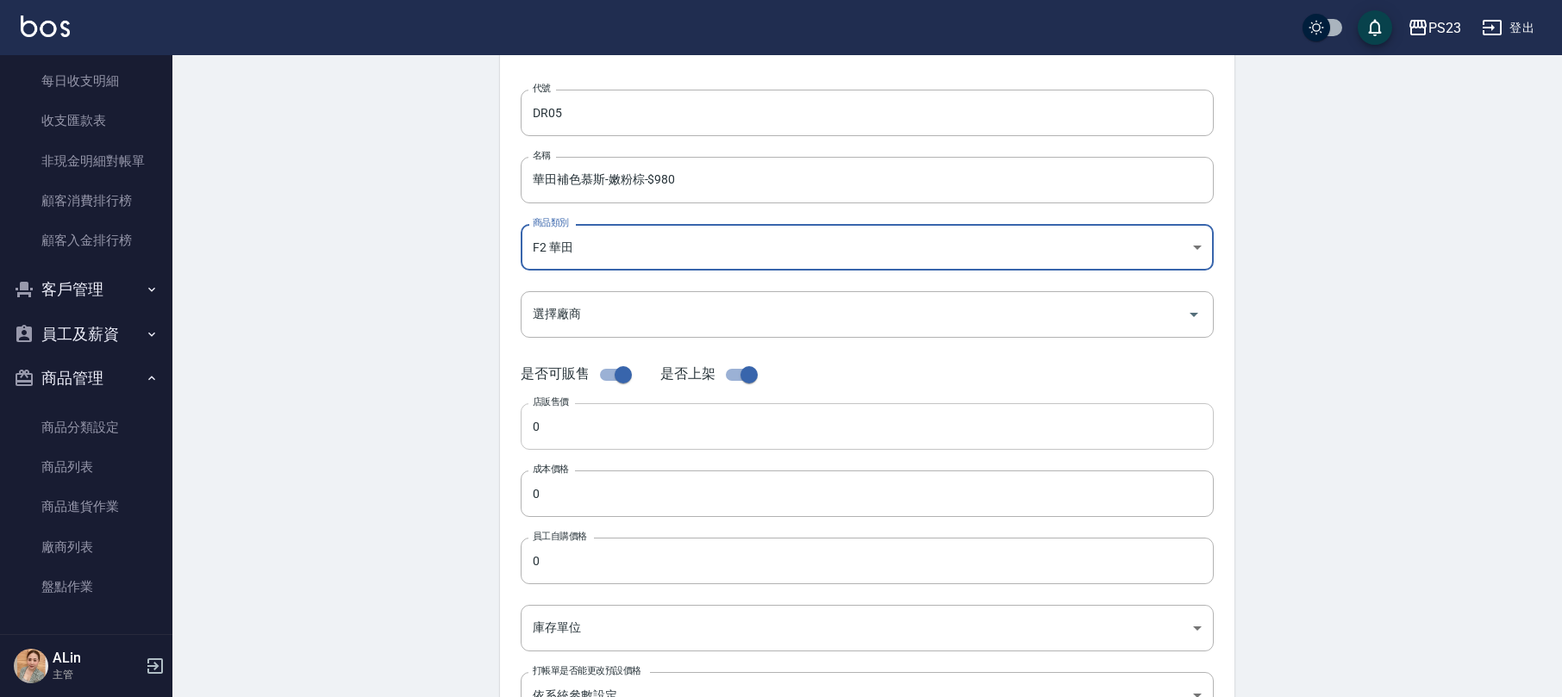
click at [601, 434] on input "0" at bounding box center [867, 426] width 693 height 47
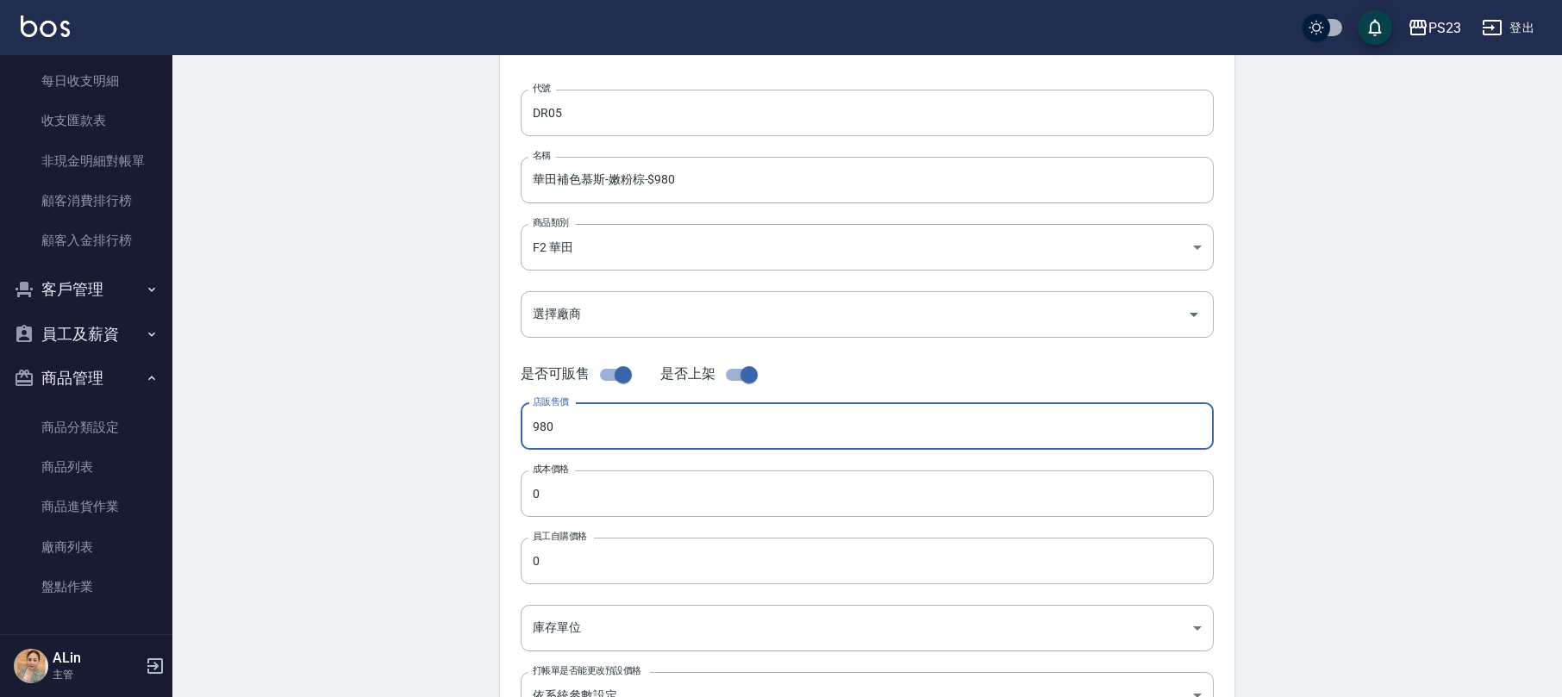
type input "980"
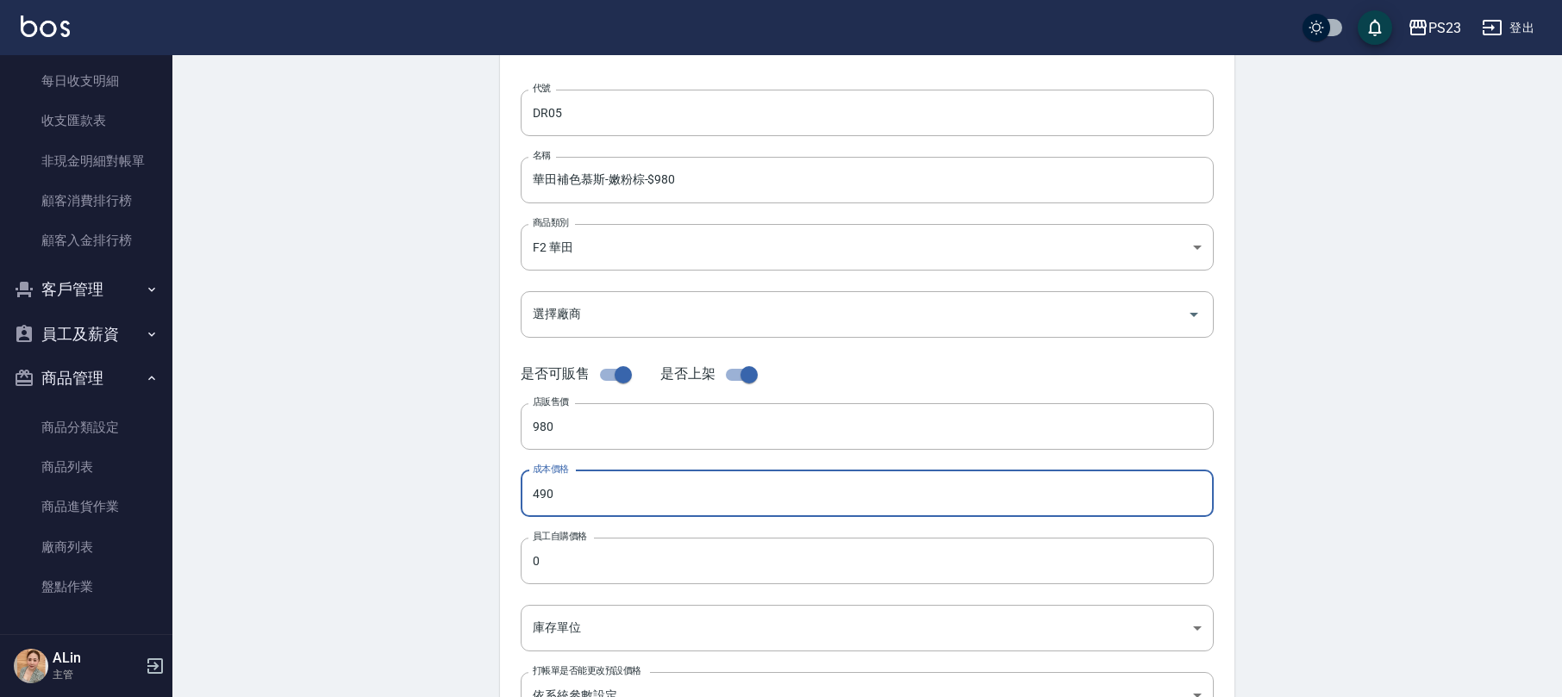
type input "490"
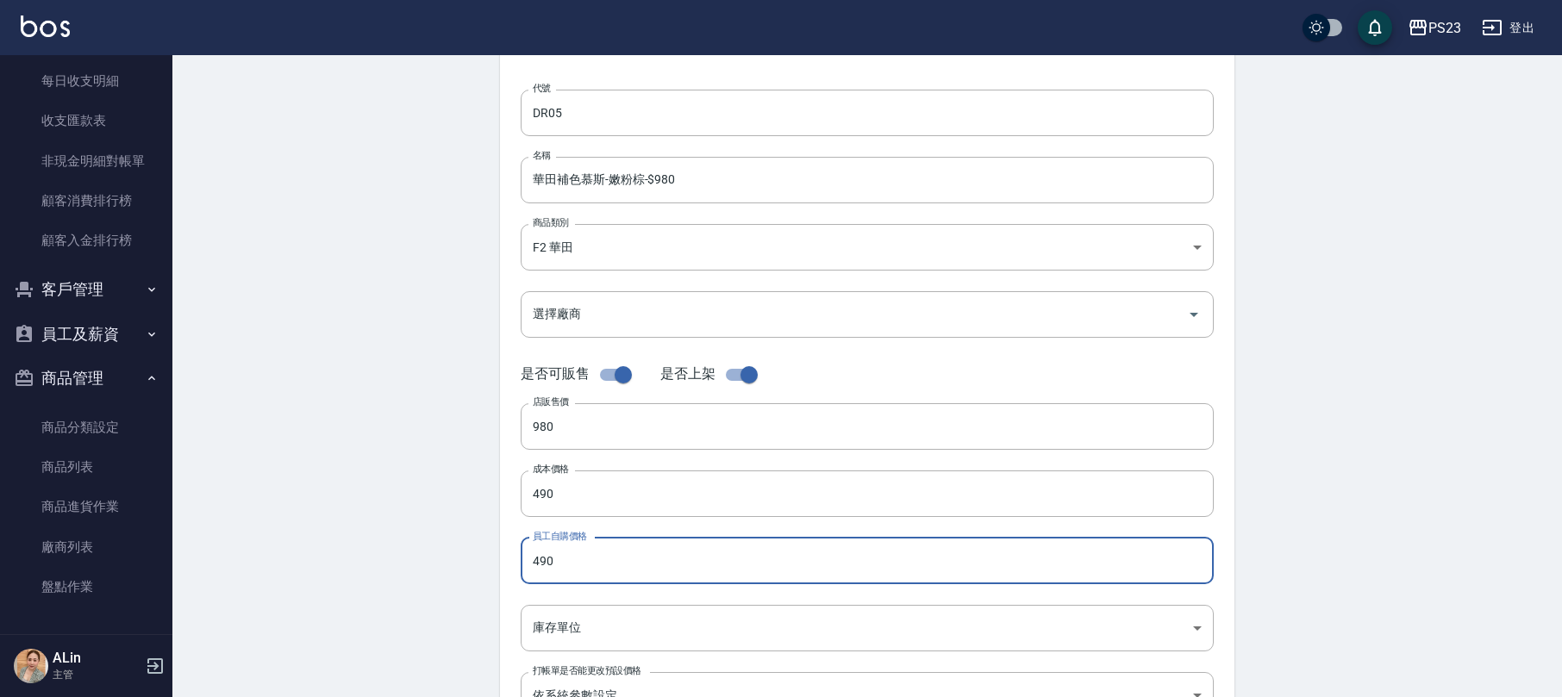
type input "490"
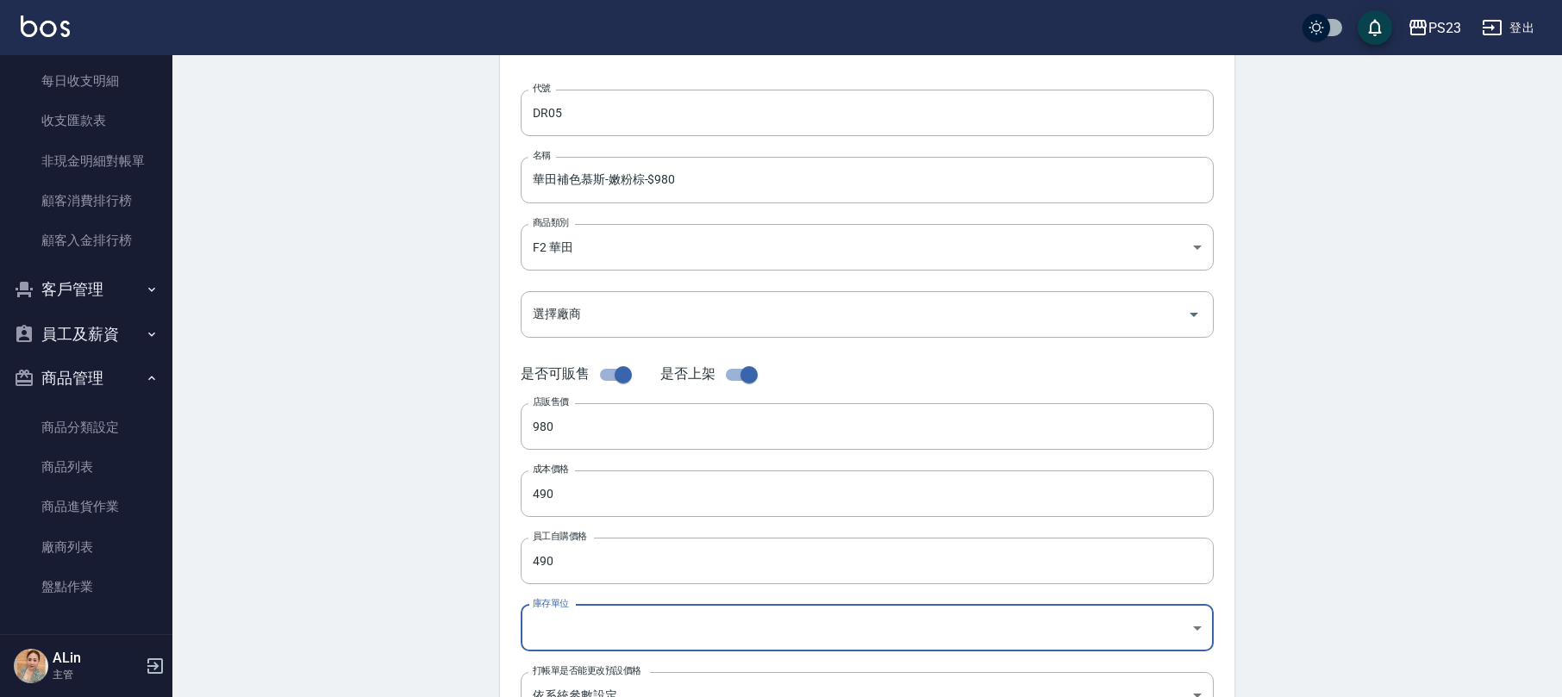
click at [564, 621] on body "PS23 登出 櫃檯作業 打帳單 帳單列表 現金收支登錄 高階收支登錄 材料自購登錄 每日結帳 排班表 現場電腦打卡 預約管理 預約管理 單日預約紀錄 單週預…" at bounding box center [781, 480] width 1562 height 1190
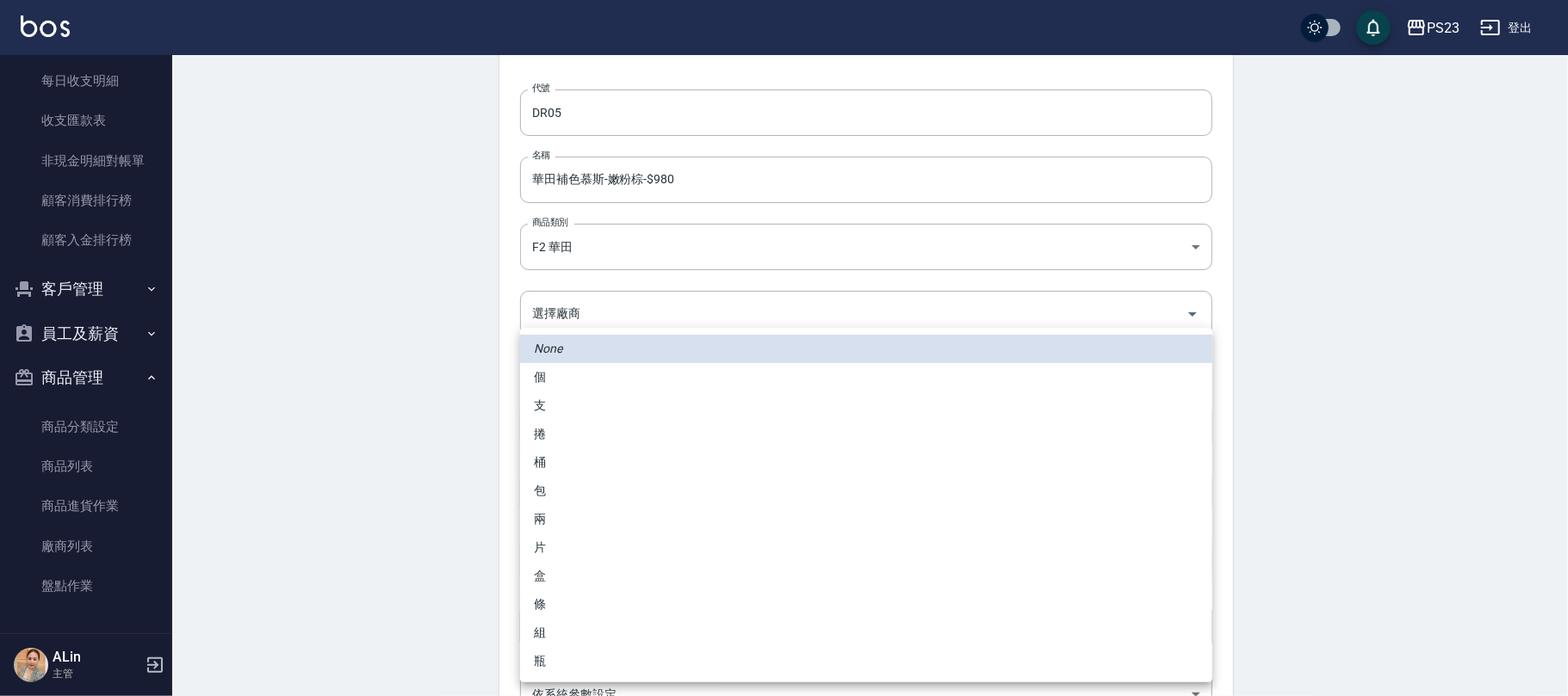
click at [541, 655] on li "瓶" at bounding box center [866, 661] width 692 height 28
type input "瓶"
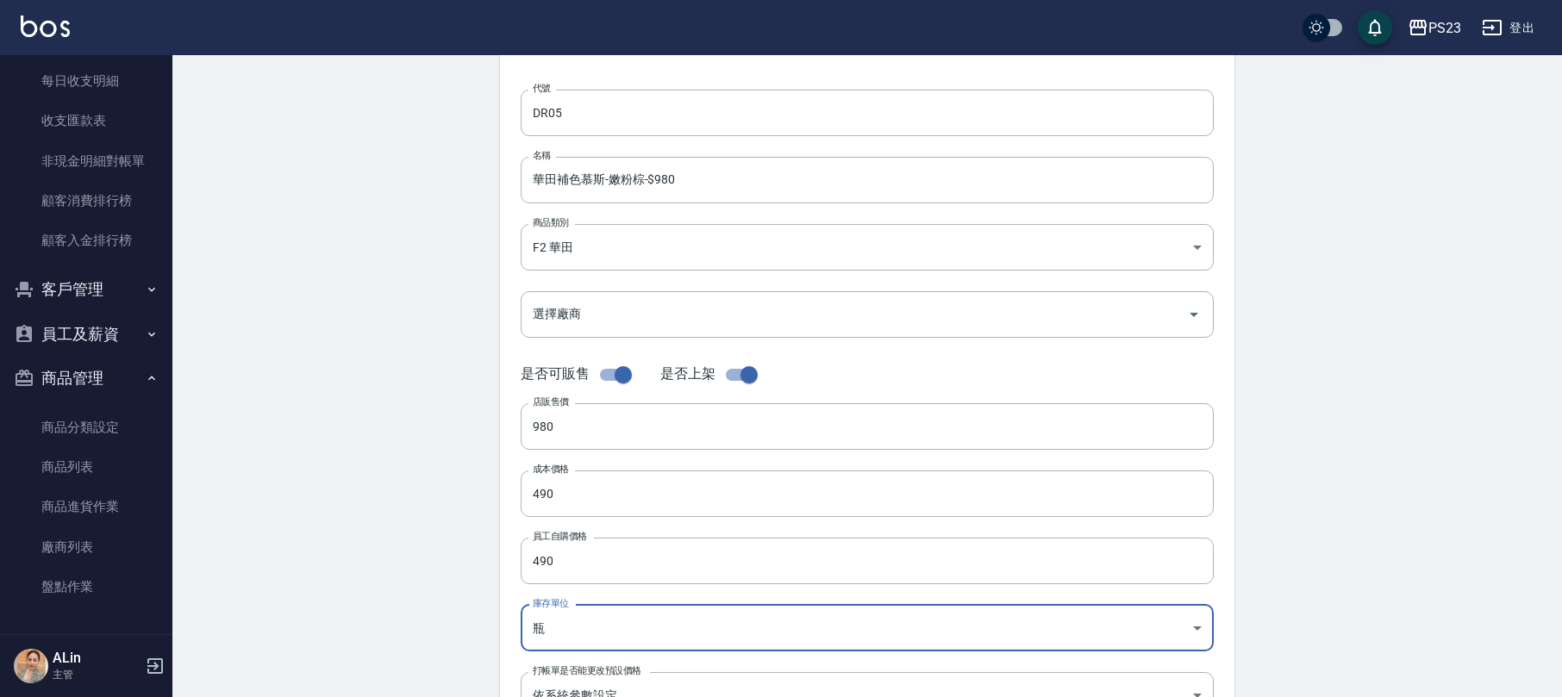
scroll to position [459, 0]
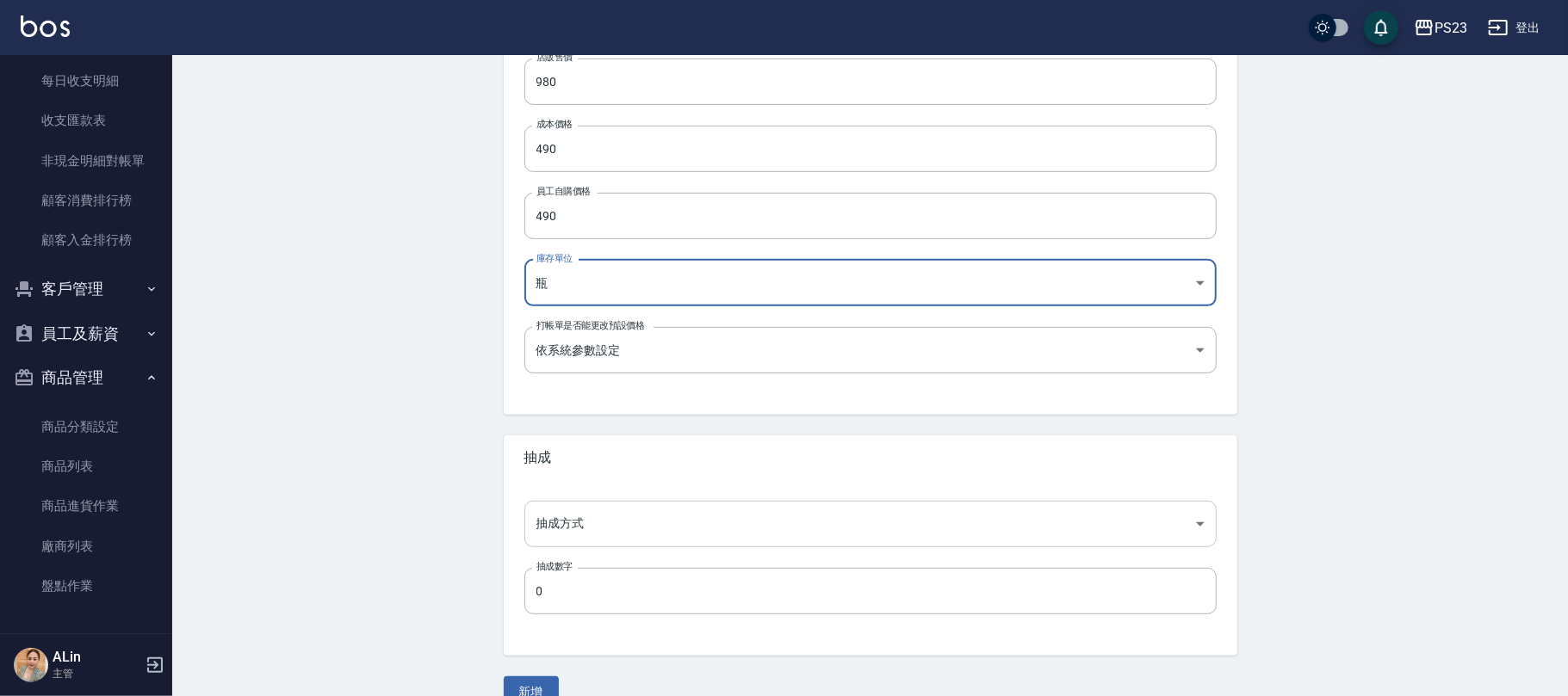
click at [577, 520] on body "PS23 登出 櫃檯作業 打帳單 帳單列表 現金收支登錄 高階收支登錄 材料自購登錄 每日結帳 排班表 現場電腦打卡 預約管理 預約管理 單日預約紀錄 單週預…" at bounding box center [784, 136] width 1568 height 1188
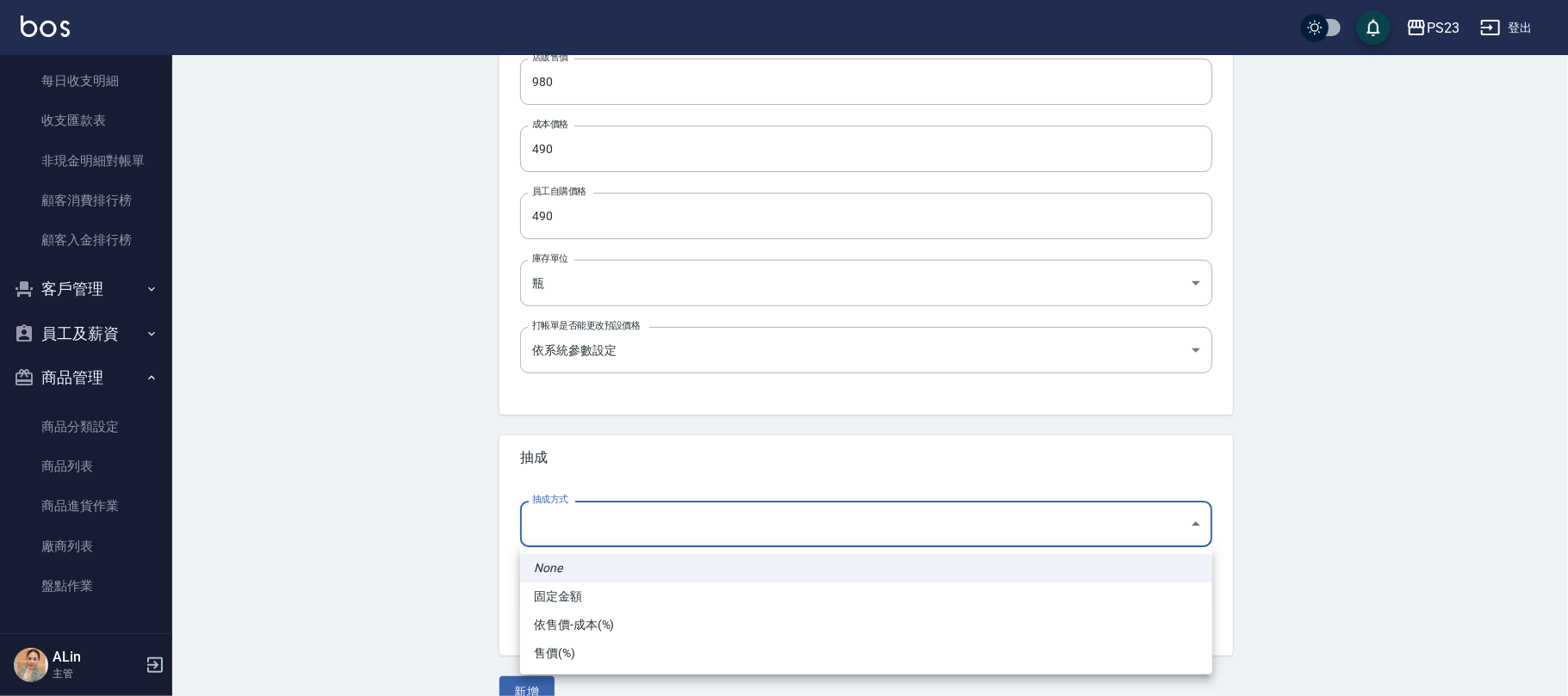
click at [577, 625] on li "依售價-成本(%)" at bounding box center [866, 625] width 692 height 28
type input "byCost"
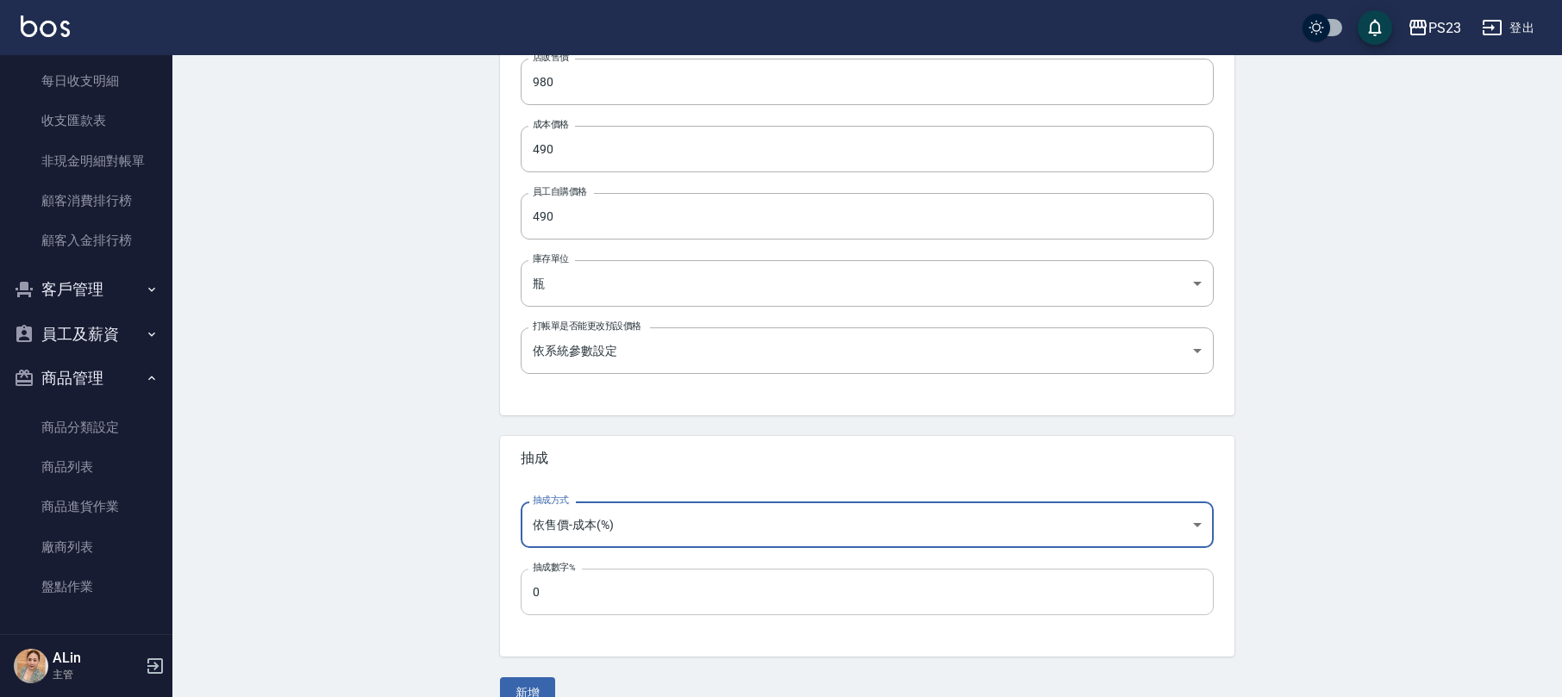
click at [602, 580] on input "0" at bounding box center [867, 592] width 693 height 47
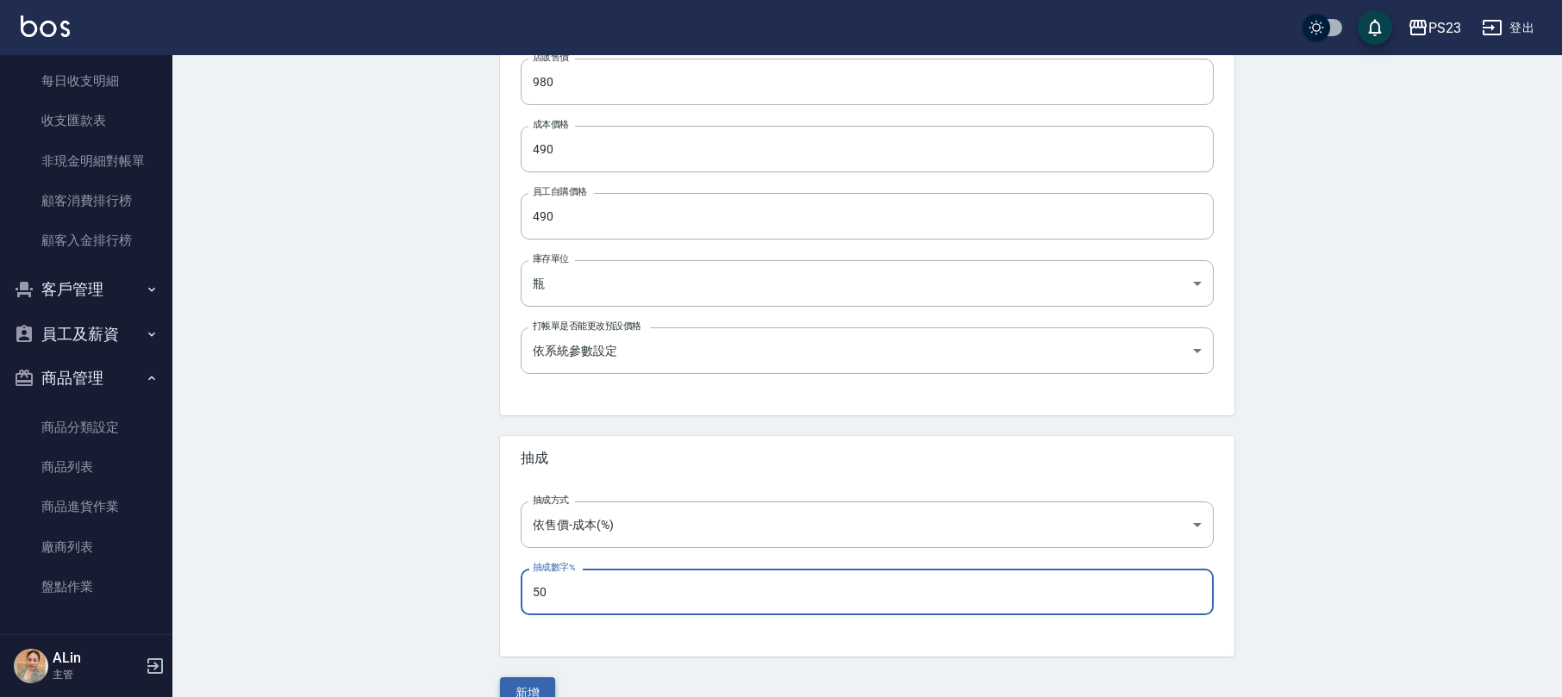
type input "50"
click at [533, 684] on button "新增" at bounding box center [527, 694] width 55 height 32
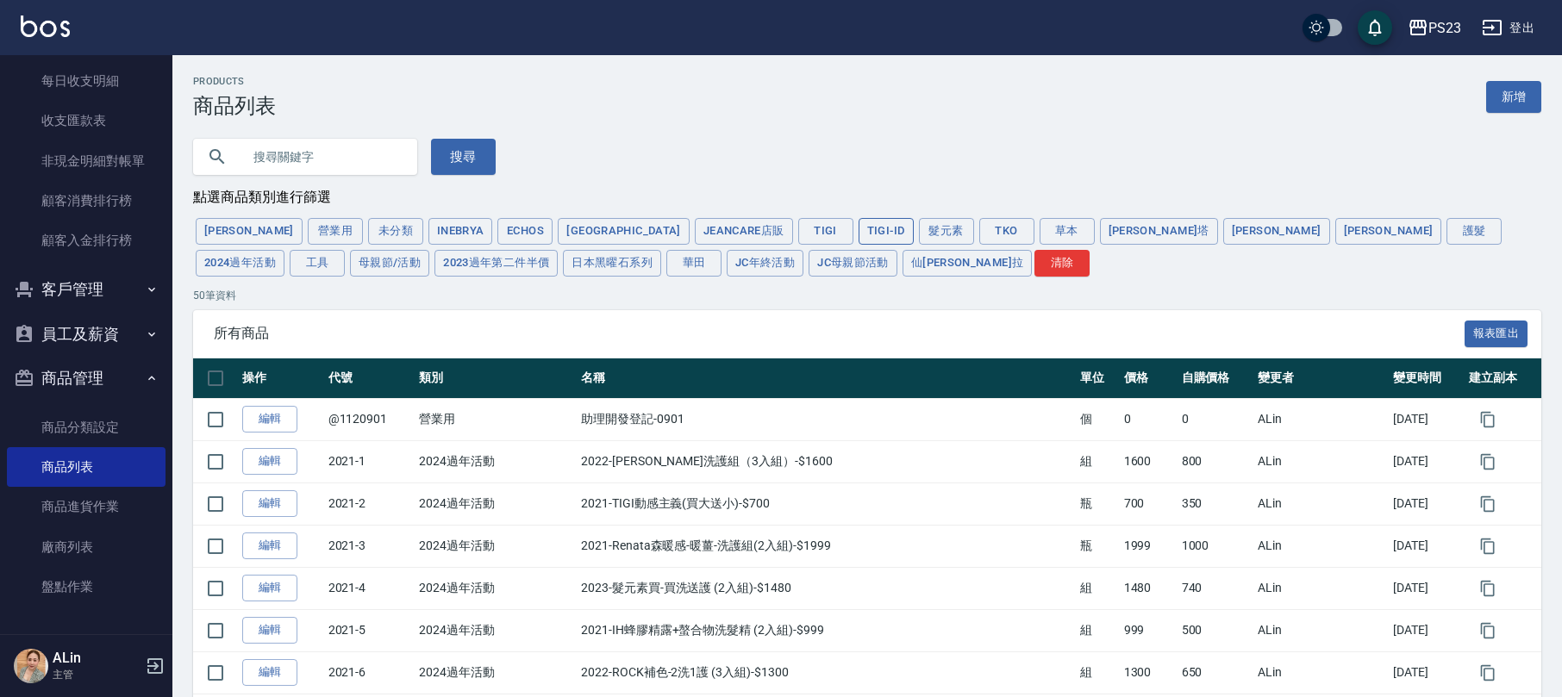
click at [859, 238] on button "TIGI-ID" at bounding box center [886, 231] width 55 height 27
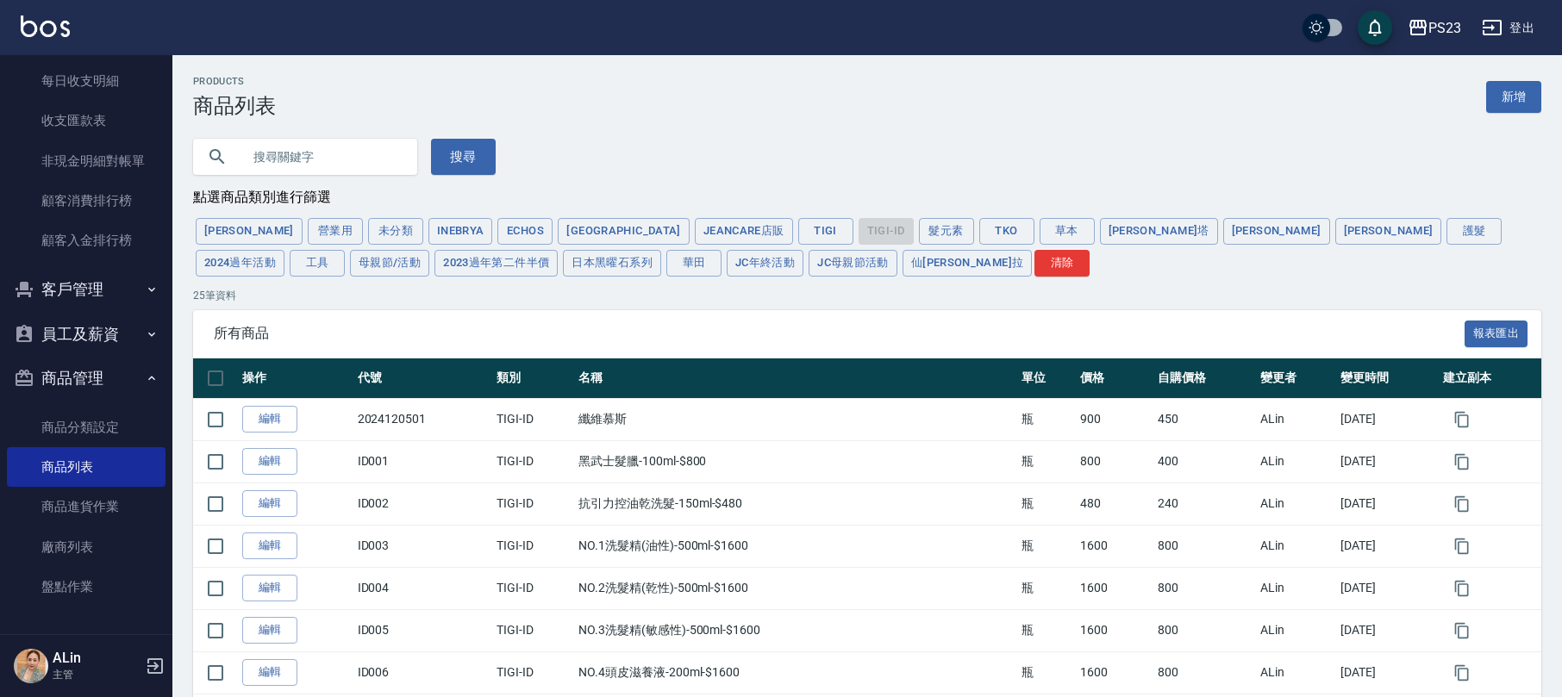
click at [259, 150] on input "text" at bounding box center [322, 157] width 162 height 47
type input "吹風機"
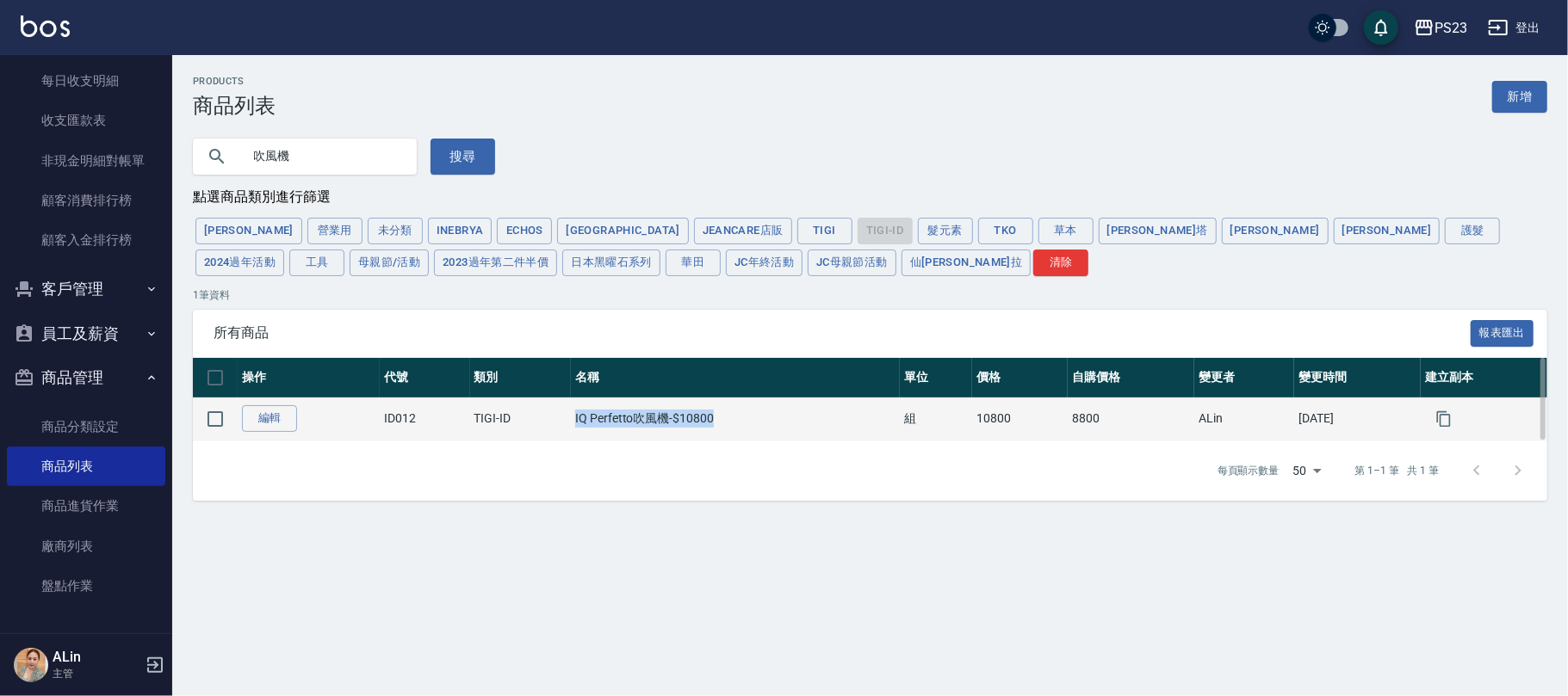
drag, startPoint x: 565, startPoint y: 413, endPoint x: 825, endPoint y: 410, distance: 260.0
click at [825, 410] on td "IQ Perfetto吹風機-$10800" at bounding box center [735, 418] width 329 height 42
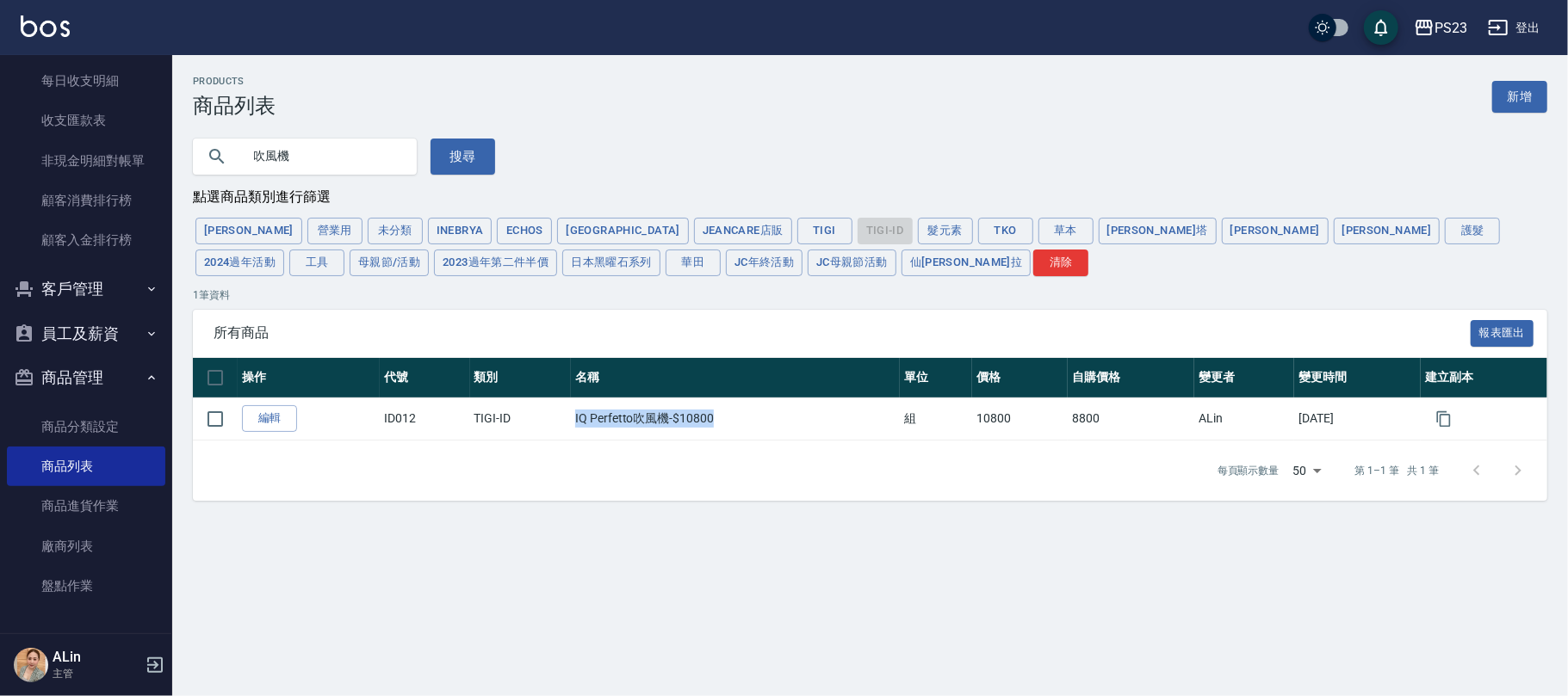
copy td "IQ Perfetto吹風機-$10800"
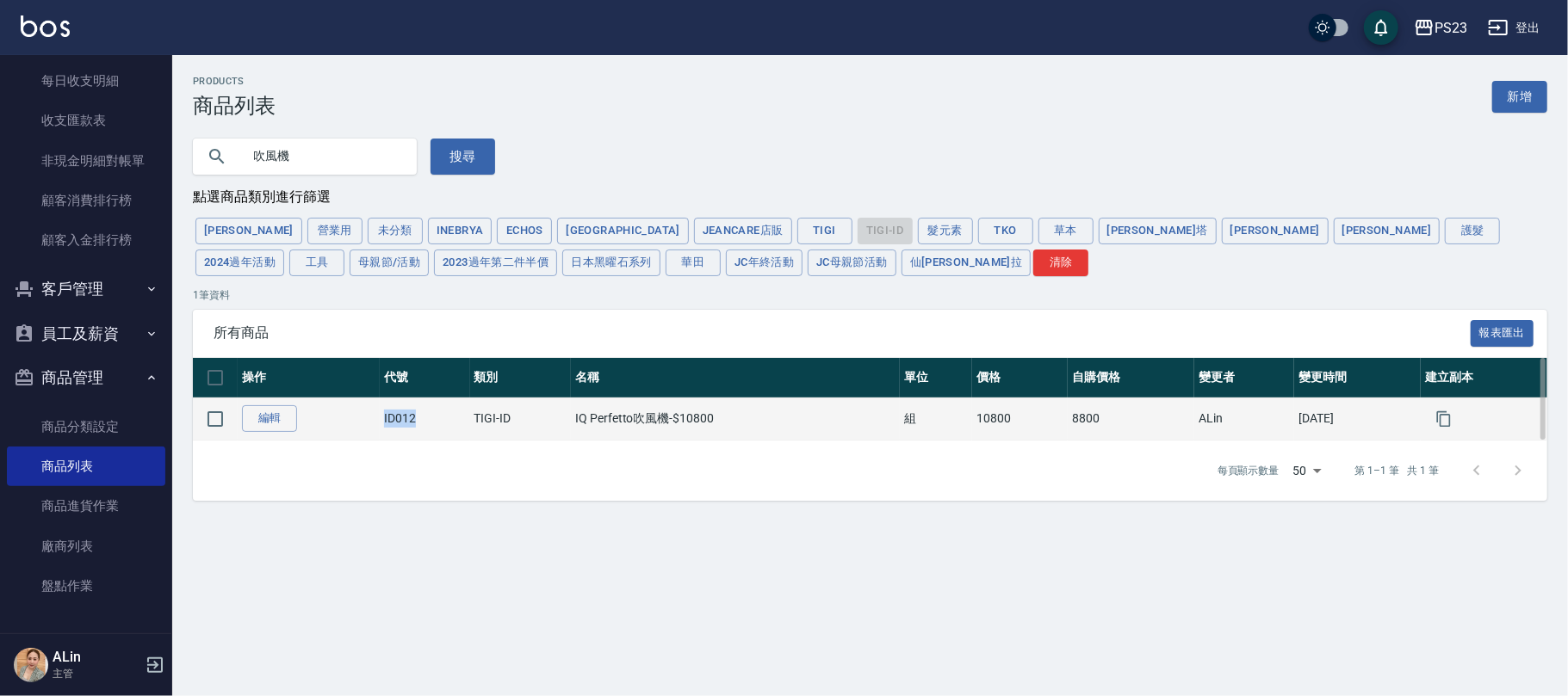
drag, startPoint x: 379, startPoint y: 421, endPoint x: 452, endPoint y: 421, distance: 73.0
click at [452, 421] on tr "編輯 ID012 TIGI-ID IQ Perfetto吹風機-$10800 組 10800 8800 ALin 2022/11/14" at bounding box center [870, 418] width 1354 height 42
copy td "ID012"
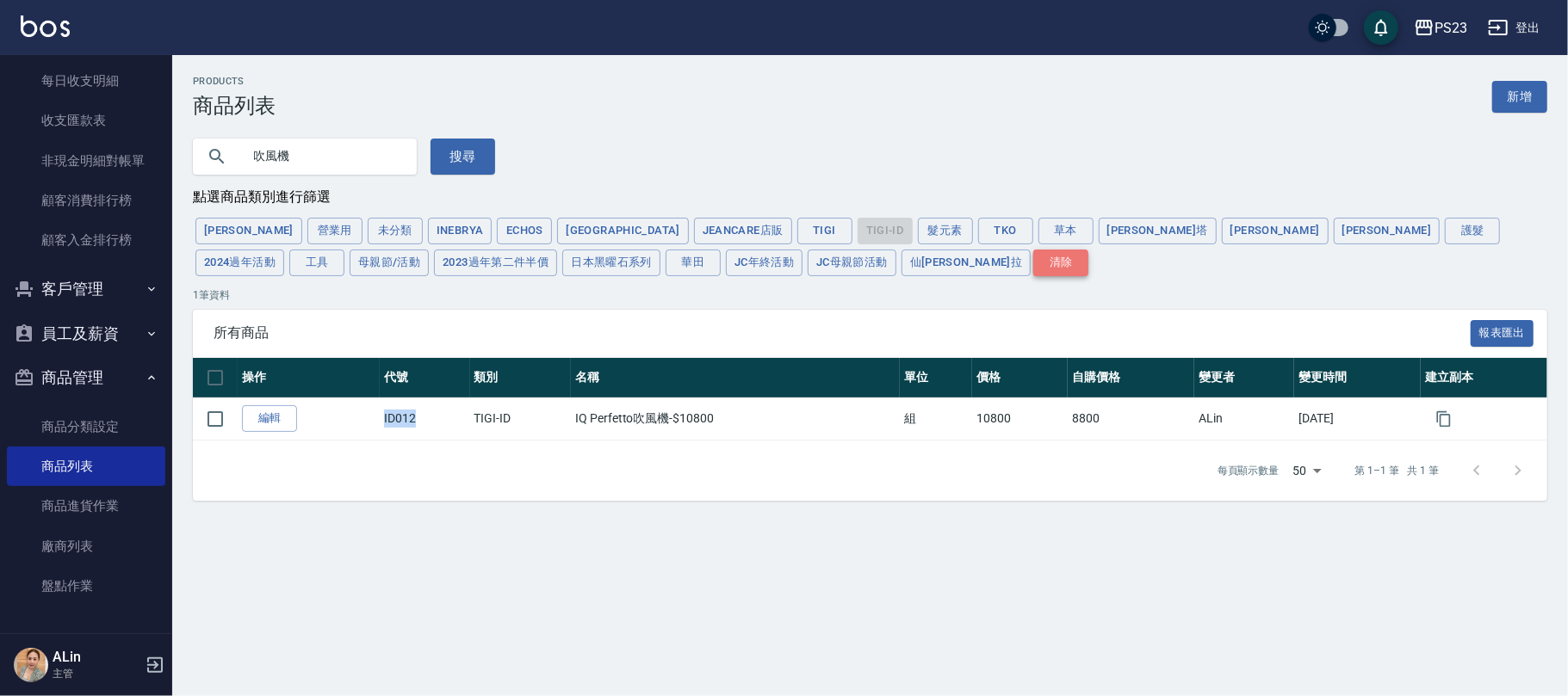
click at [1033, 257] on button "清除" at bounding box center [1060, 263] width 55 height 27
click at [858, 233] on button "TIGI-ID" at bounding box center [885, 231] width 55 height 27
type input "10000000"
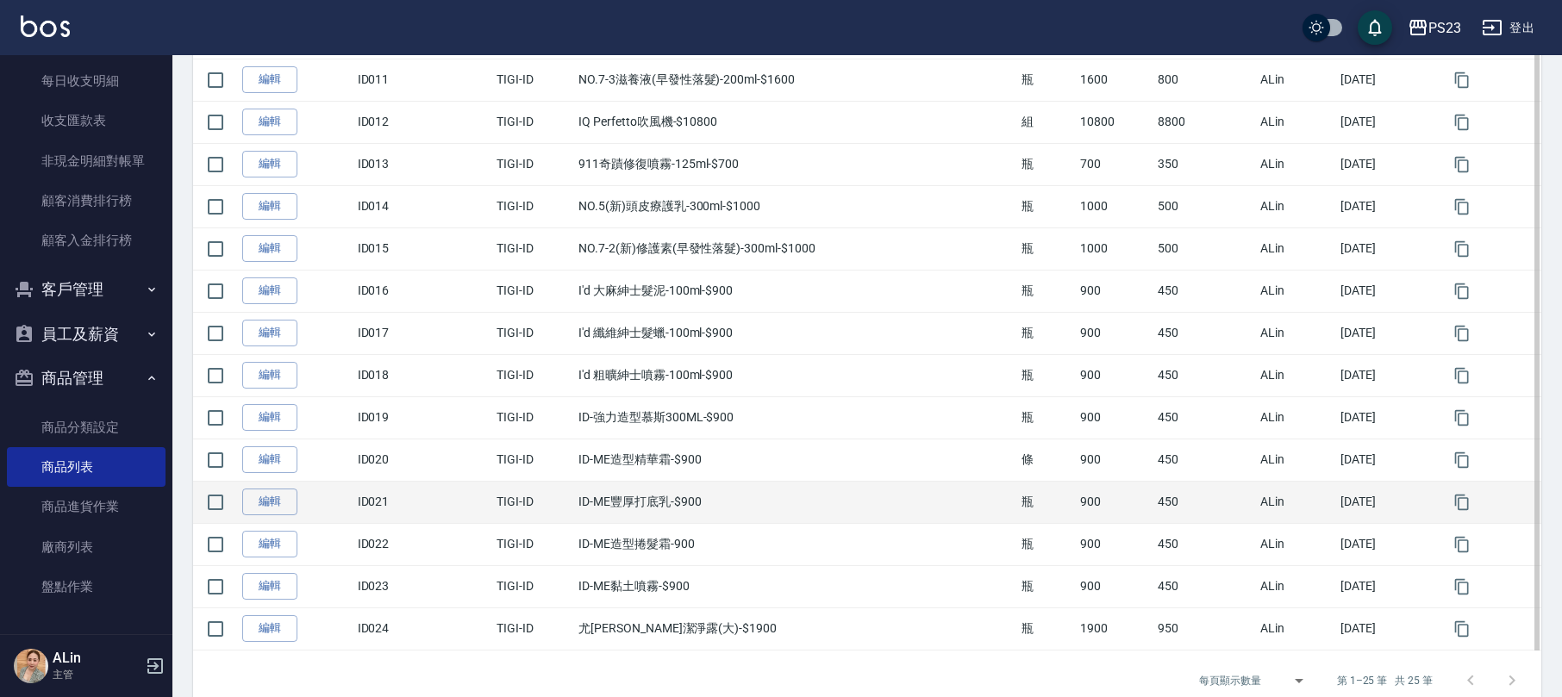
scroll to position [848, 0]
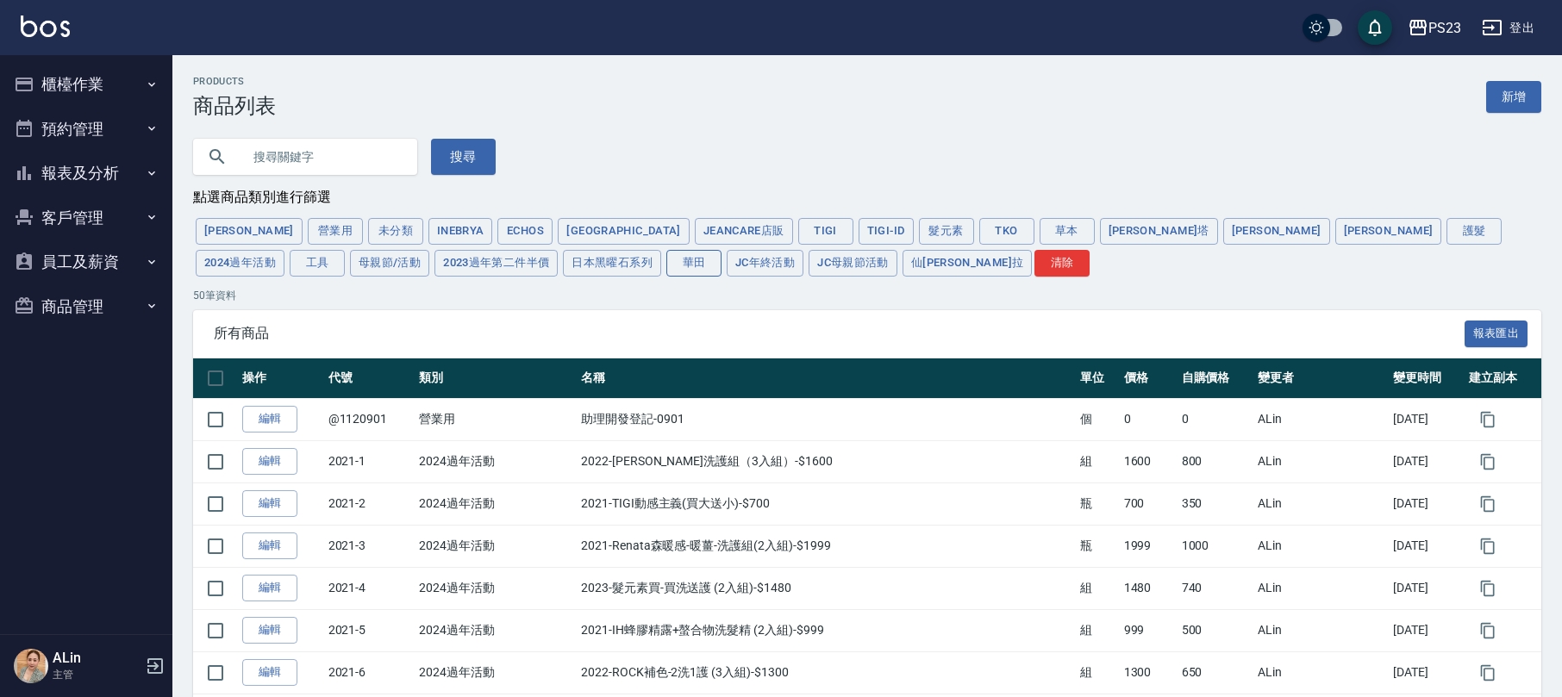
click at [666, 269] on button "華田" at bounding box center [693, 263] width 55 height 27
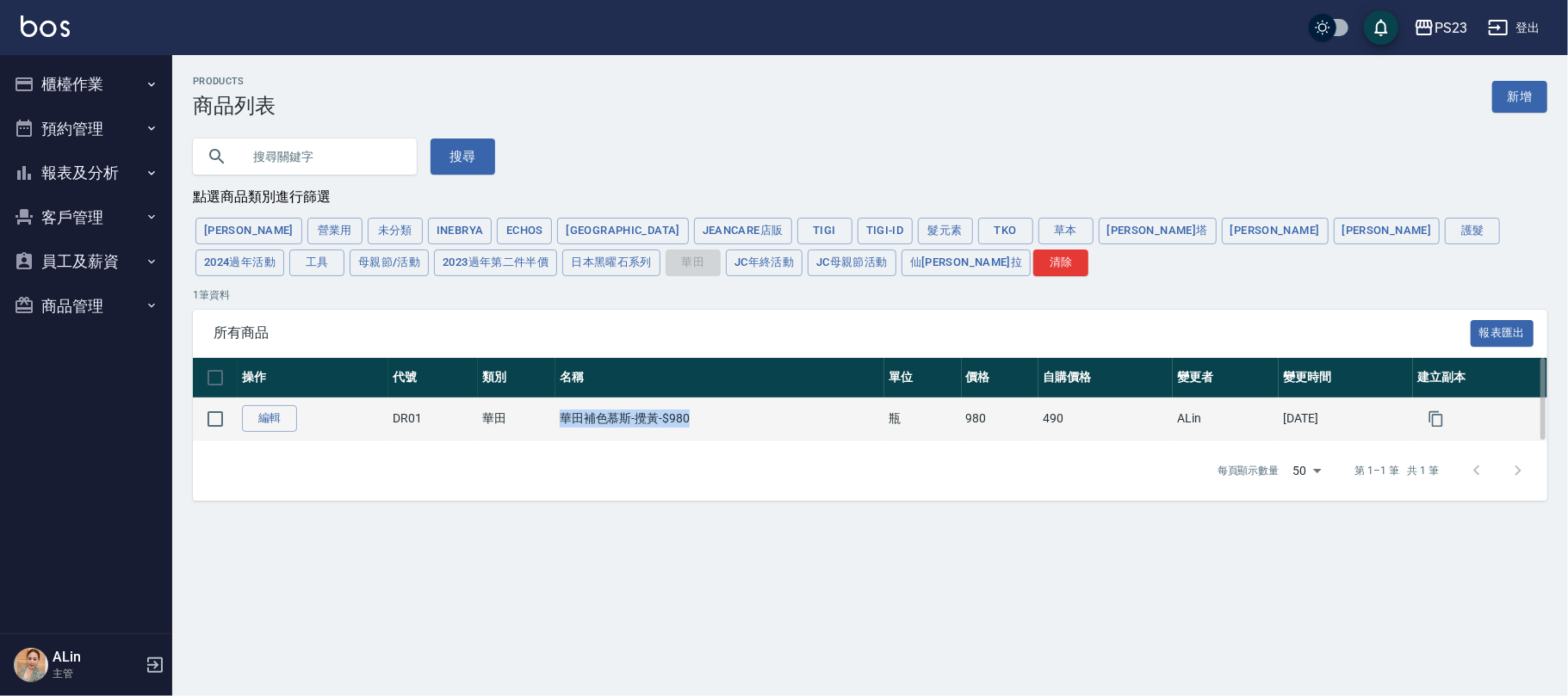
drag, startPoint x: 549, startPoint y: 418, endPoint x: 821, endPoint y: 425, distance: 272.1
click at [821, 425] on td "華田補色慕斯-攪黃-$980" at bounding box center [719, 418] width 329 height 42
copy td "華田補色慕斯-攪黃-$980"
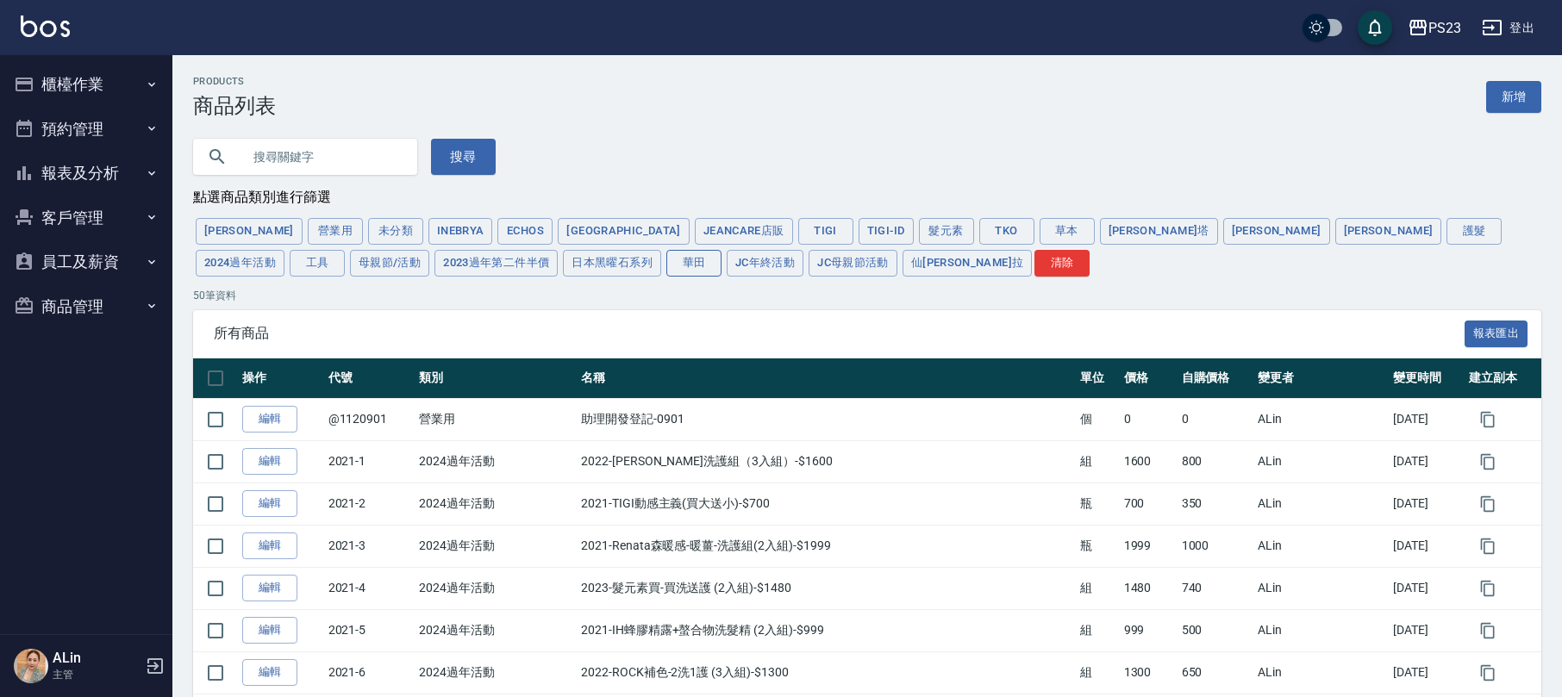
click at [666, 272] on button "華田" at bounding box center [693, 263] width 55 height 27
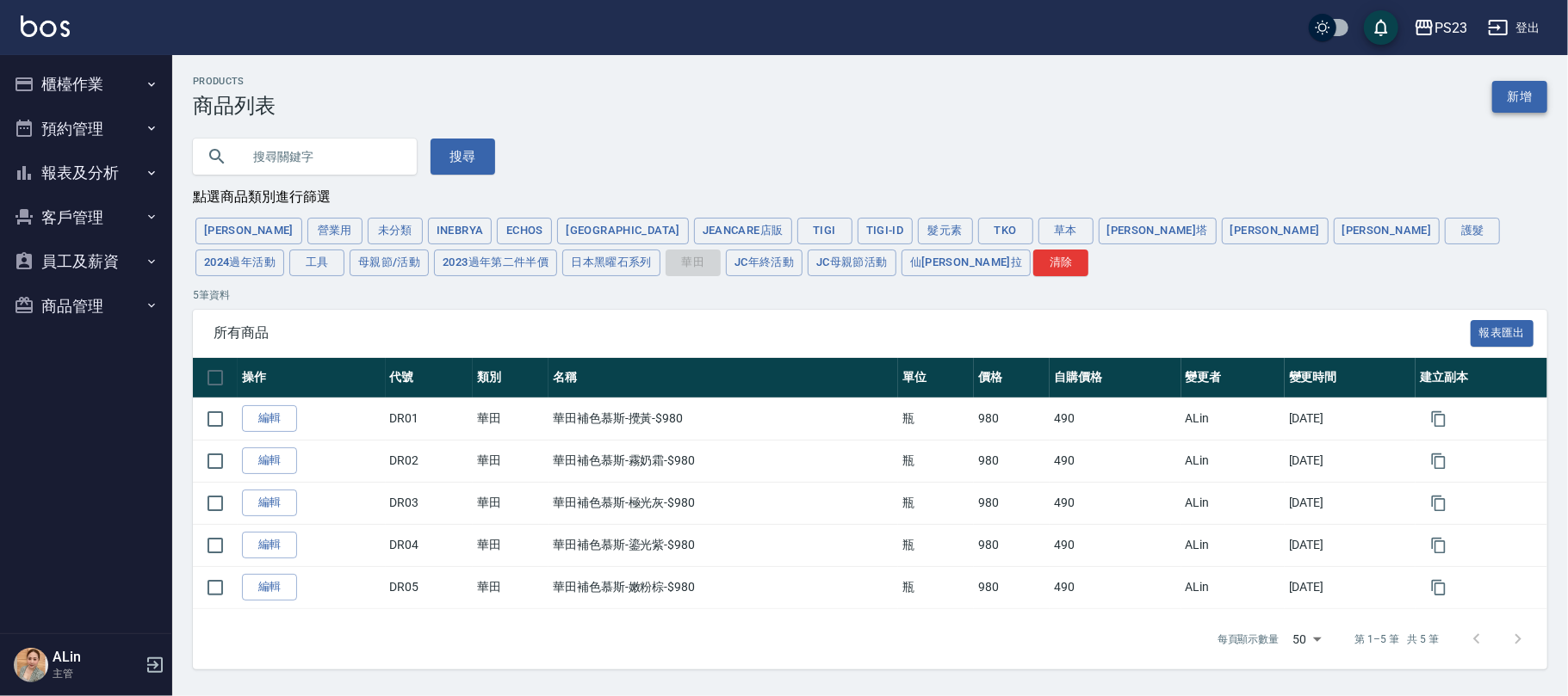
drag, startPoint x: 1507, startPoint y: 102, endPoint x: 1489, endPoint y: 87, distance: 23.4
click at [1507, 101] on link "新增" at bounding box center [1519, 97] width 55 height 32
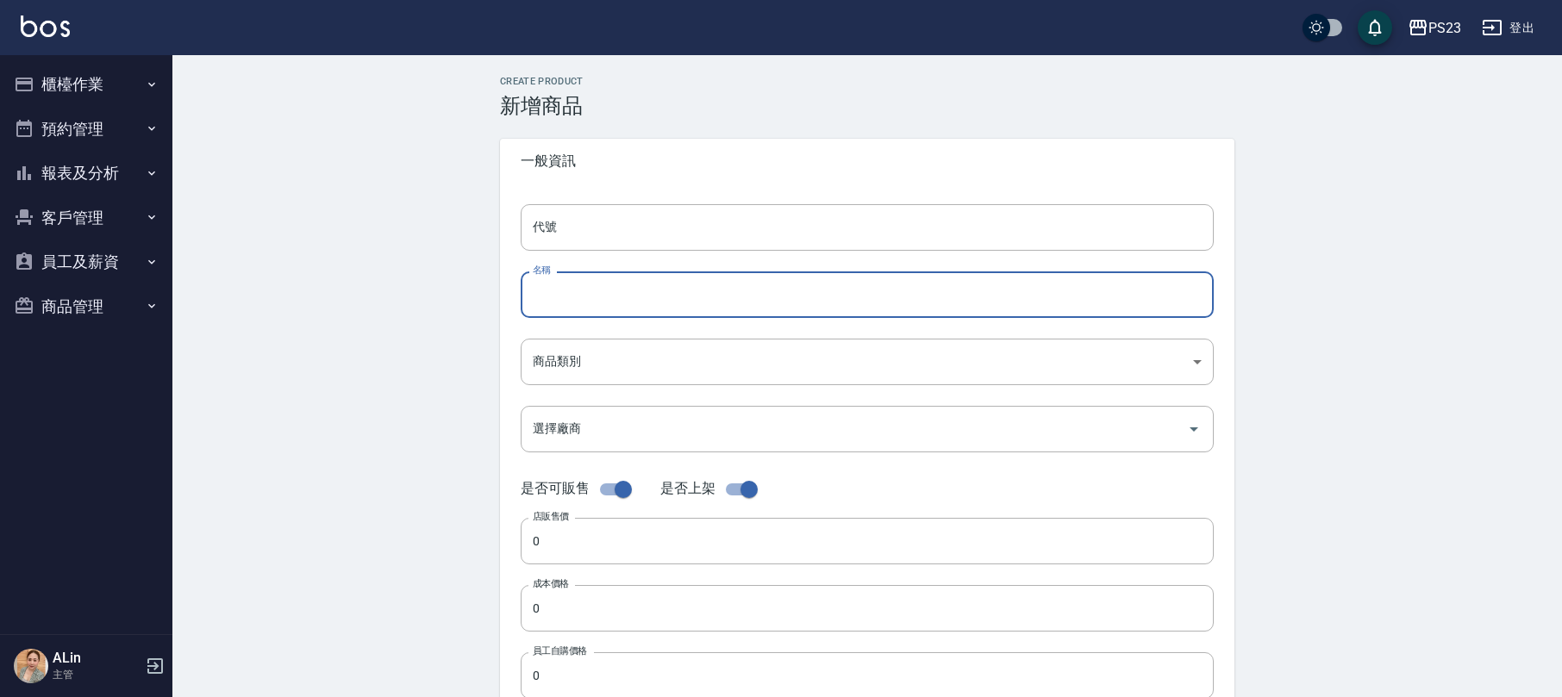
click at [603, 293] on input "名稱" at bounding box center [867, 295] width 693 height 47
paste input "IQ Perfetto吹風機-$10800"
type input "IQ Perfetto吹風機-$10800"
click at [662, 238] on input "代號" at bounding box center [867, 227] width 693 height 47
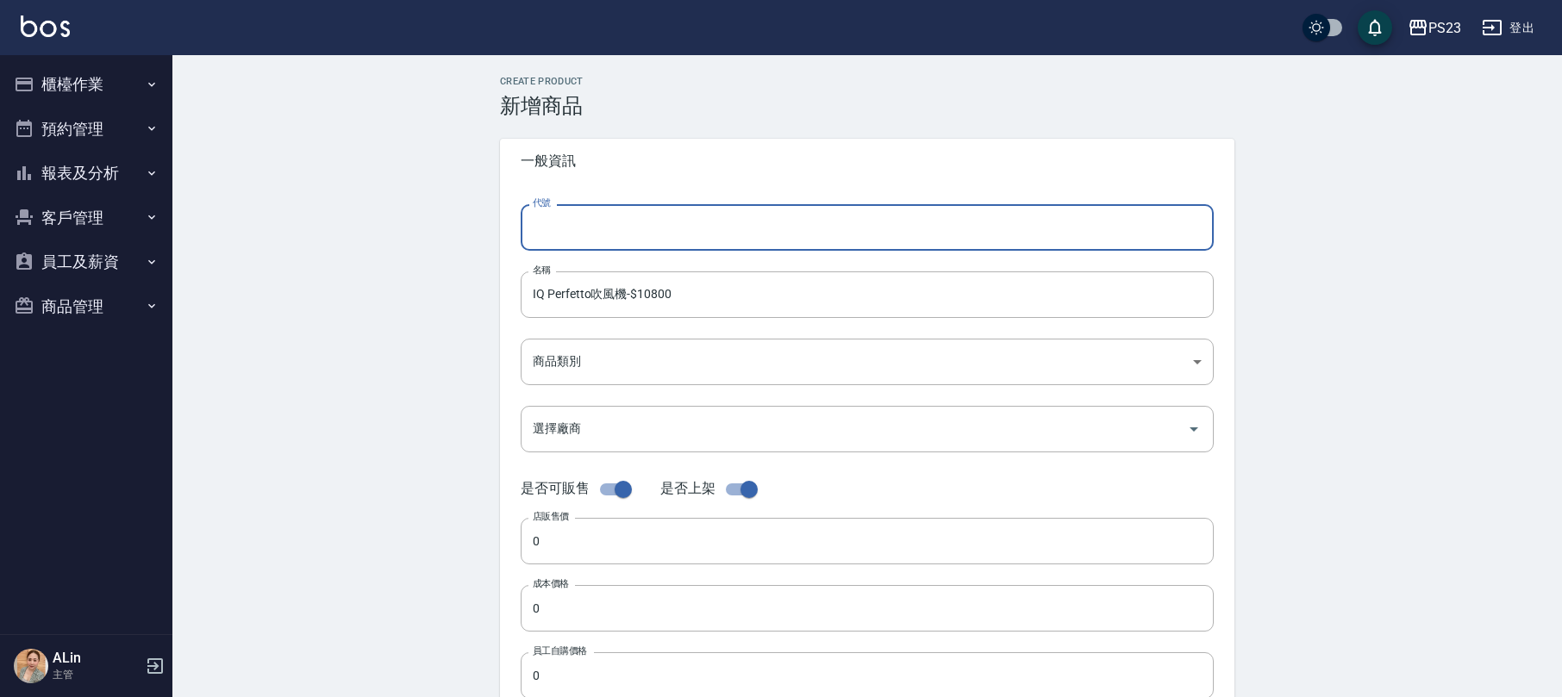
paste input "ID012"
type input "ID013"
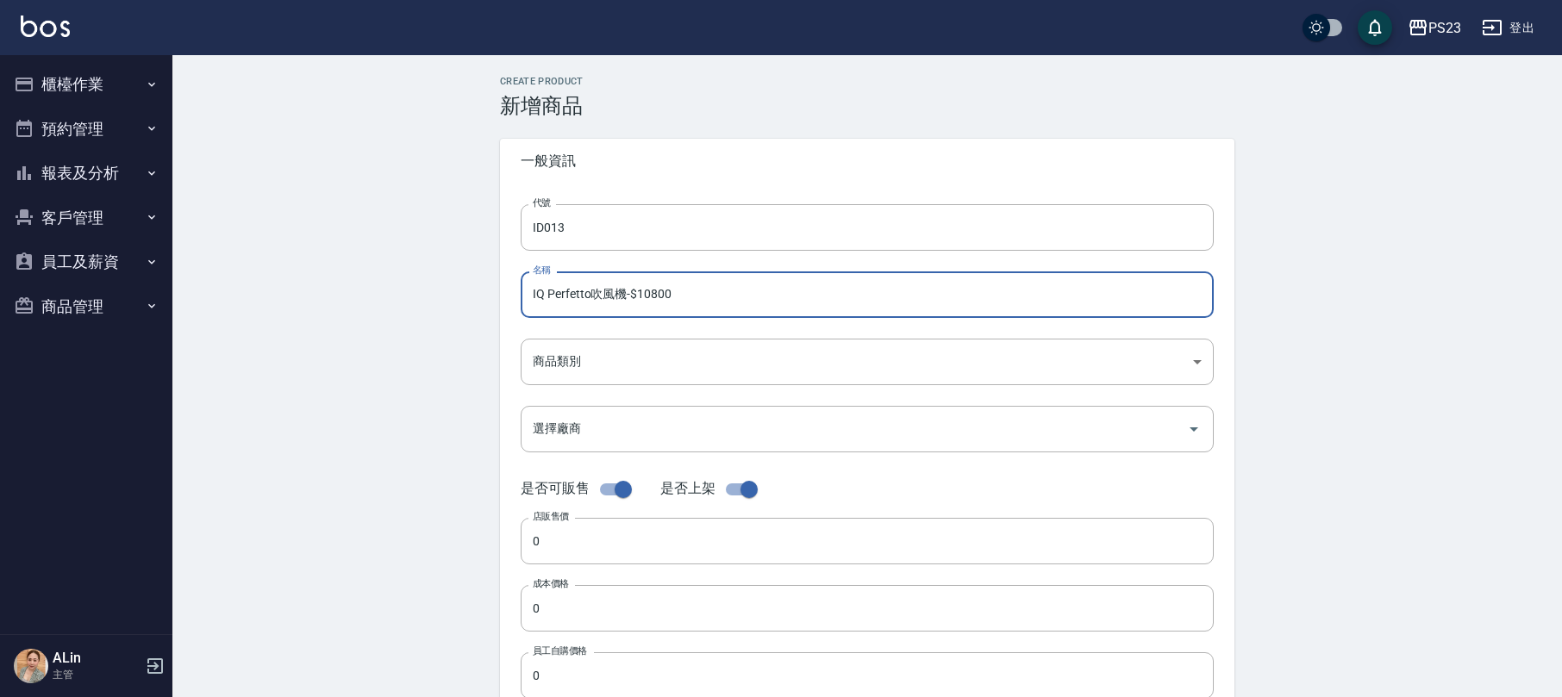
drag, startPoint x: 645, startPoint y: 294, endPoint x: 855, endPoint y: 300, distance: 210.4
click at [855, 300] on input "IQ Perfetto吹風機-$10800" at bounding box center [867, 295] width 693 height 47
type input "IQ Perfetto吹風機-$8800"
click at [609, 356] on body "PS23 登出 櫃檯作業 打帳單 帳單列表 現金收支登錄 高階收支登錄 材料自購登錄 每日結帳 排班表 現場電腦打卡 預約管理 預約管理 單日預約紀錄 單週預…" at bounding box center [781, 595] width 1562 height 1190
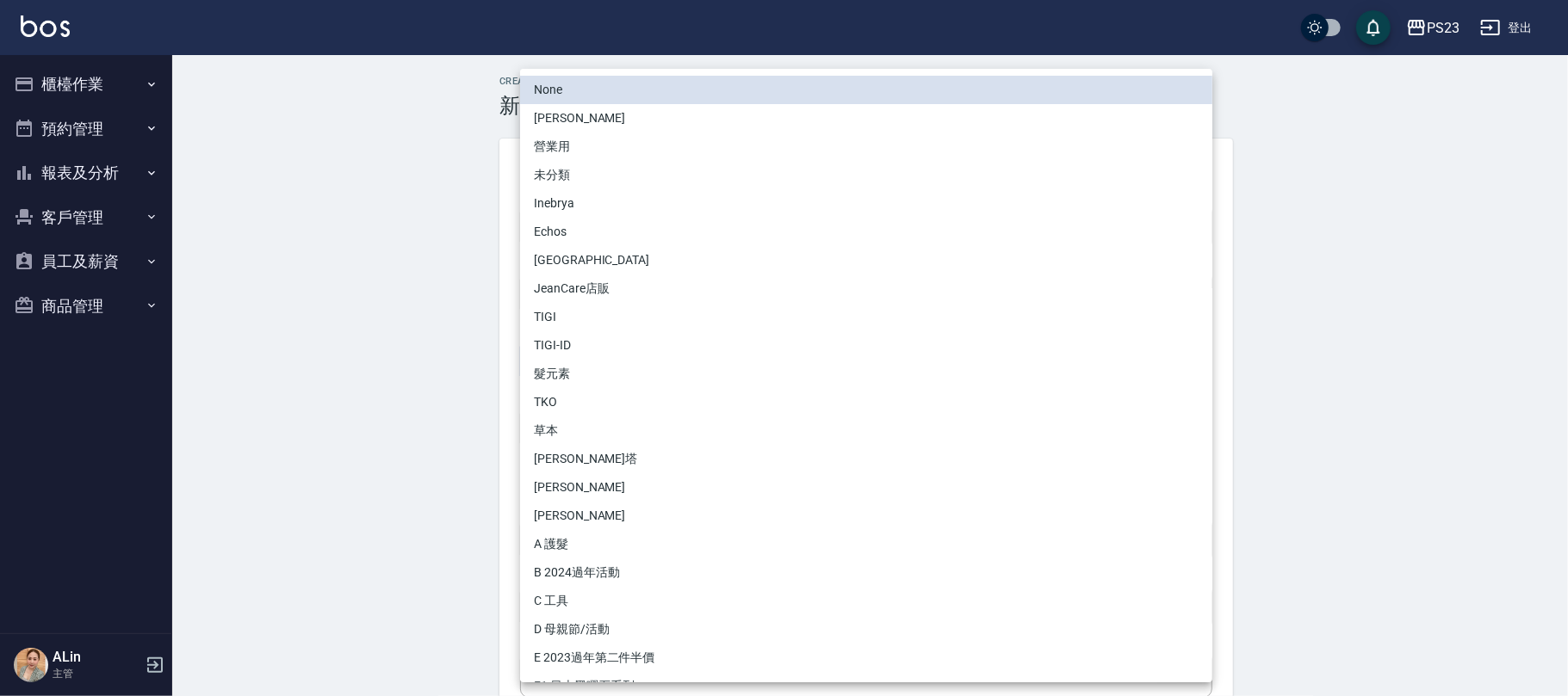
click at [565, 347] on li "TIGI-ID" at bounding box center [866, 346] width 692 height 28
type input "aac57327-6473-4fb0-8717-6d8767783382"
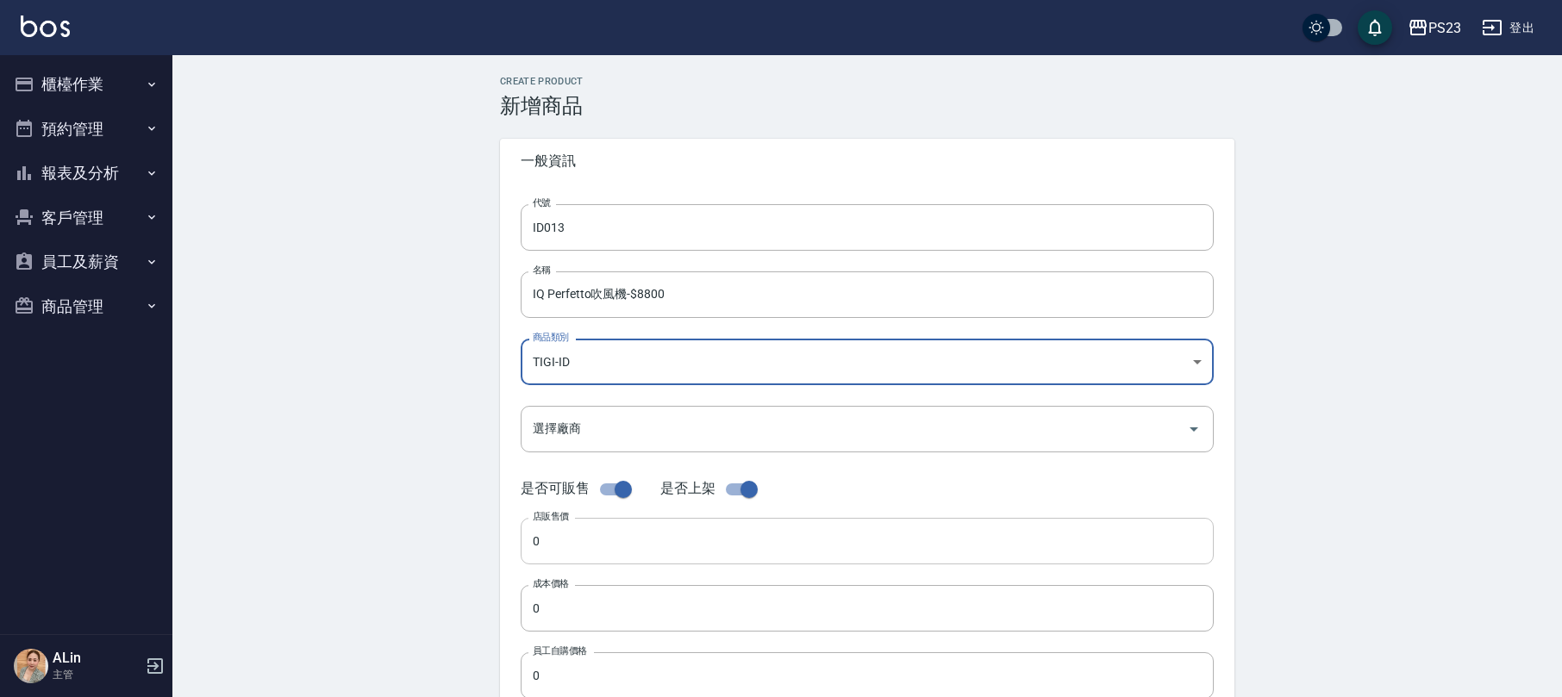
click at [588, 542] on input "0" at bounding box center [867, 541] width 693 height 47
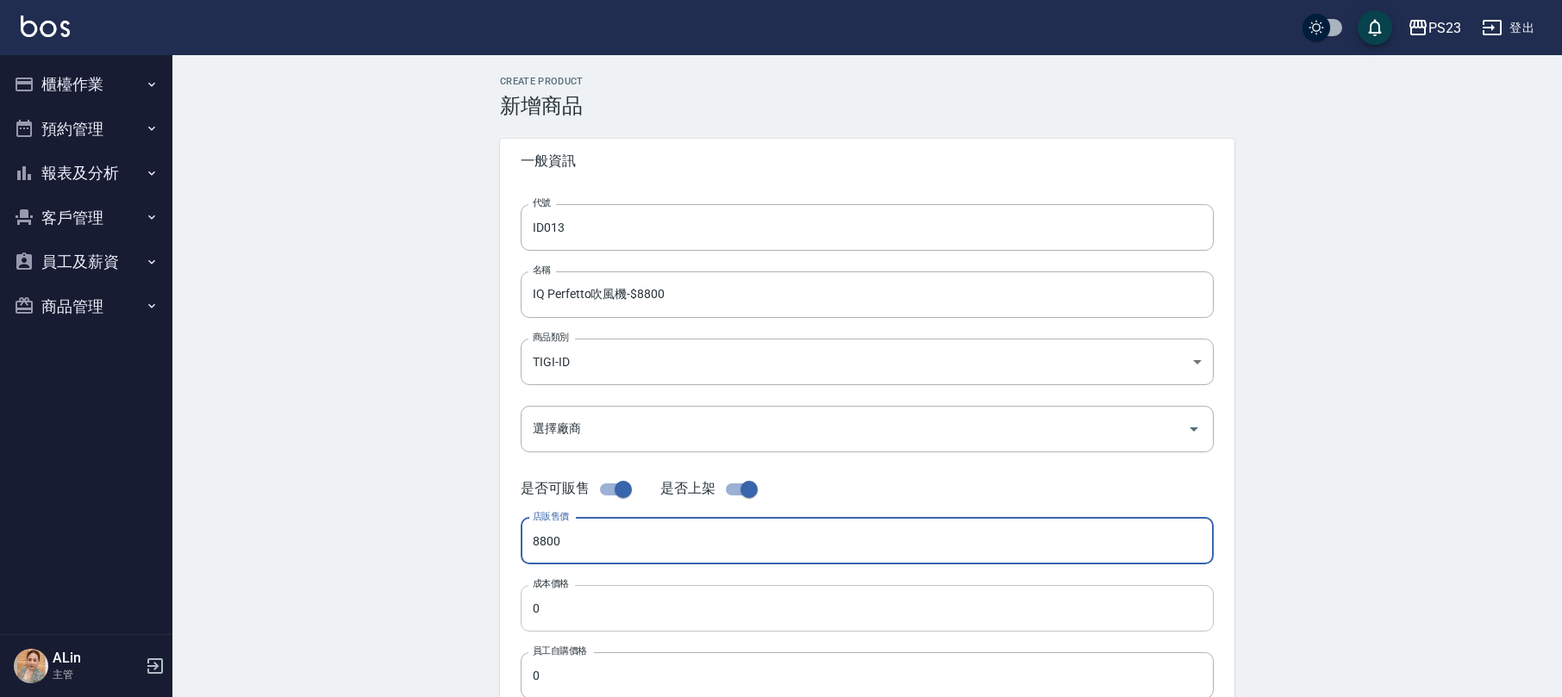
type input "8800"
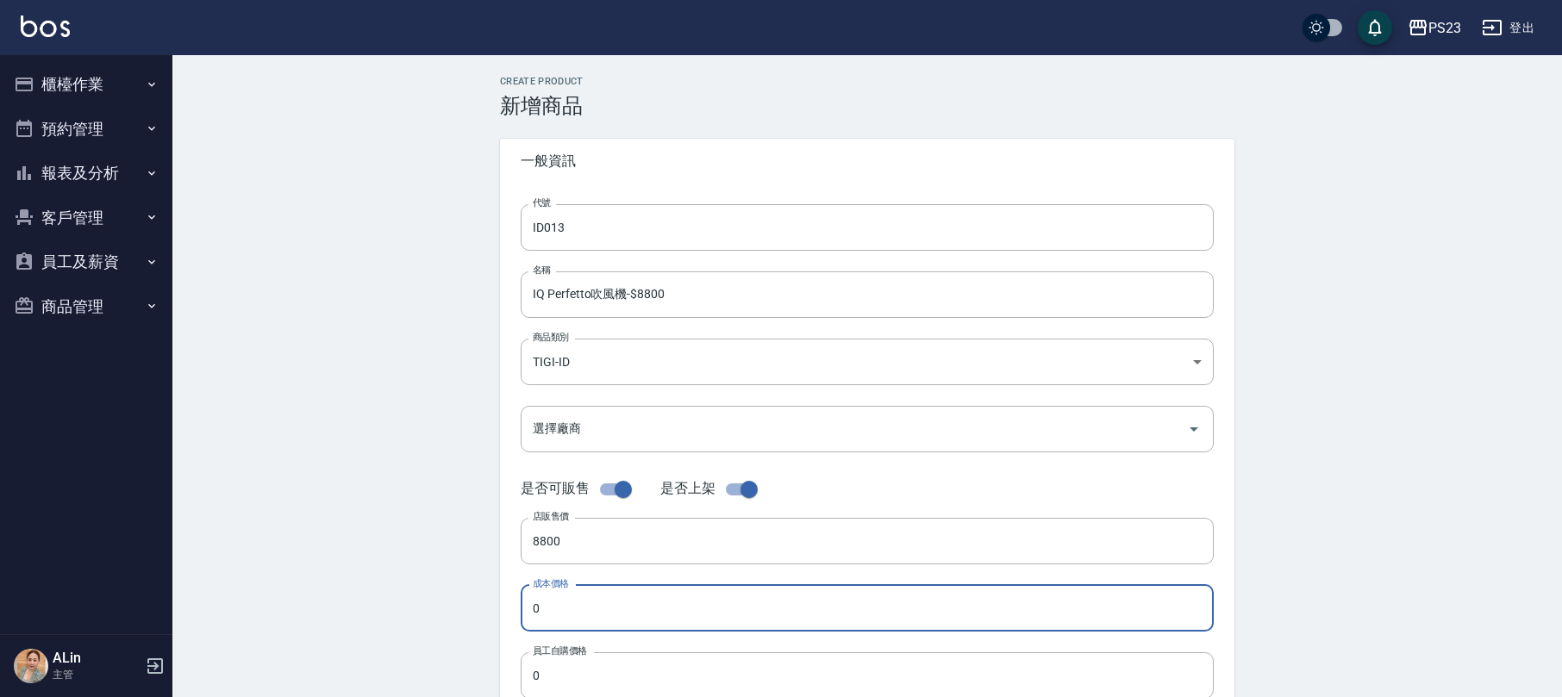
click at [622, 598] on input "0" at bounding box center [867, 608] width 693 height 47
type input "6800"
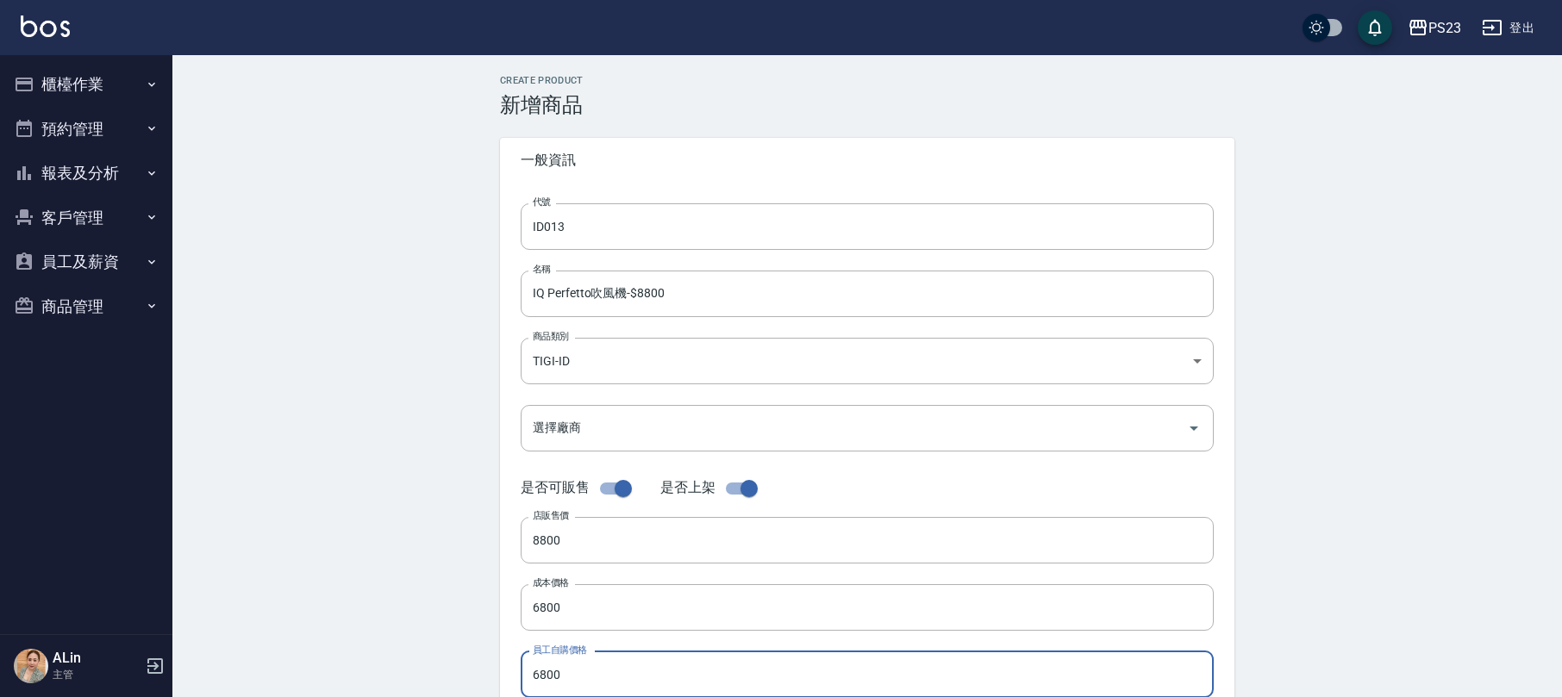
scroll to position [460, 0]
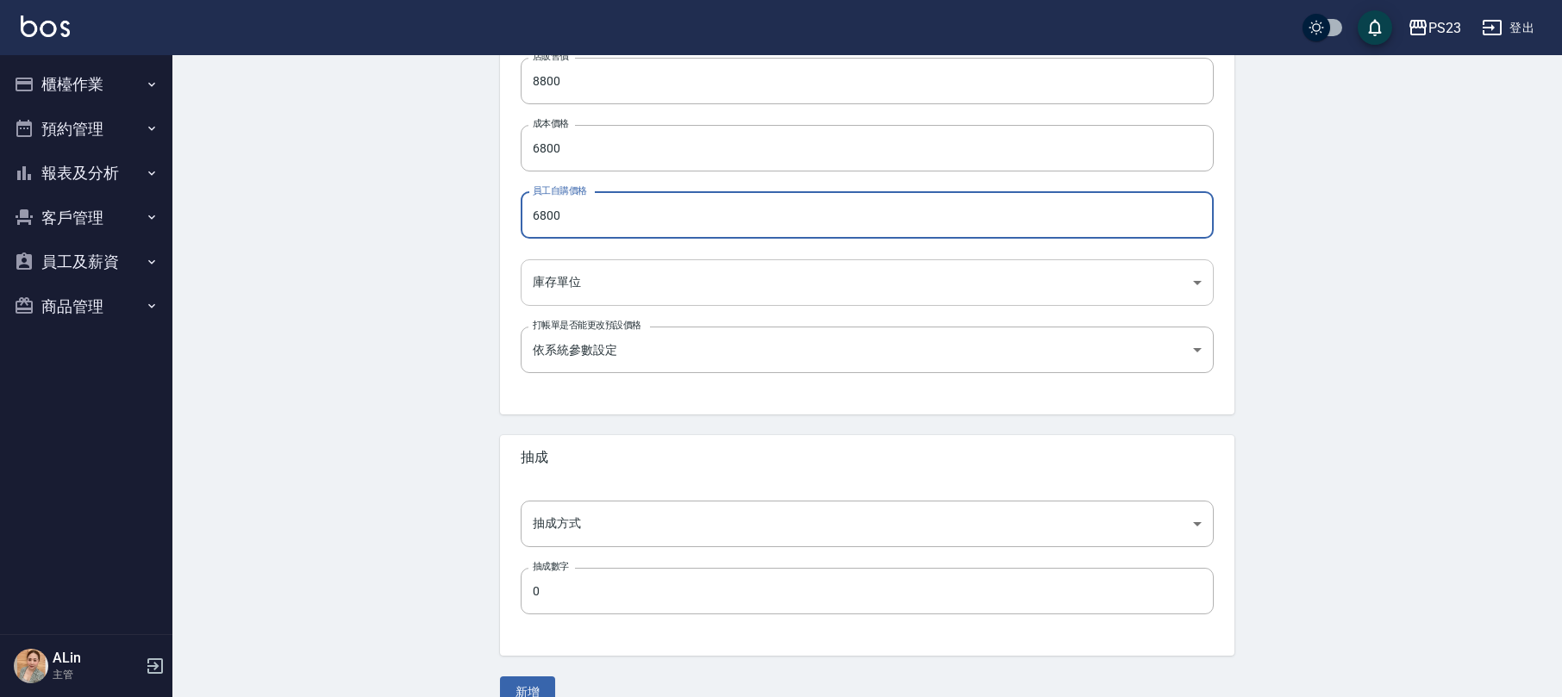
type input "6800"
click at [649, 274] on body "PS23 登出 櫃檯作業 打帳單 帳單列表 現金收支登錄 高階收支登錄 材料自購登錄 每日結帳 排班表 現場電腦打卡 預約管理 預約管理 單日預約紀錄 單週預…" at bounding box center [781, 135] width 1562 height 1190
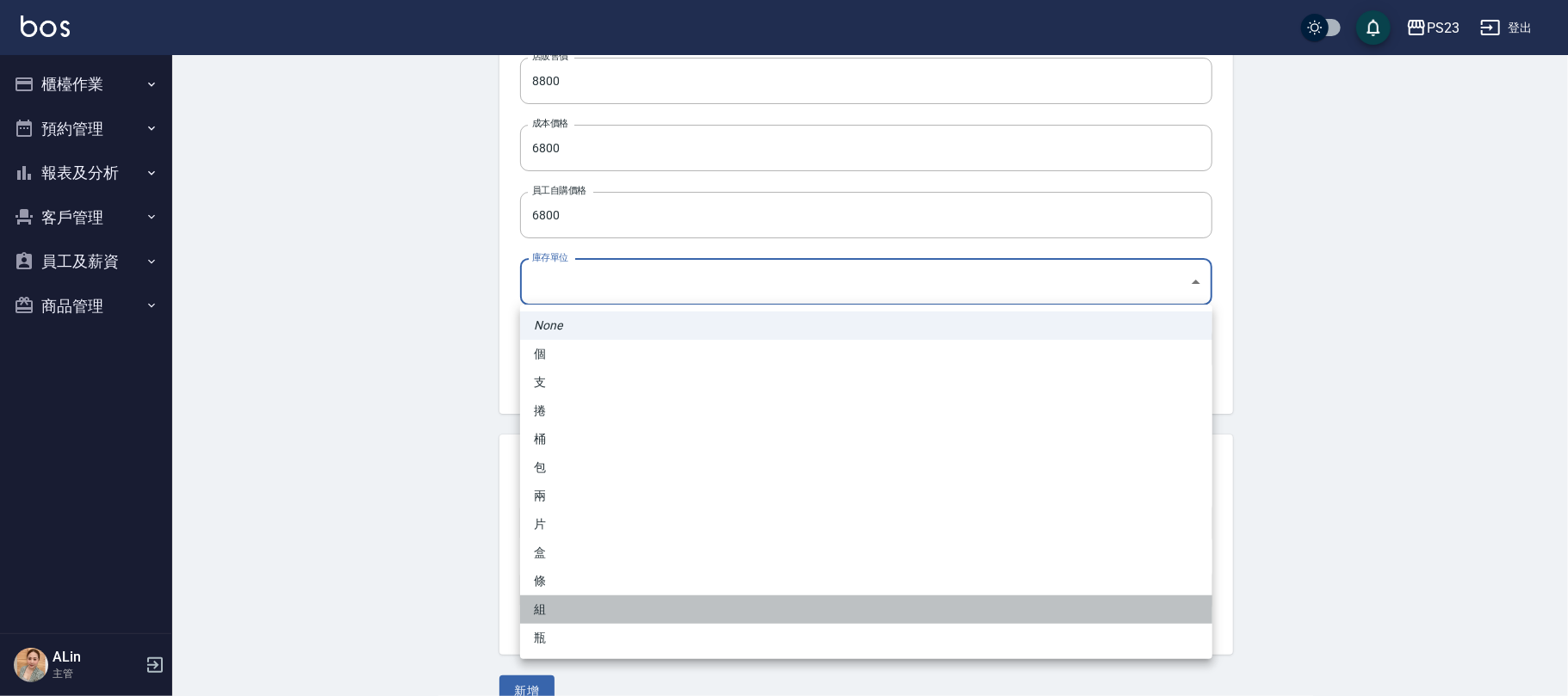
click at [548, 607] on li "組" at bounding box center [866, 610] width 692 height 28
type input "組"
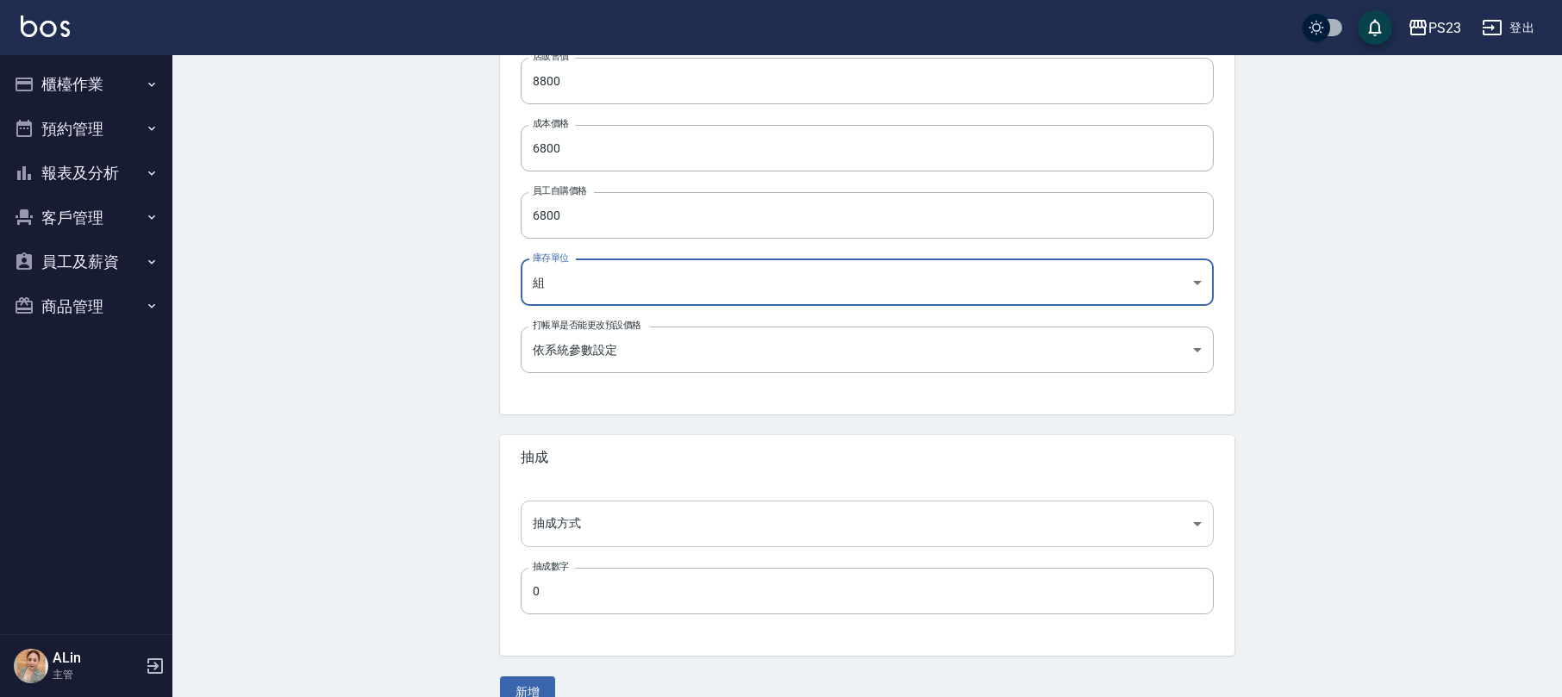
click at [607, 517] on body "PS23 登出 櫃檯作業 打帳單 帳單列表 現金收支登錄 高階收支登錄 材料自購登錄 每日結帳 排班表 現場電腦打卡 預約管理 預約管理 單日預約紀錄 單週預…" at bounding box center [781, 135] width 1562 height 1190
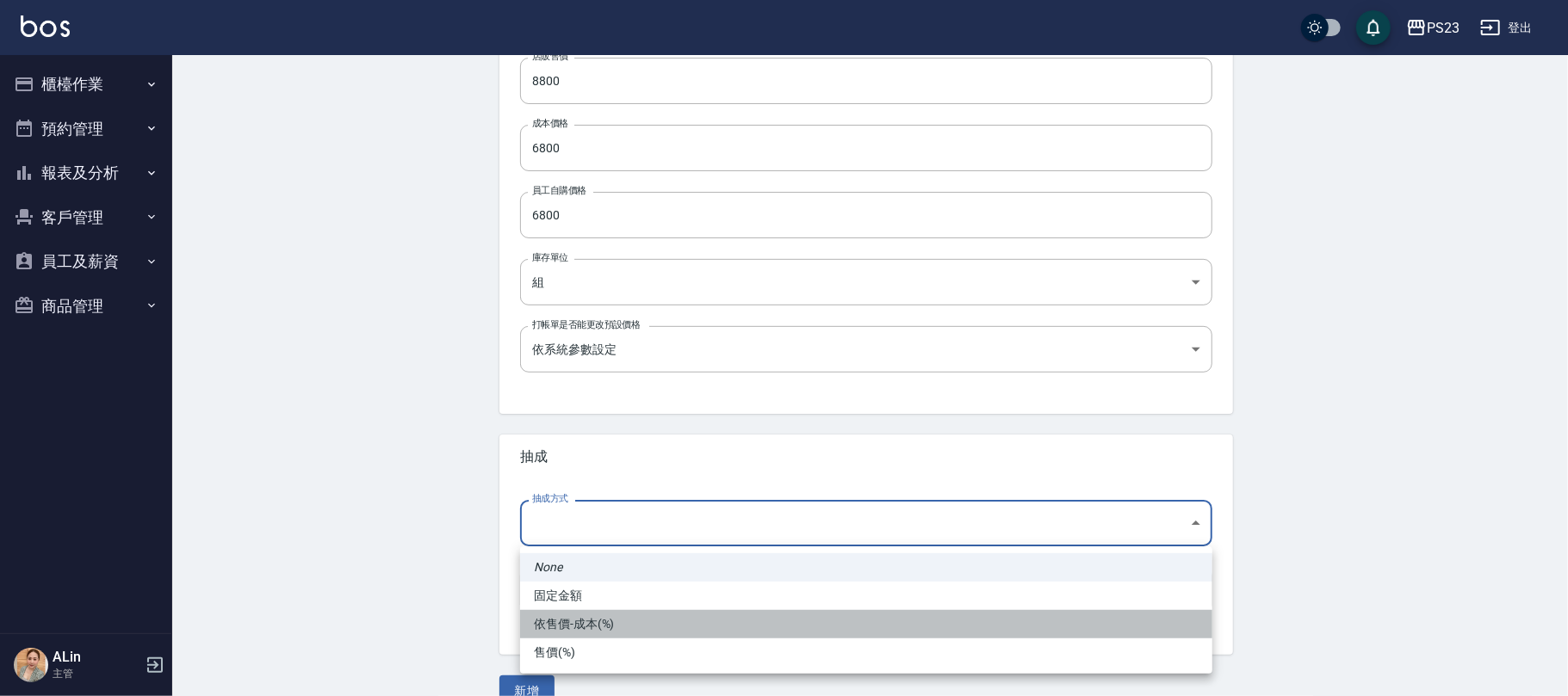
click at [594, 623] on li "依售價-成本(%)" at bounding box center [866, 624] width 692 height 28
type input "byCost"
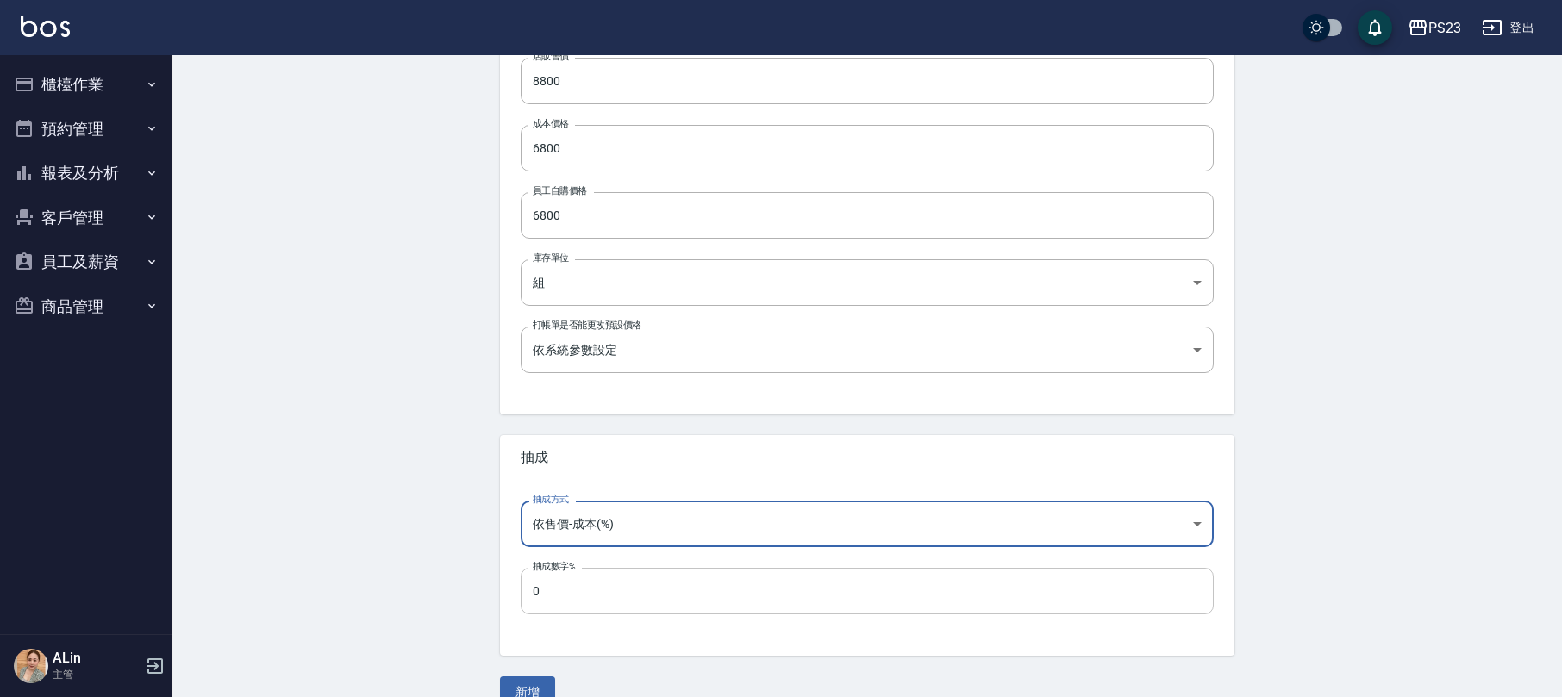
click at [611, 595] on input "0" at bounding box center [867, 591] width 693 height 47
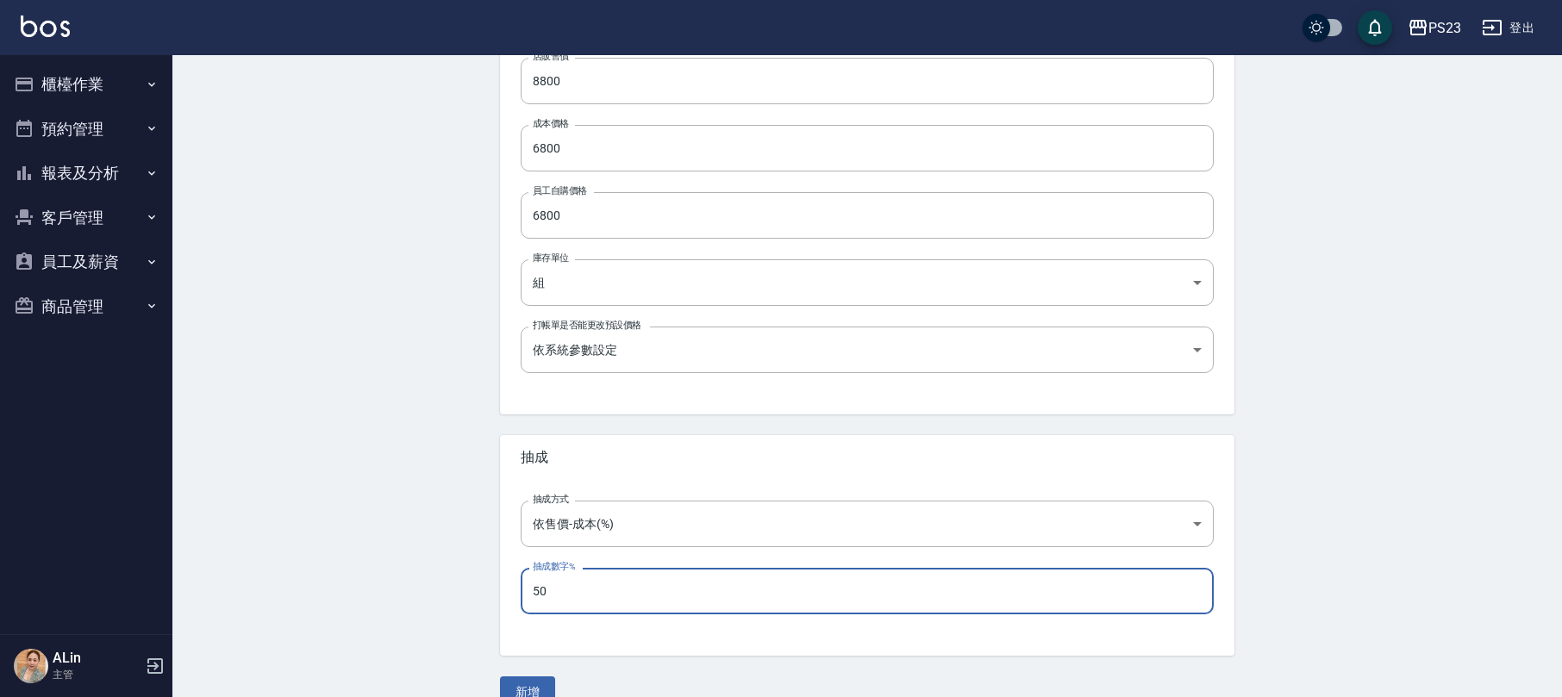
scroll to position [491, 0]
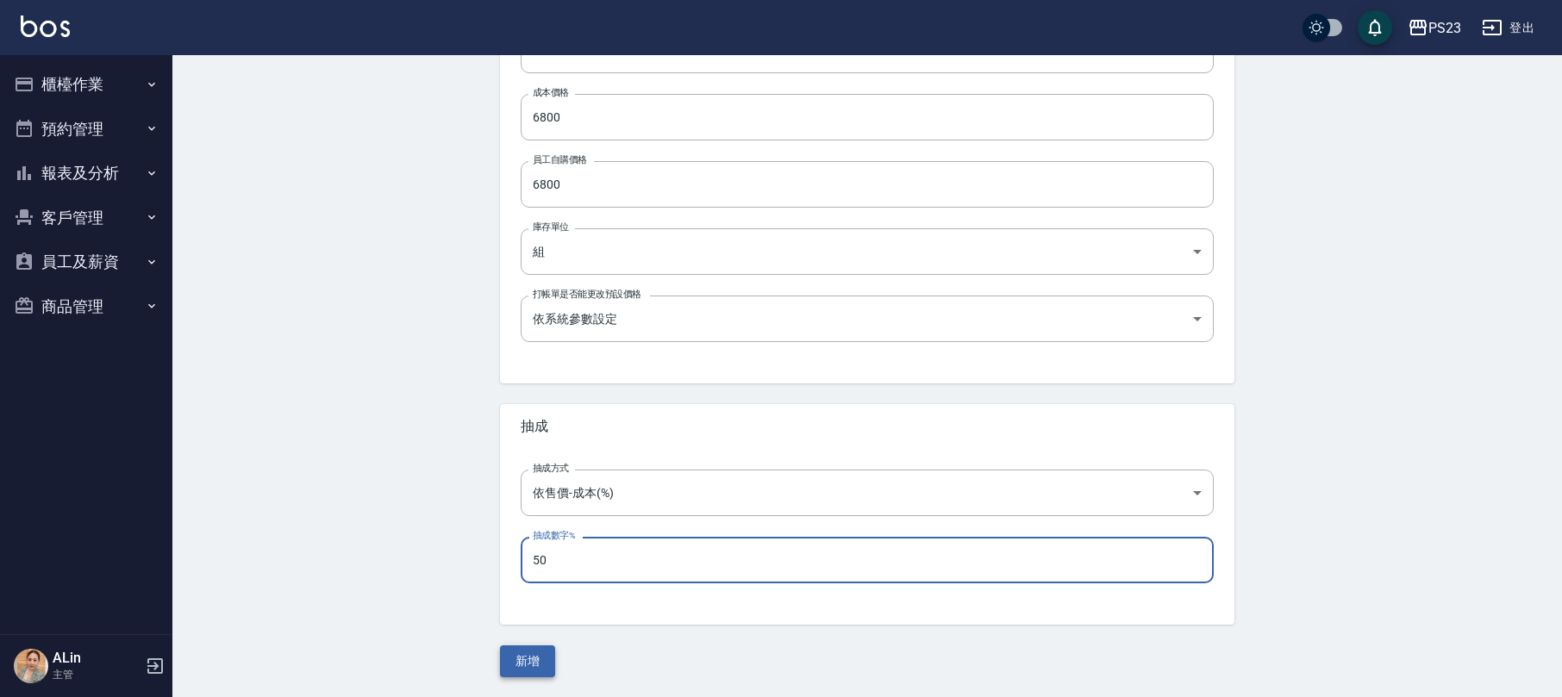
type input "50"
click at [532, 673] on button "新增" at bounding box center [527, 662] width 55 height 32
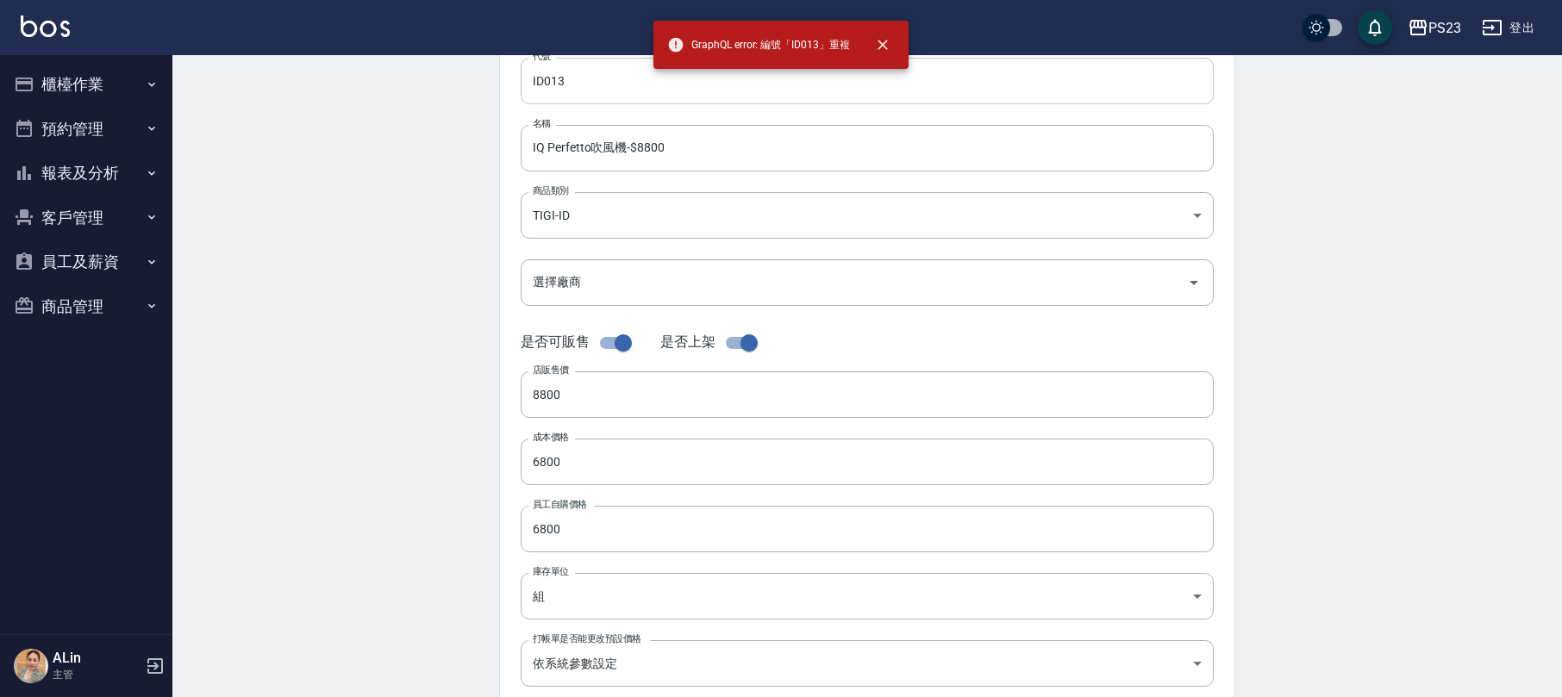
scroll to position [0, 0]
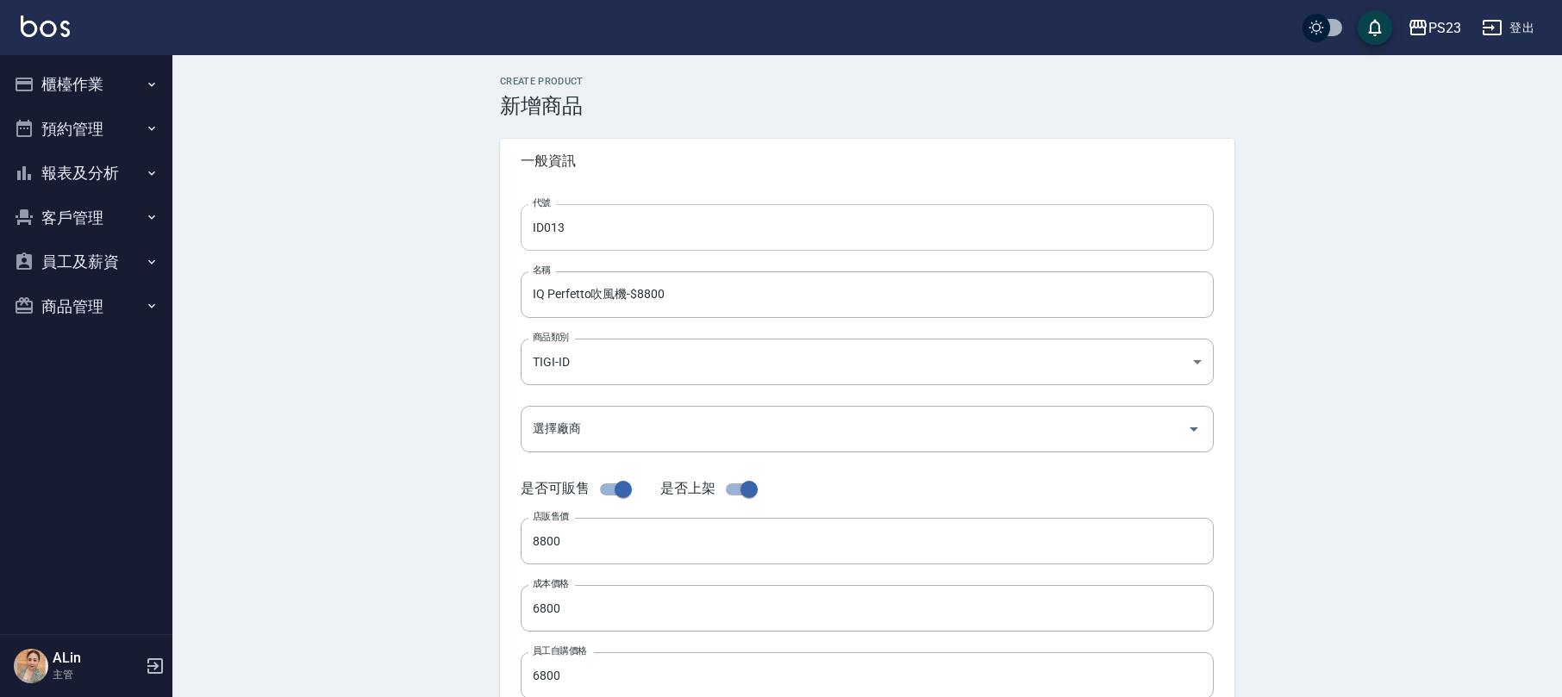
click at [664, 226] on input "ID013" at bounding box center [867, 227] width 693 height 47
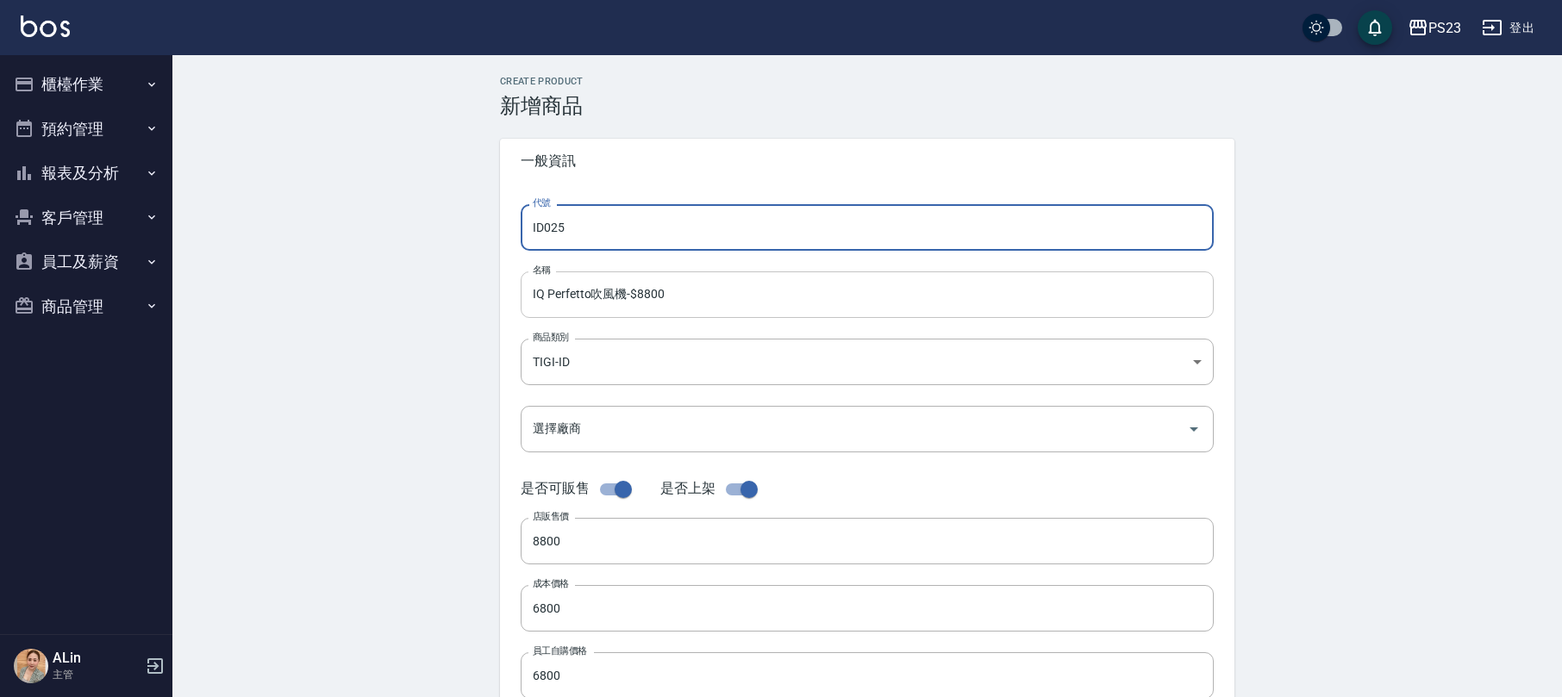
type input "ID025"
click at [688, 297] on input "IQ Perfetto吹風機-$8800" at bounding box center [867, 295] width 693 height 47
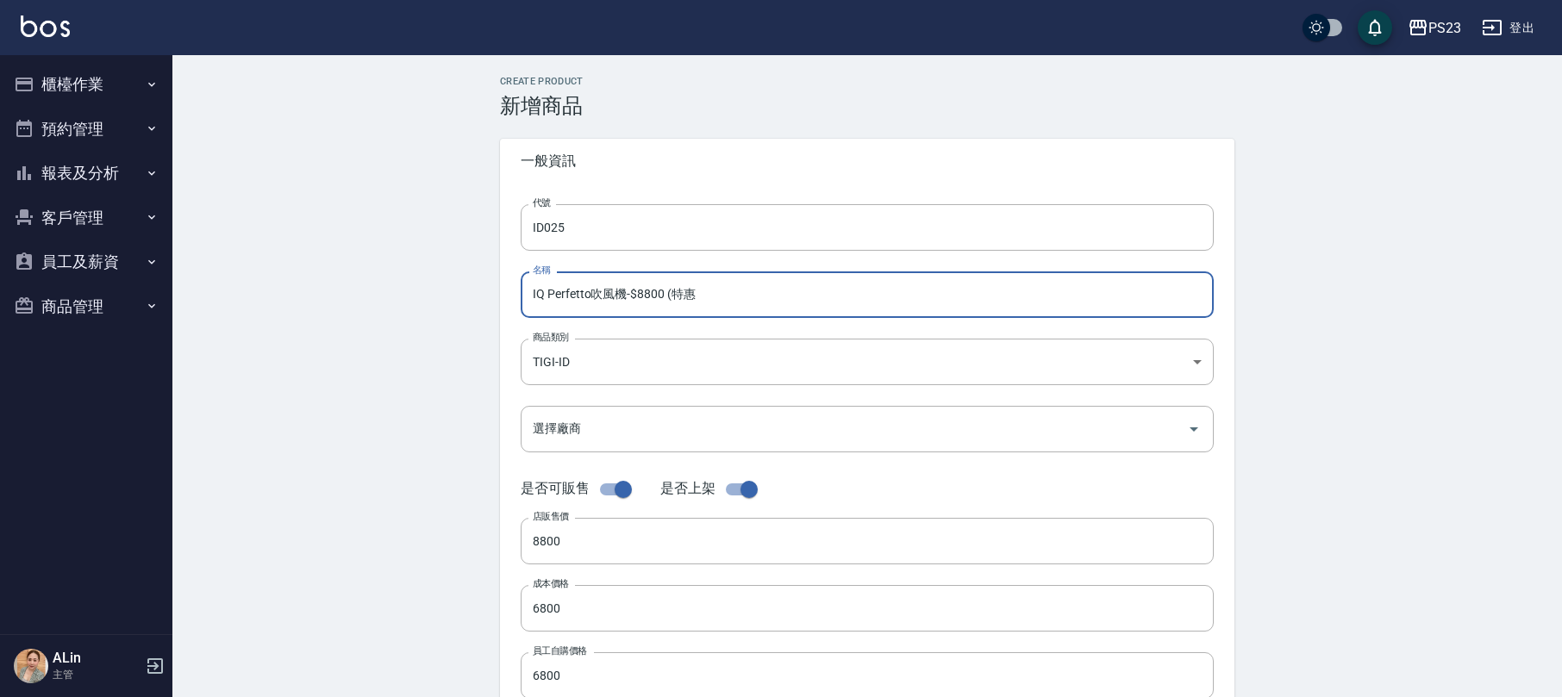
type input "IQ Perfetto吹風機-$8800 (特惠"
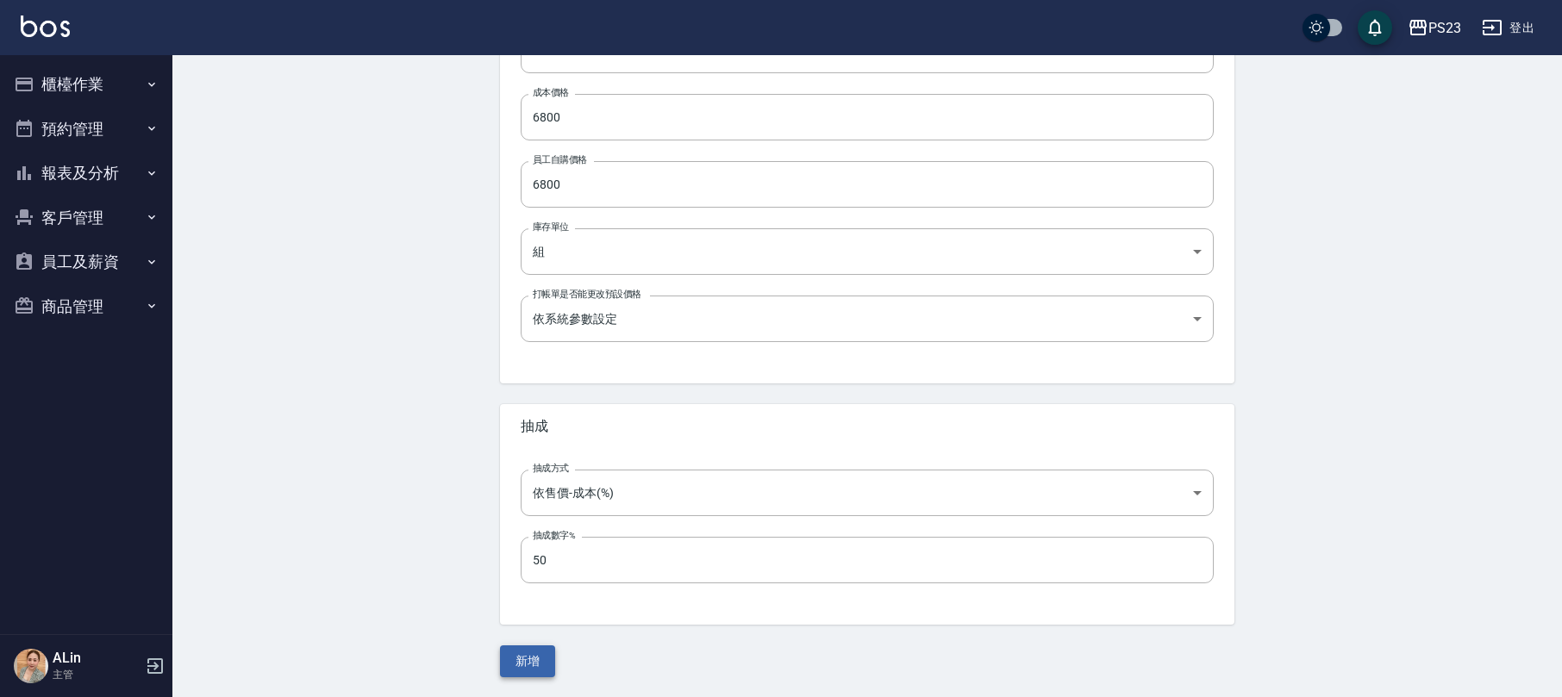
click at [531, 666] on button "新增" at bounding box center [527, 662] width 55 height 32
